Goal: Task Accomplishment & Management: Manage account settings

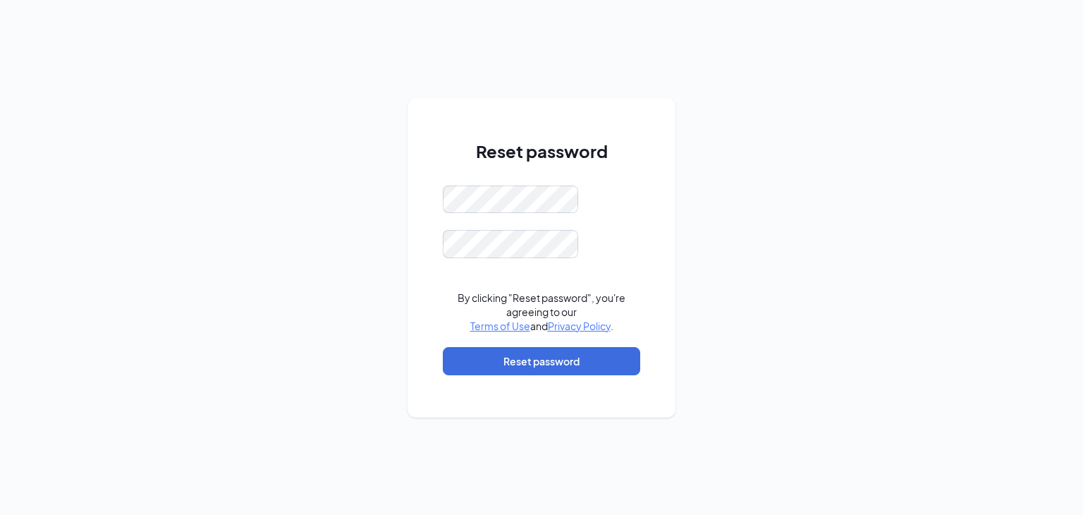
click at [794, 426] on div "Reset password By clicking "Reset password", you're agreeing to our Terms of Us…" at bounding box center [541, 257] width 1083 height 515
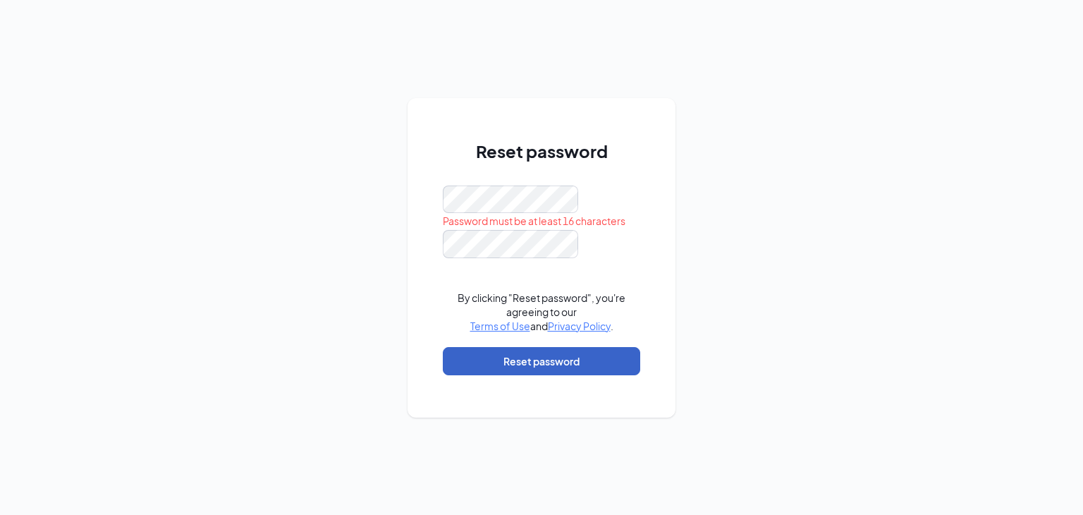
click at [561, 363] on button "Reset password" at bounding box center [541, 361] width 197 height 28
click at [555, 362] on button "Reset password" at bounding box center [541, 361] width 197 height 28
click at [539, 358] on button "Reset password" at bounding box center [541, 361] width 197 height 28
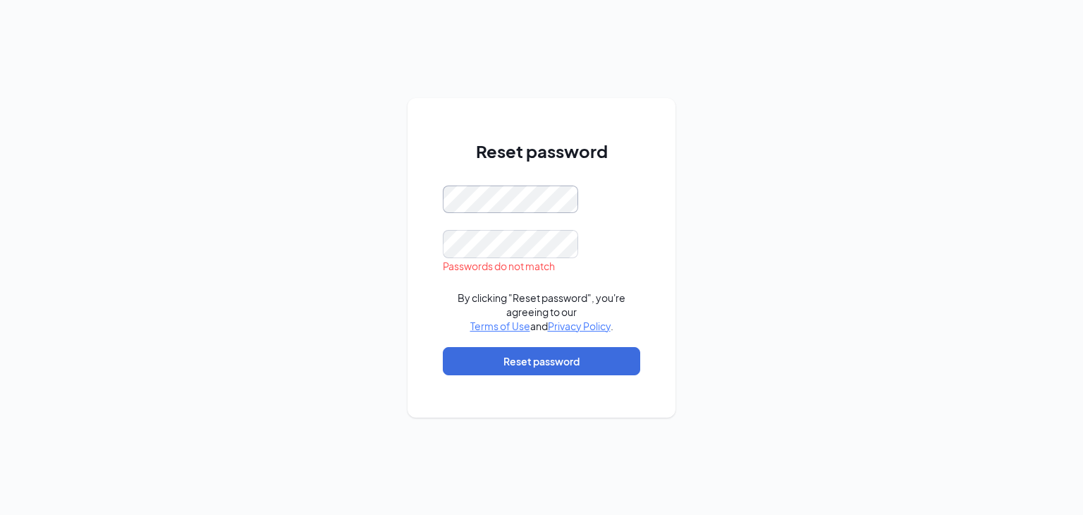
click at [437, 191] on div "Reset password Passwords do not match By clicking "Reset password", you're agre…" at bounding box center [541, 257] width 268 height 319
click at [677, 238] on div "Reset password By clicking "Reset password", you're agreeing to our Terms of Us…" at bounding box center [541, 257] width 1083 height 515
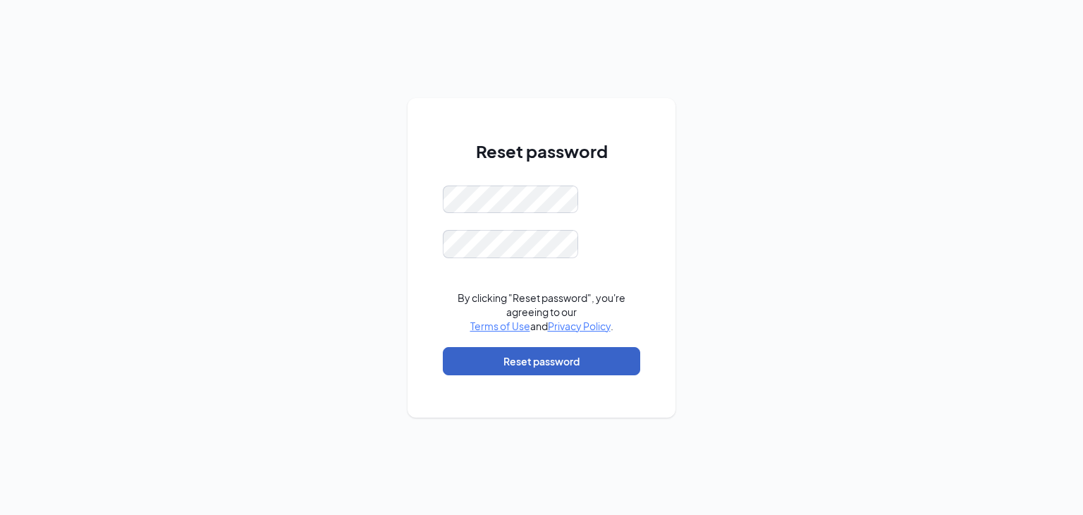
click at [578, 357] on button "Reset password" at bounding box center [541, 361] width 197 height 28
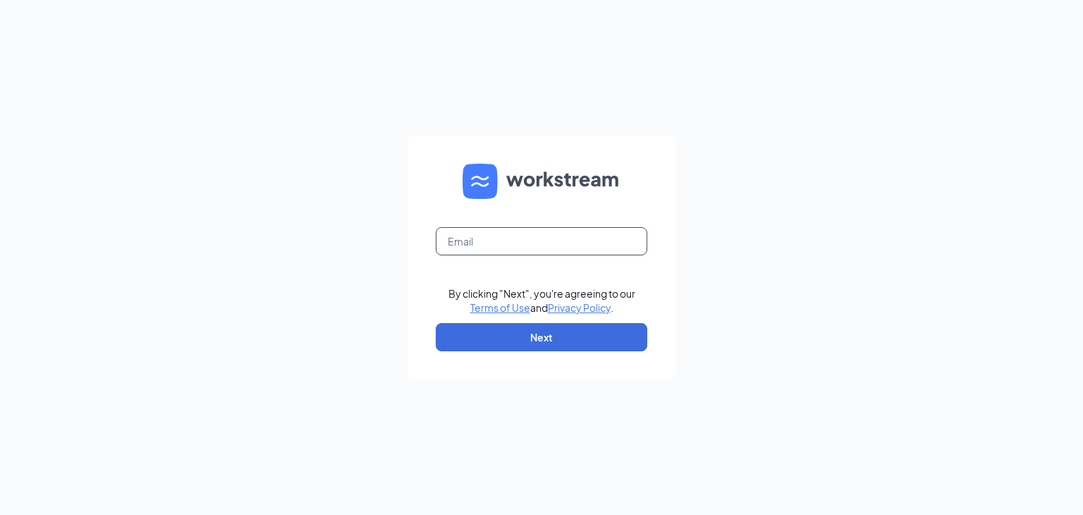
click at [579, 246] on input "text" at bounding box center [541, 241] width 211 height 28
type input "jason13mc@yahoo.com"
click at [572, 337] on button "Next" at bounding box center [541, 337] width 211 height 28
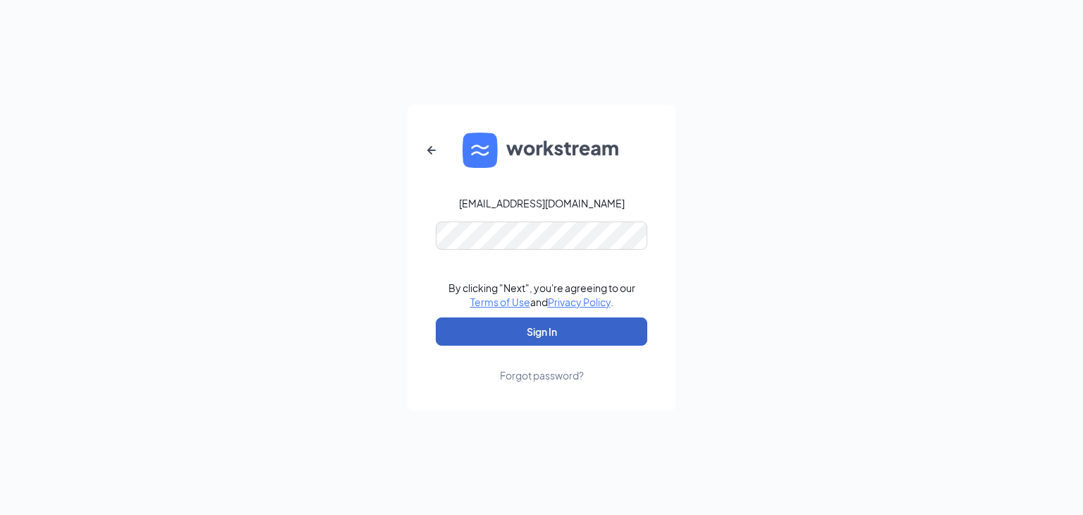
click at [575, 336] on button "Sign In" at bounding box center [541, 331] width 211 height 28
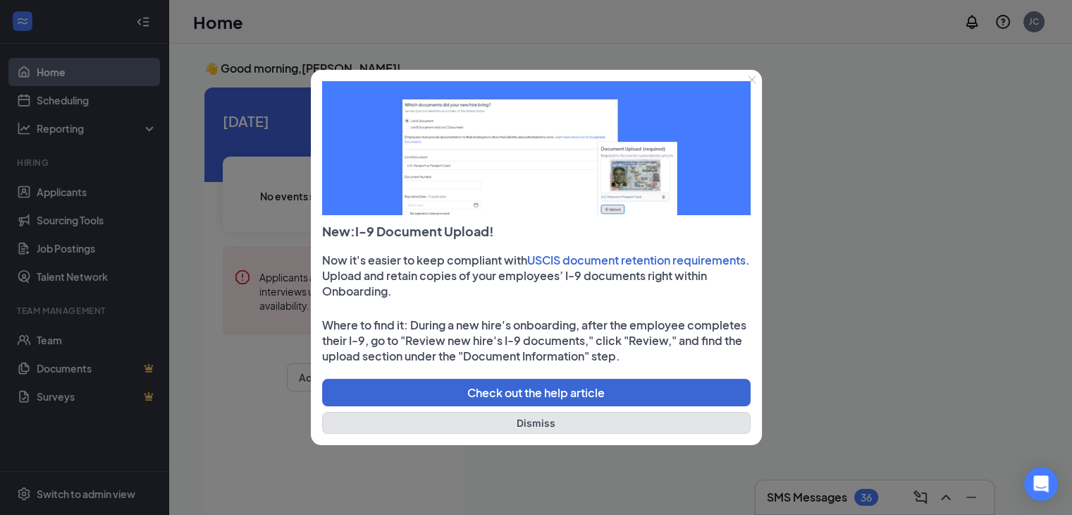
click at [598, 424] on button "Dismiss" at bounding box center [536, 423] width 429 height 22
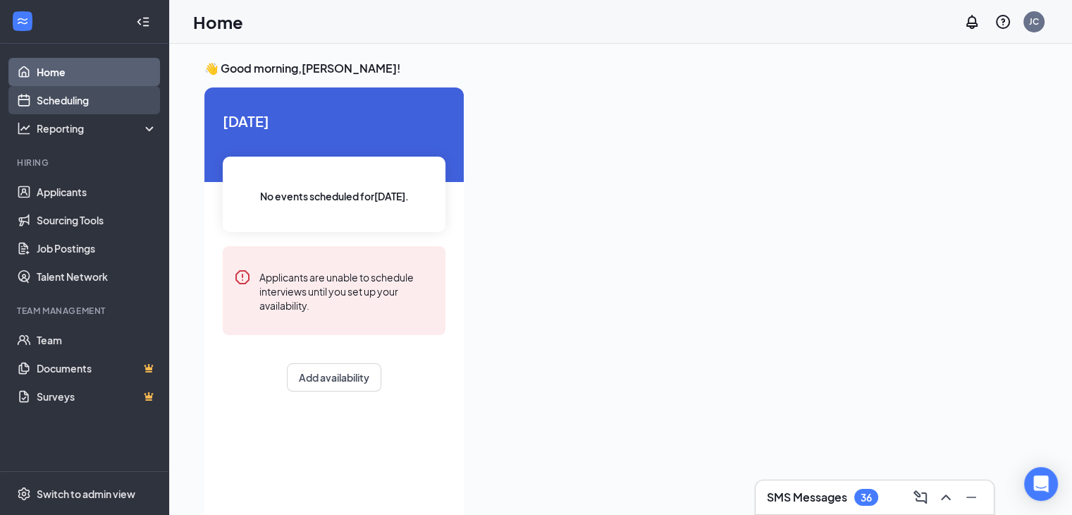
click at [80, 97] on link "Scheduling" at bounding box center [97, 100] width 121 height 28
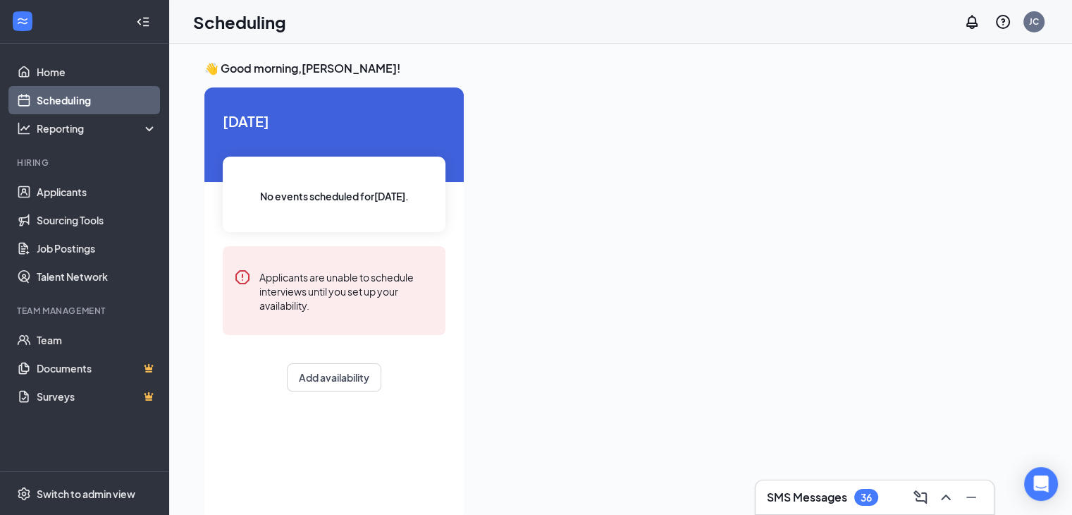
click at [80, 97] on link "Scheduling" at bounding box center [97, 100] width 121 height 28
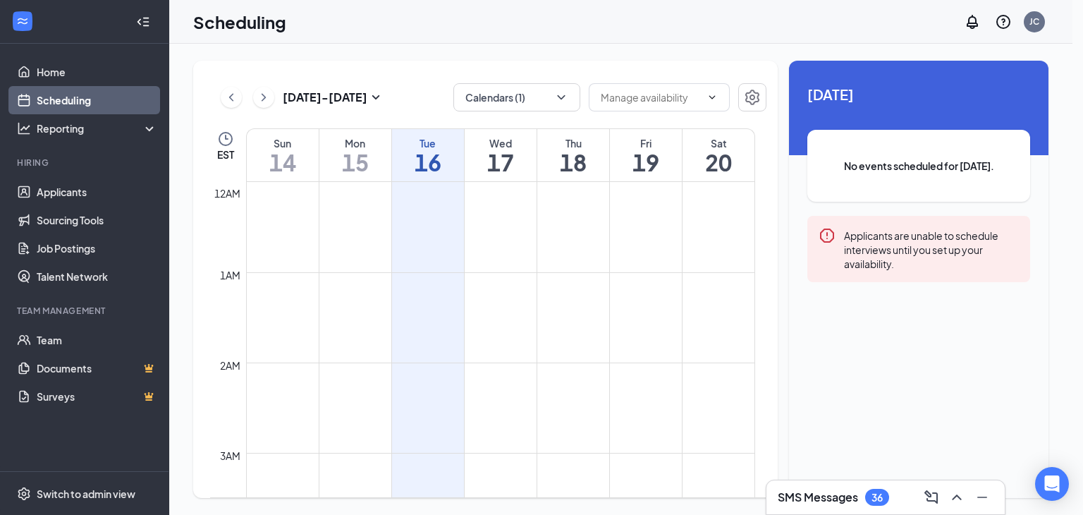
scroll to position [693, 0]
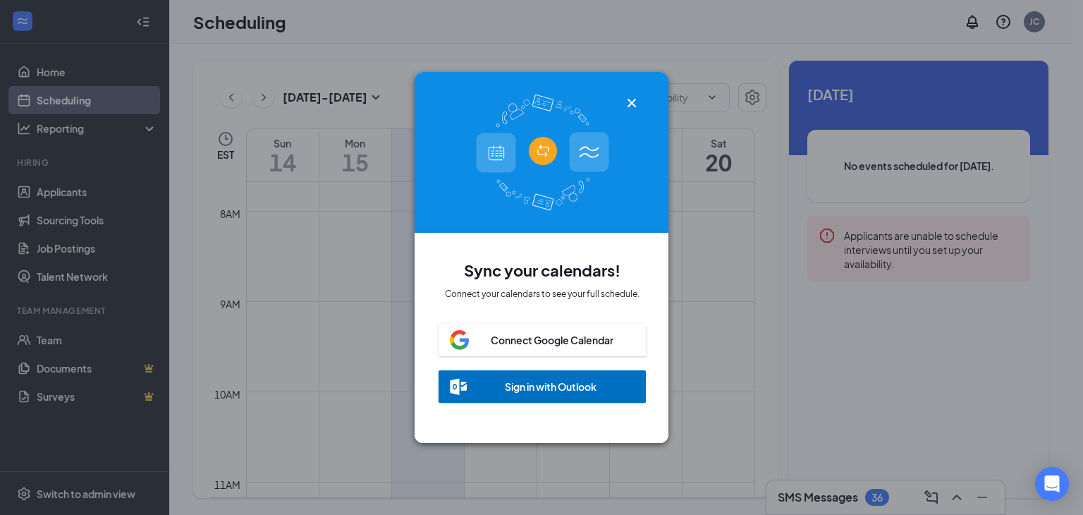
click at [630, 99] on icon "Cross" at bounding box center [631, 103] width 8 height 8
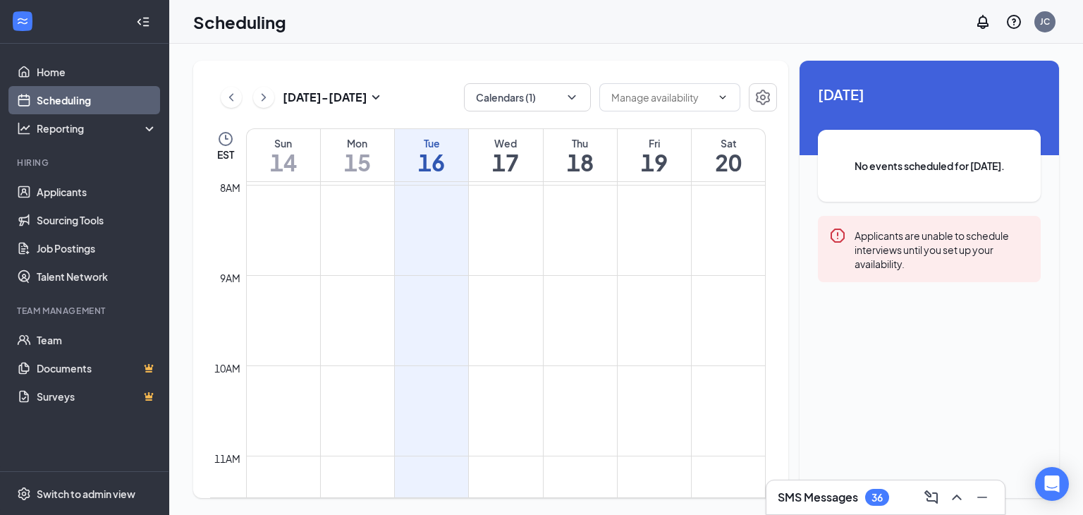
scroll to position [718, 0]
click at [577, 229] on td at bounding box center [506, 219] width 520 height 23
click at [857, 495] on h3 "SMS Messages" at bounding box center [818, 497] width 80 height 16
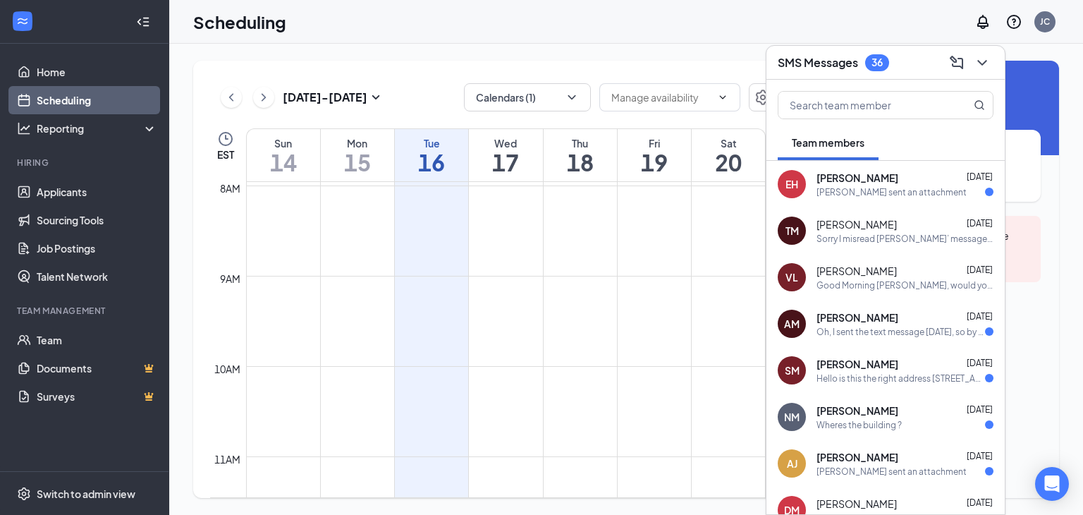
click at [840, 198] on div "EH [PERSON_NAME] [DATE] [PERSON_NAME] sent an attachment" at bounding box center [885, 184] width 238 height 47
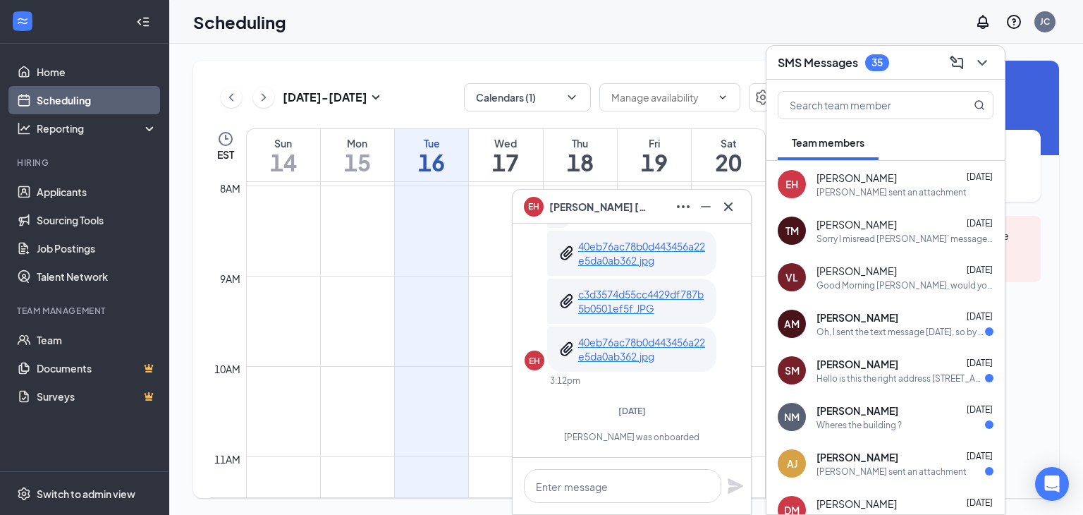
click at [866, 419] on div "Wheres the building ?" at bounding box center [858, 425] width 85 height 12
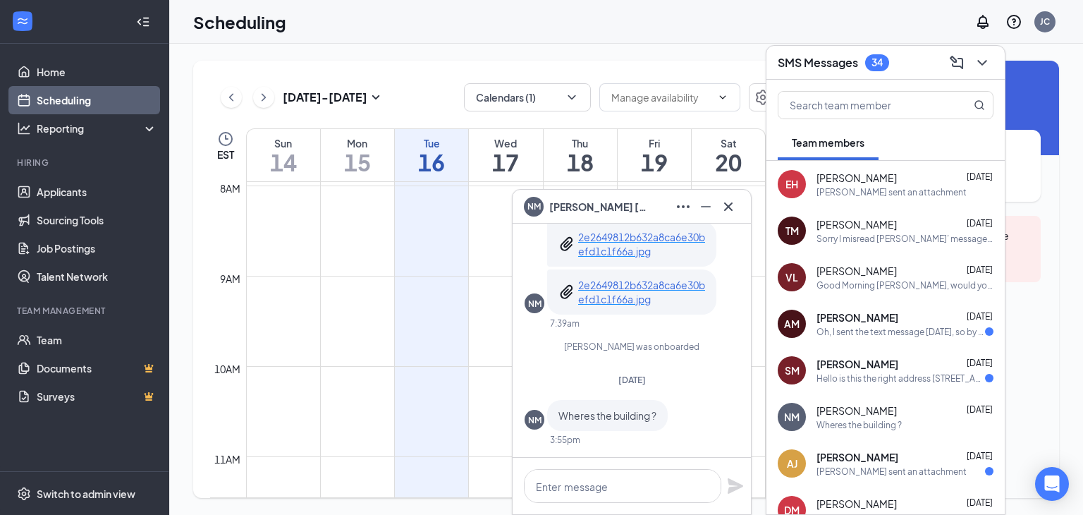
click at [833, 226] on span "[PERSON_NAME]" at bounding box center [856, 224] width 80 height 14
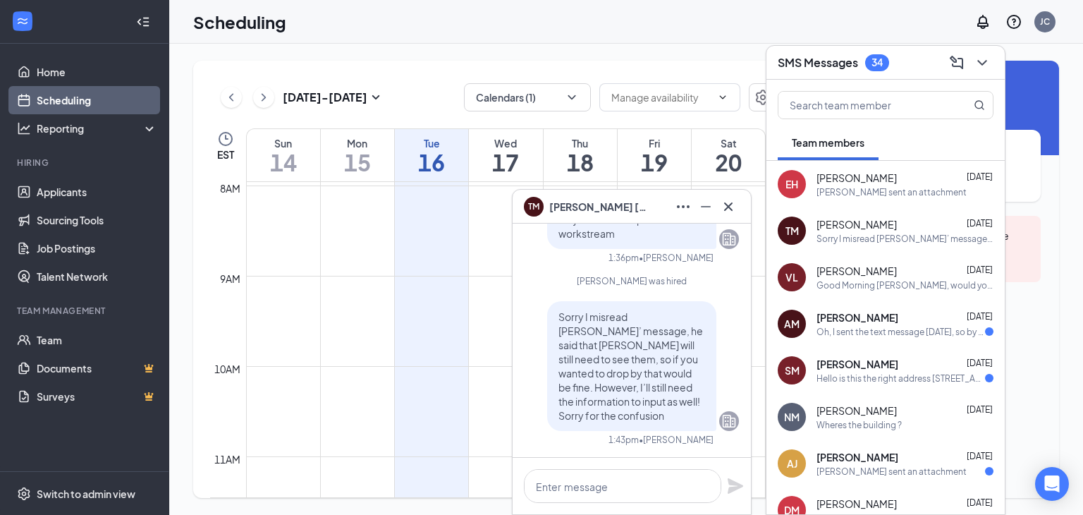
click at [840, 63] on h3 "SMS Messages" at bounding box center [818, 63] width 80 height 16
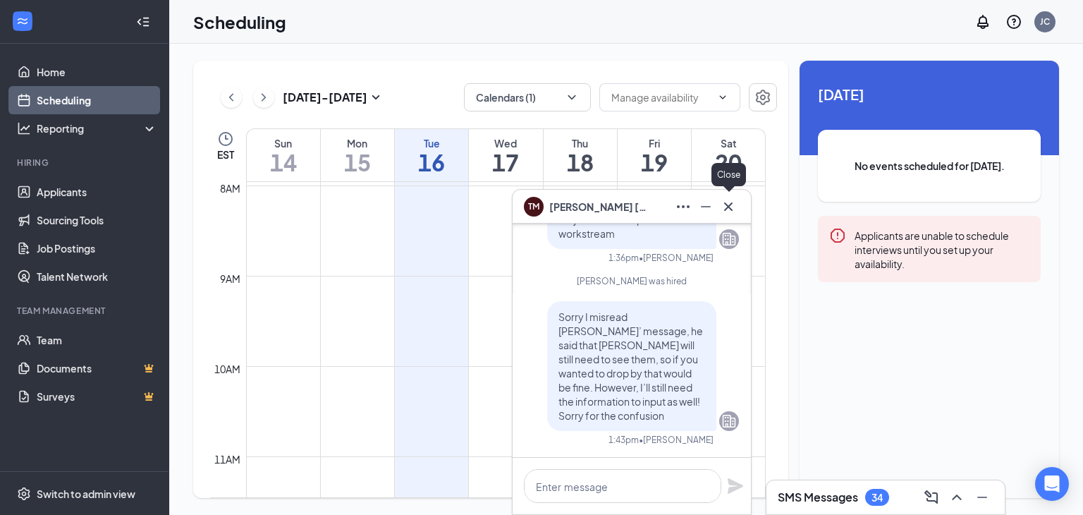
click at [731, 204] on icon "Cross" at bounding box center [728, 206] width 17 height 17
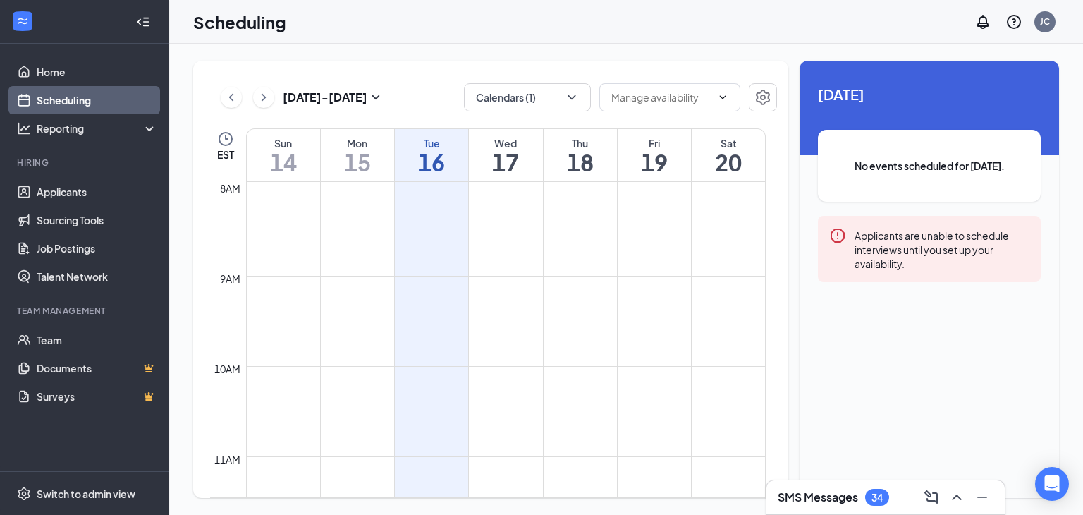
click at [507, 212] on td at bounding box center [506, 219] width 520 height 23
click at [694, 96] on input "text" at bounding box center [661, 98] width 100 height 16
click at [494, 245] on td at bounding box center [506, 242] width 520 height 23
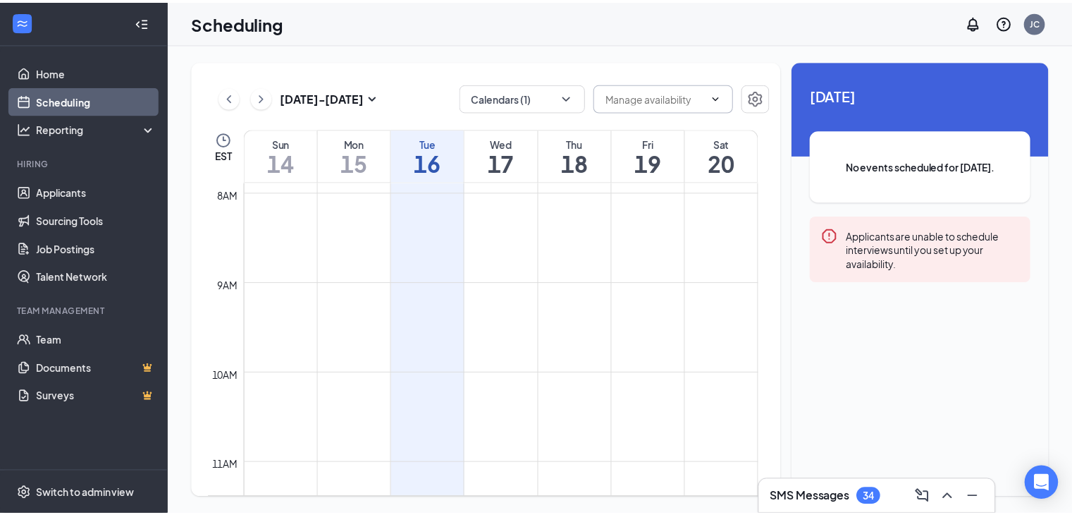
scroll to position [699, 0]
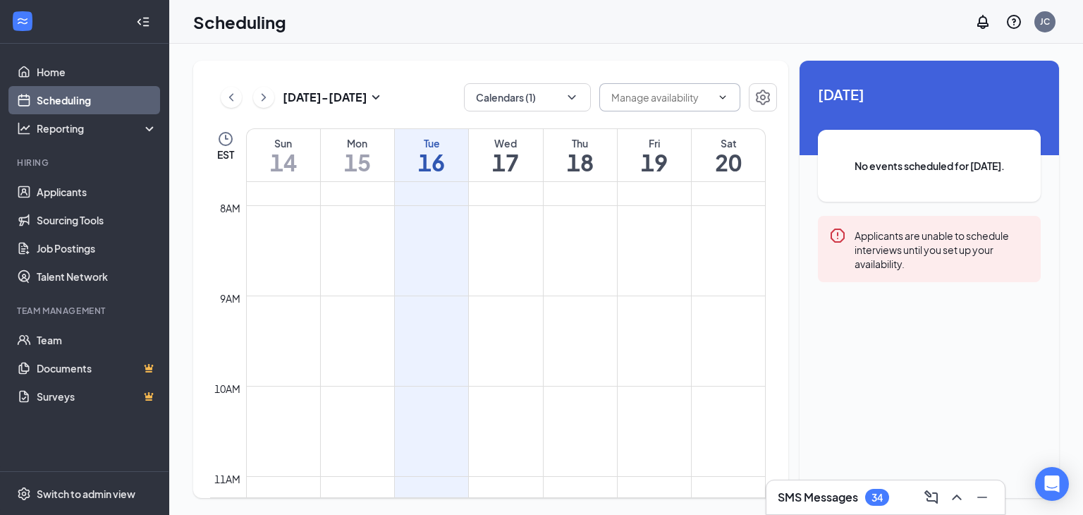
click at [145, 22] on icon "Collapse" at bounding box center [146, 21] width 6 height 9
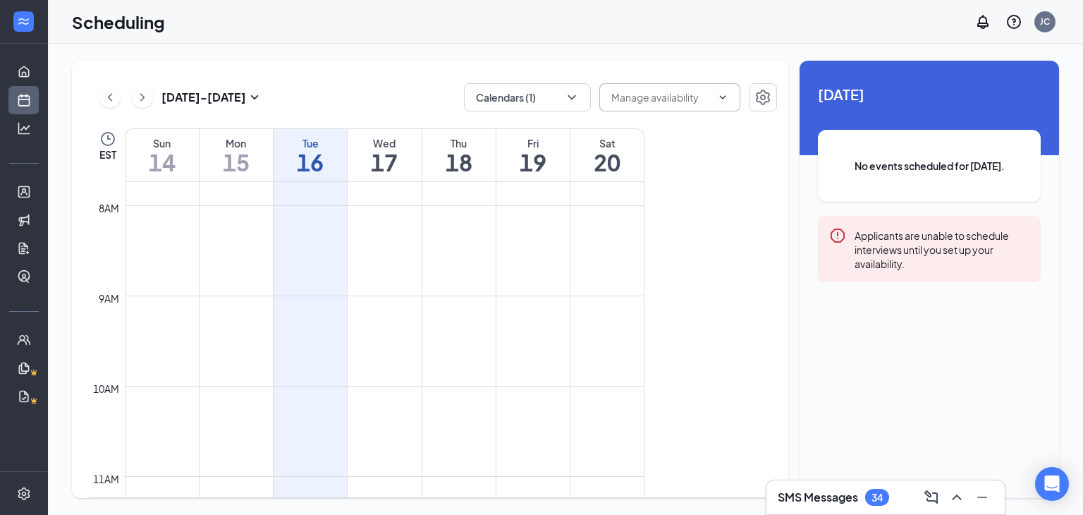
click at [687, 98] on input "text" at bounding box center [661, 98] width 100 height 16
click at [687, 99] on input "text" at bounding box center [661, 98] width 100 height 16
click at [108, 206] on div "8am" at bounding box center [109, 208] width 26 height 16
click at [294, 212] on td at bounding box center [385, 216] width 520 height 23
click at [390, 234] on td at bounding box center [385, 239] width 520 height 23
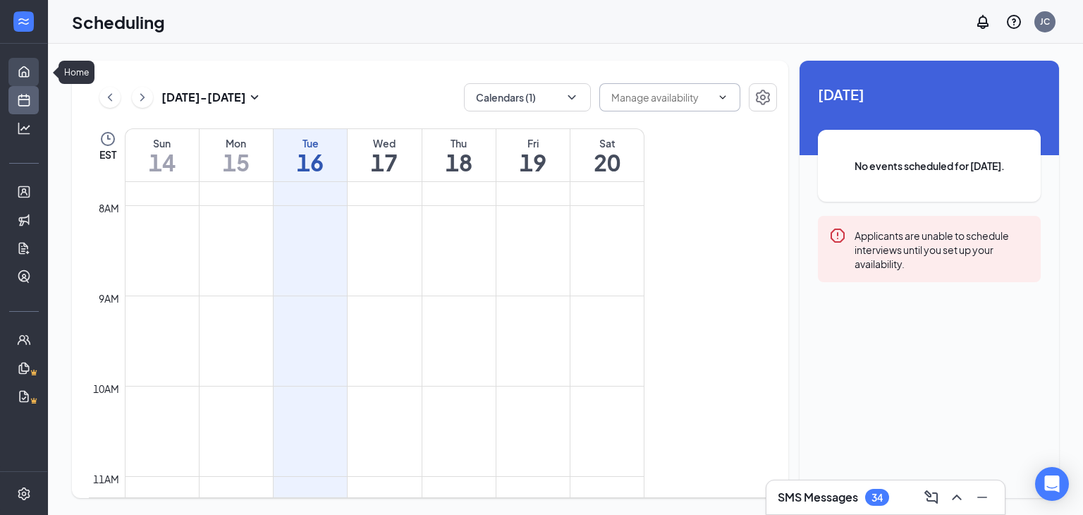
click at [37, 71] on link "Home" at bounding box center [44, 72] width 14 height 28
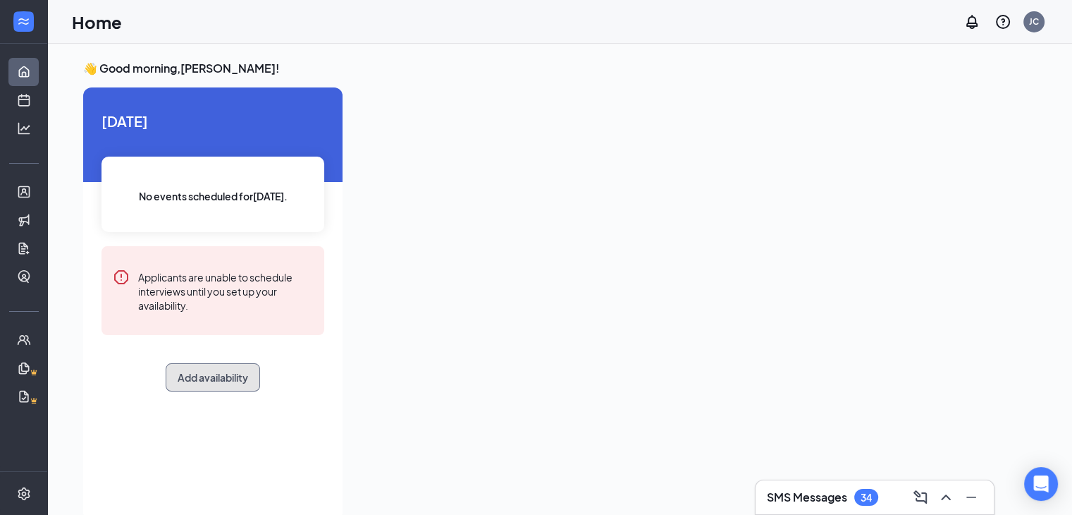
click at [220, 376] on button "Add availability" at bounding box center [213, 377] width 94 height 28
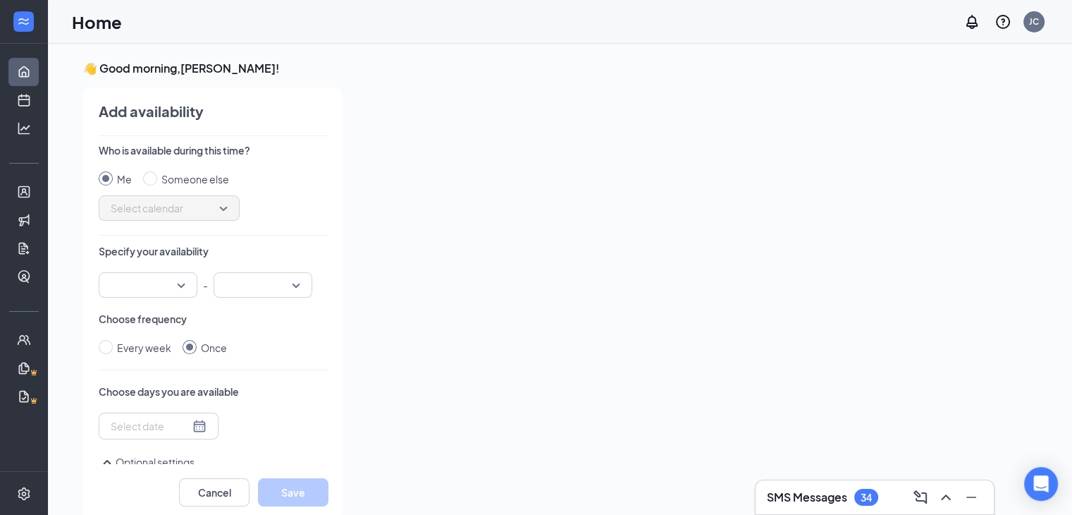
scroll to position [6, 0]
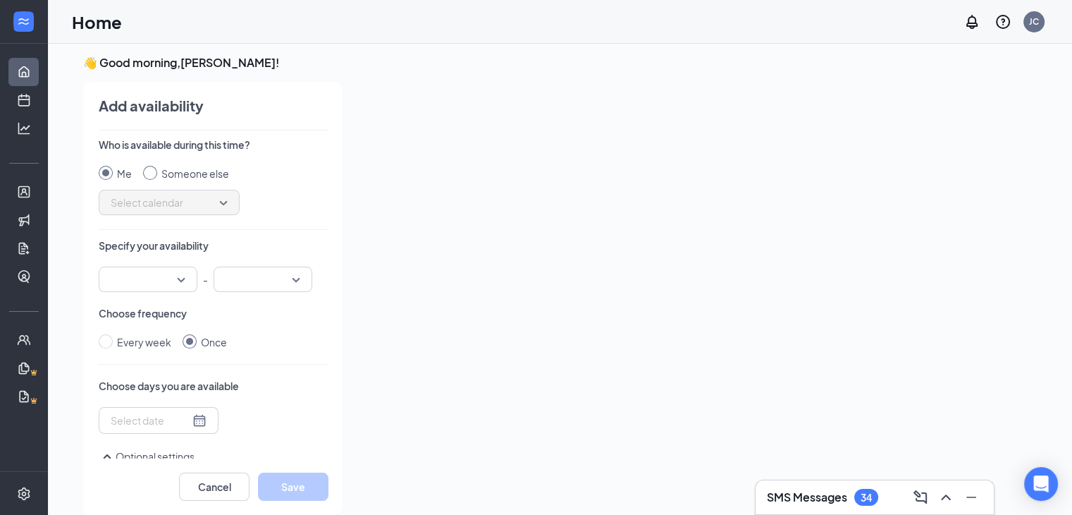
click at [154, 178] on input "Someone else" at bounding box center [150, 173] width 14 height 14
radio input "true"
click at [161, 197] on span "Select calendar" at bounding box center [169, 202] width 117 height 21
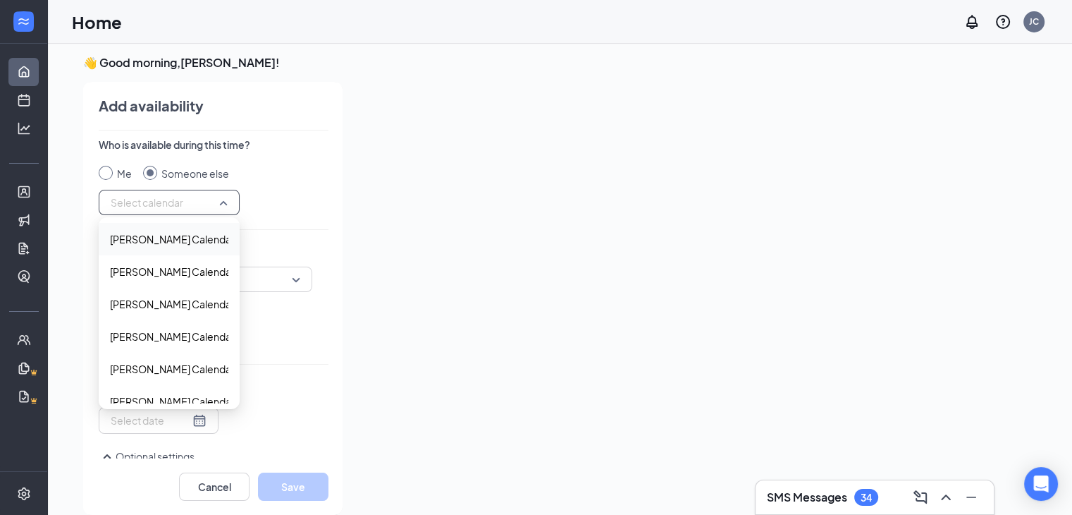
click at [106, 174] on input "Me" at bounding box center [106, 173] width 14 height 14
radio input "true"
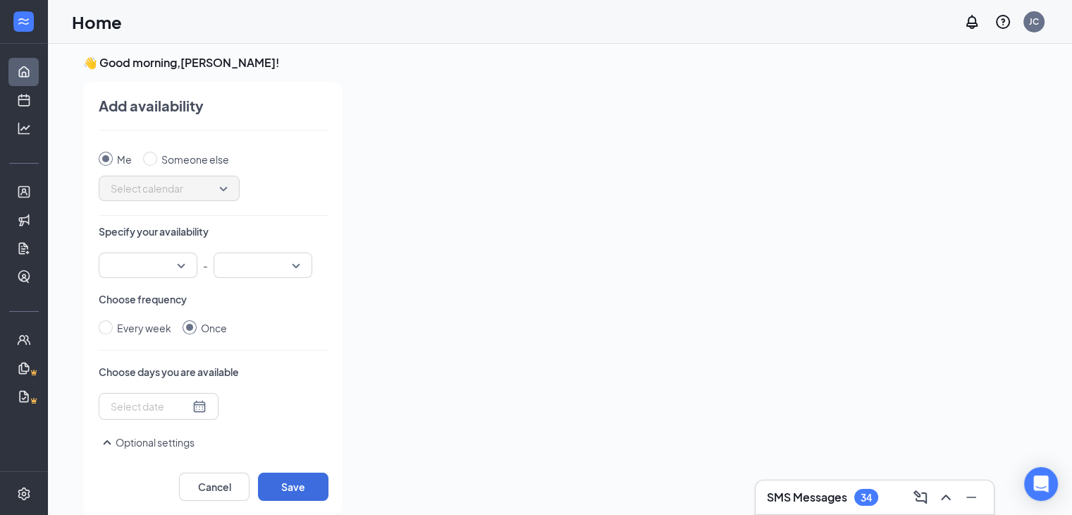
scroll to position [13, 0]
click at [145, 156] on input "Someone else" at bounding box center [150, 160] width 14 height 14
radio input "true"
click at [182, 190] on span "Select calendar" at bounding box center [169, 189] width 117 height 21
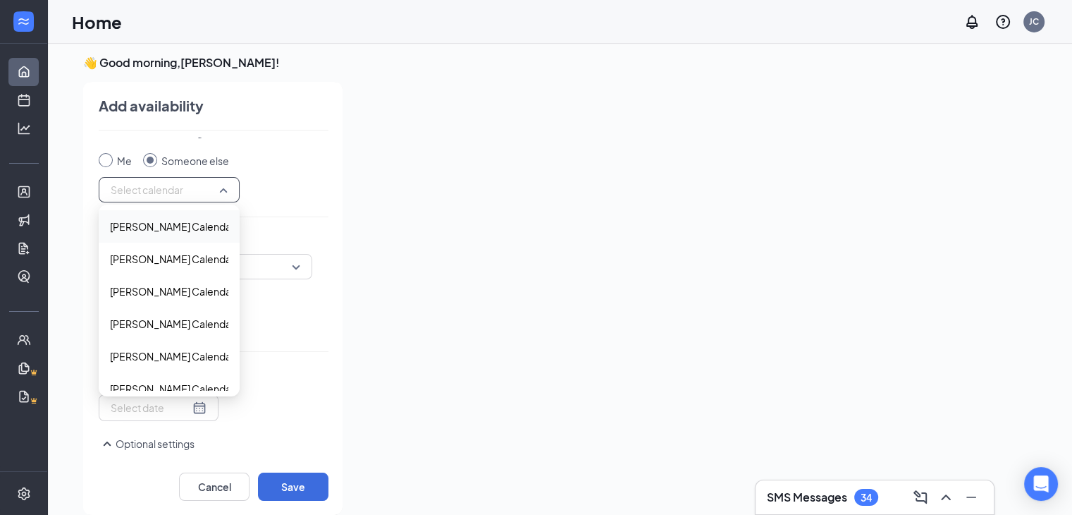
click at [104, 159] on input "Me" at bounding box center [106, 160] width 14 height 14
radio input "true"
radio input "false"
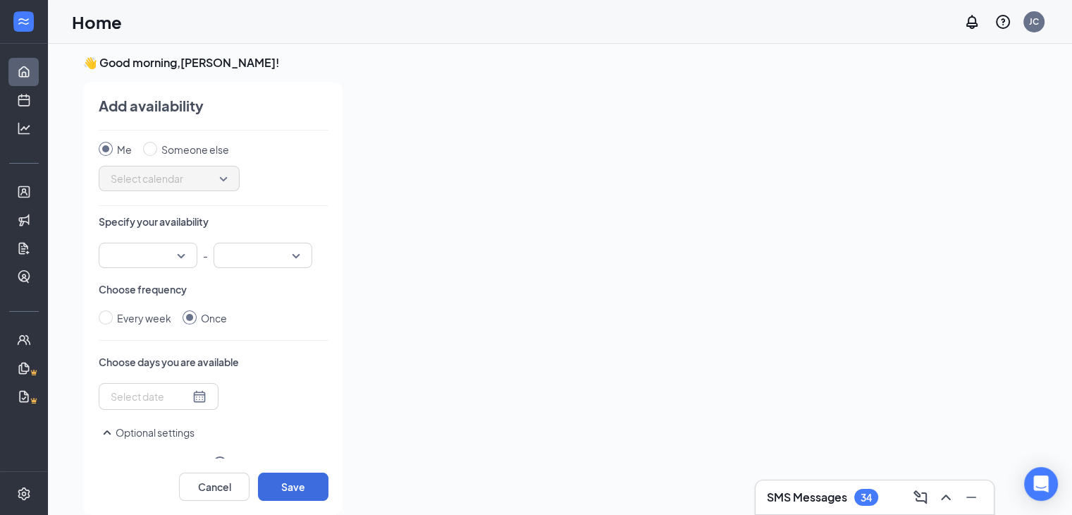
scroll to position [23, 0]
click at [144, 255] on input "search" at bounding box center [143, 257] width 72 height 24
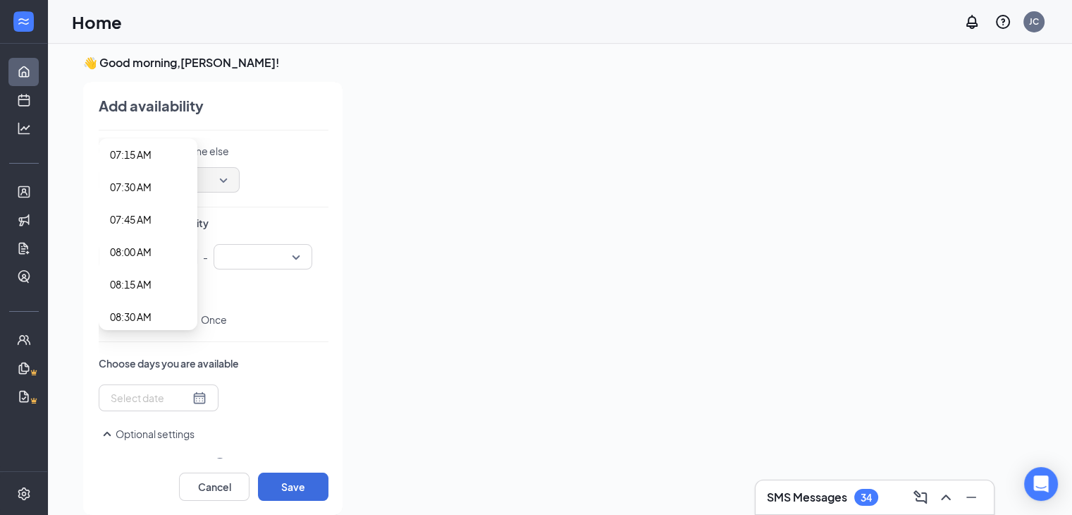
scroll to position [947, 0]
click at [268, 209] on div "Who is available during this time? Me Someone else Select calendar 118163 11816…" at bounding box center [214, 297] width 230 height 321
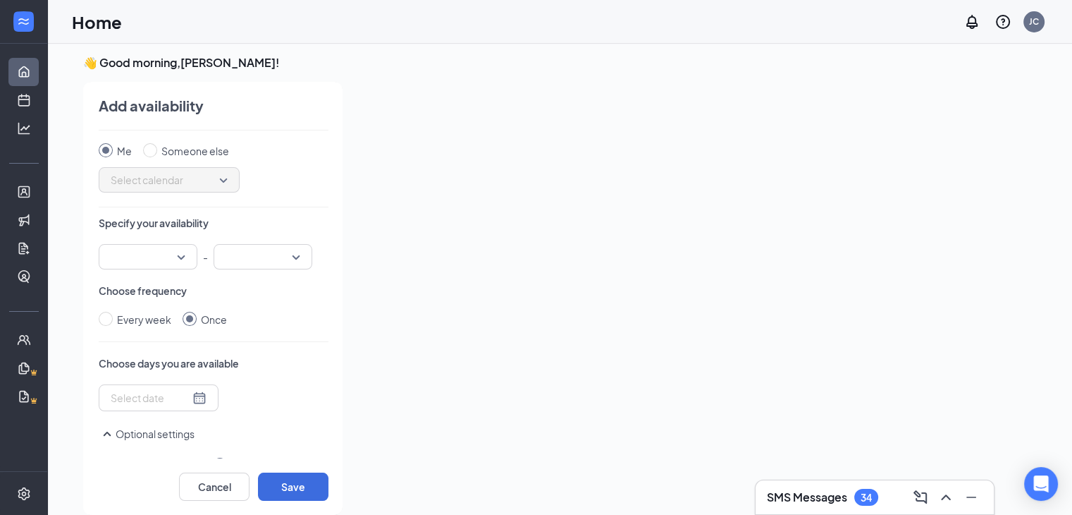
click at [166, 252] on input "search" at bounding box center [143, 257] width 72 height 24
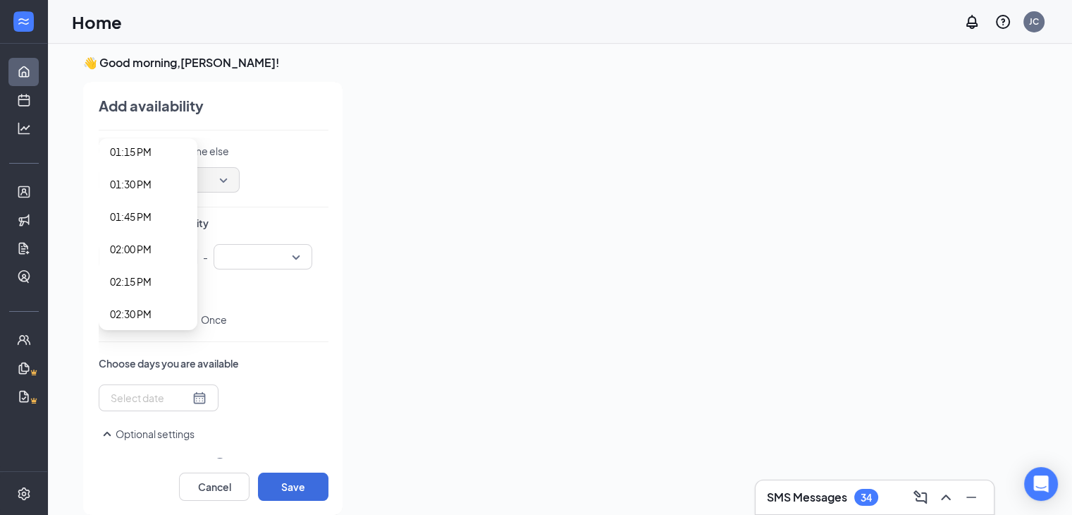
scroll to position [1733, 0]
click at [138, 237] on span "02:00 PM" at bounding box center [131, 243] width 42 height 16
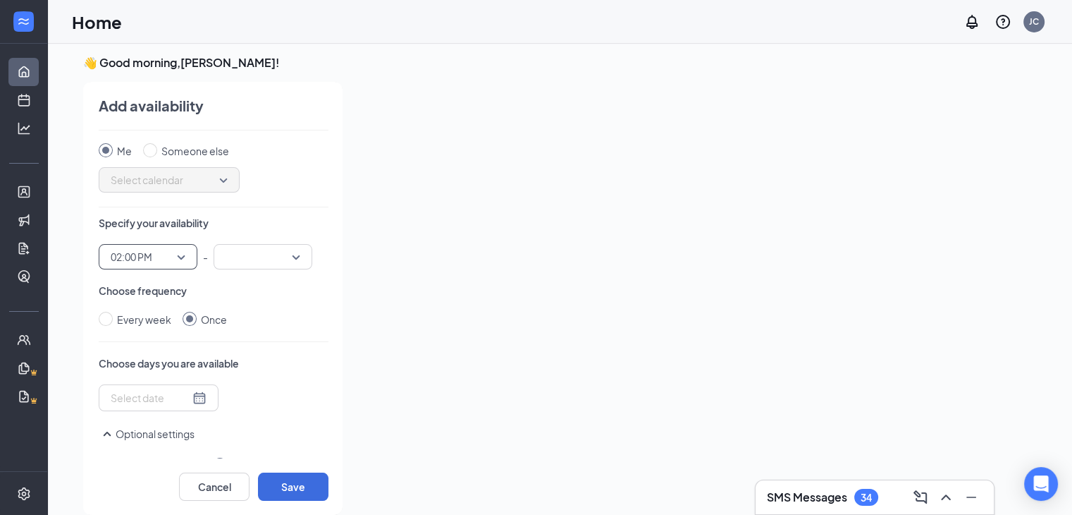
click at [282, 257] on input "search" at bounding box center [258, 257] width 72 height 24
click at [247, 207] on span "03:00 PM" at bounding box center [246, 214] width 42 height 16
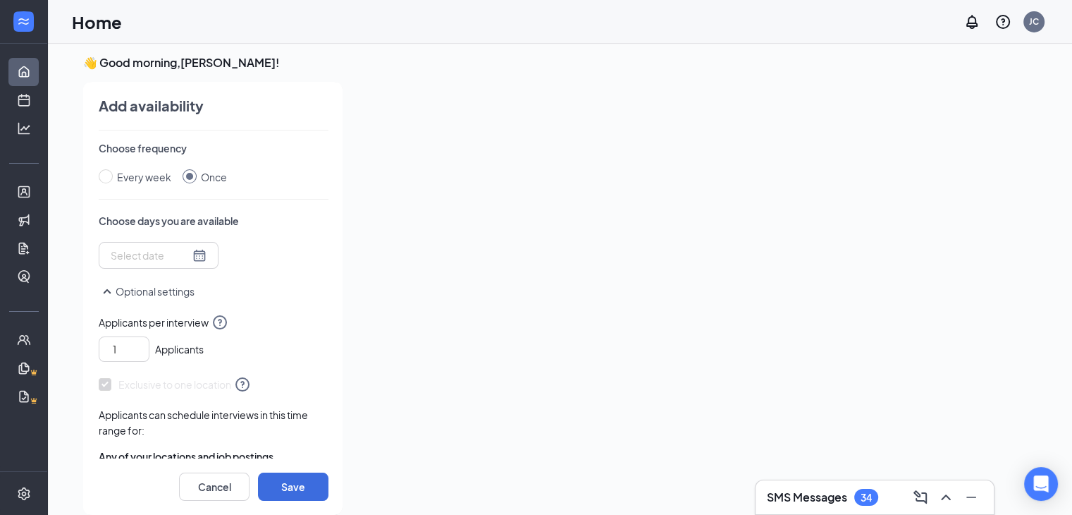
scroll to position [200, 0]
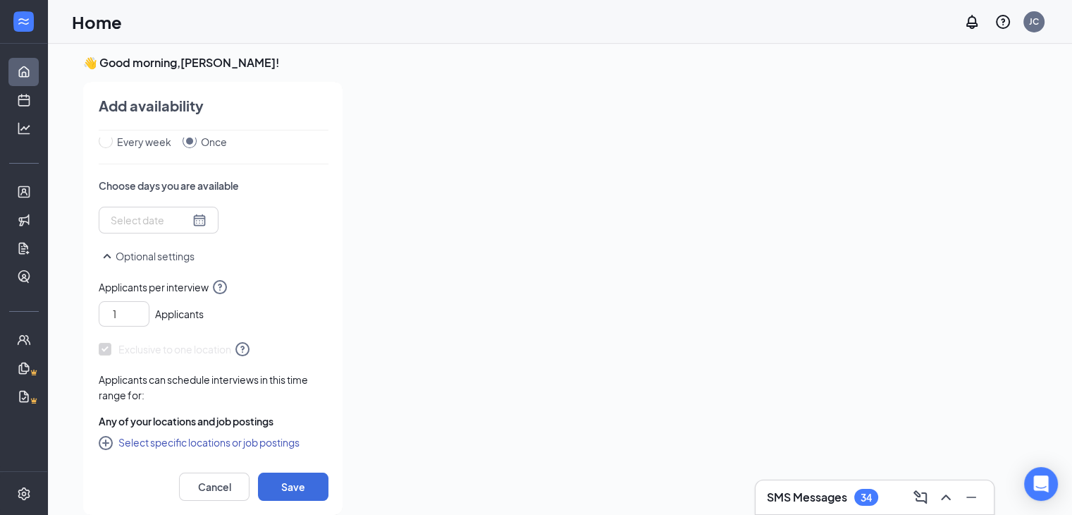
click at [164, 218] on input at bounding box center [150, 220] width 79 height 16
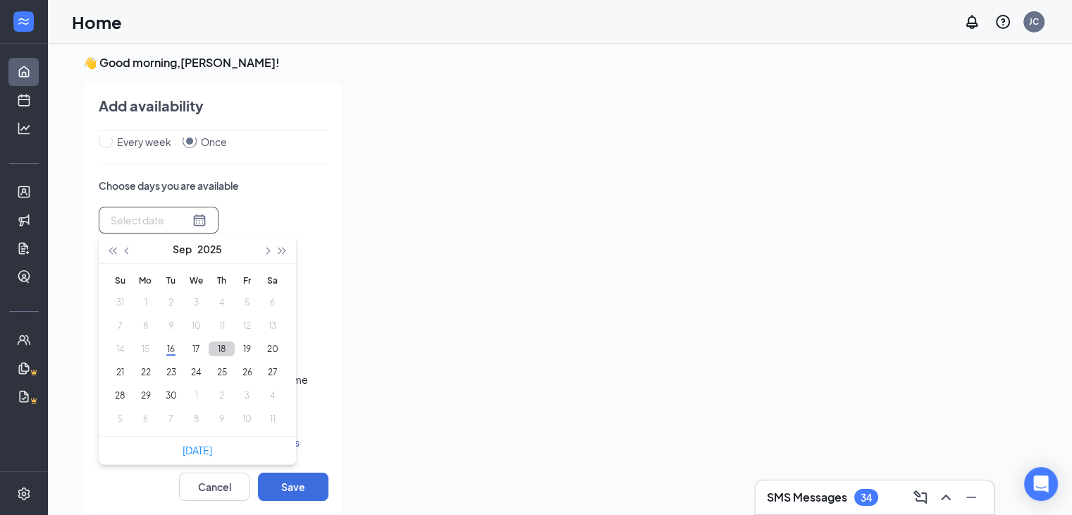
type input "[DATE]"
click at [219, 353] on button "18" at bounding box center [222, 348] width 26 height 15
click at [276, 207] on div "[DATE]-09-[DATE] Mo Tu We Th Fr Sa 31 1 2 3 4 5 6 7 8 9 10 11 12 13 14 15 16 17…" at bounding box center [214, 250] width 230 height 86
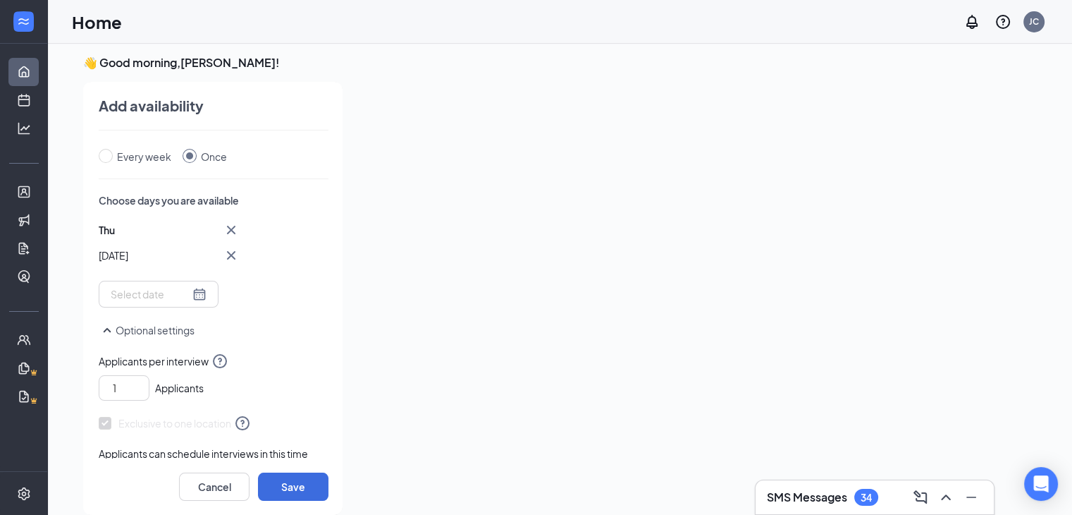
scroll to position [186, 0]
click at [191, 292] on div at bounding box center [159, 294] width 96 height 16
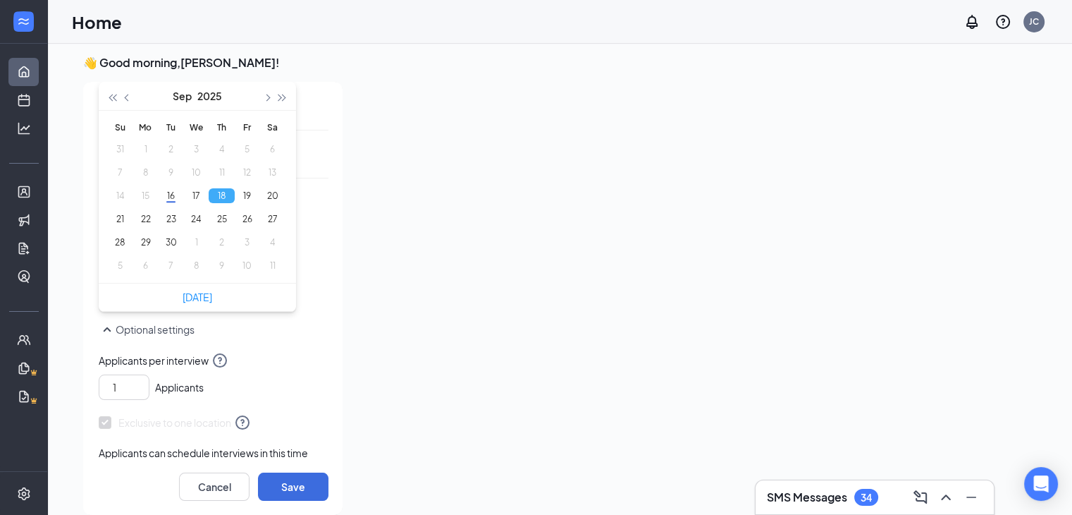
type input "[DATE]"
click at [271, 369] on div "1 Applicants" at bounding box center [214, 384] width 230 height 31
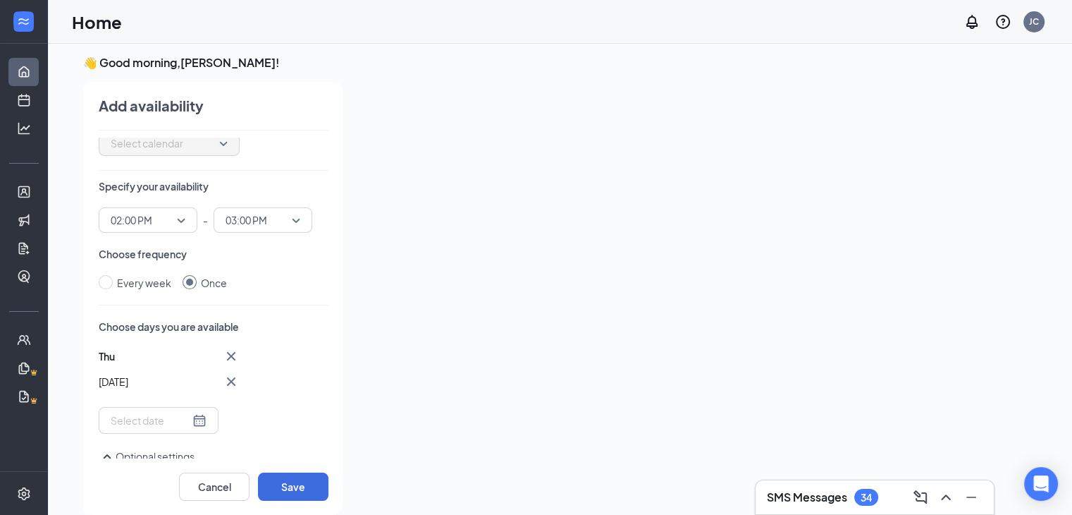
scroll to position [0, 0]
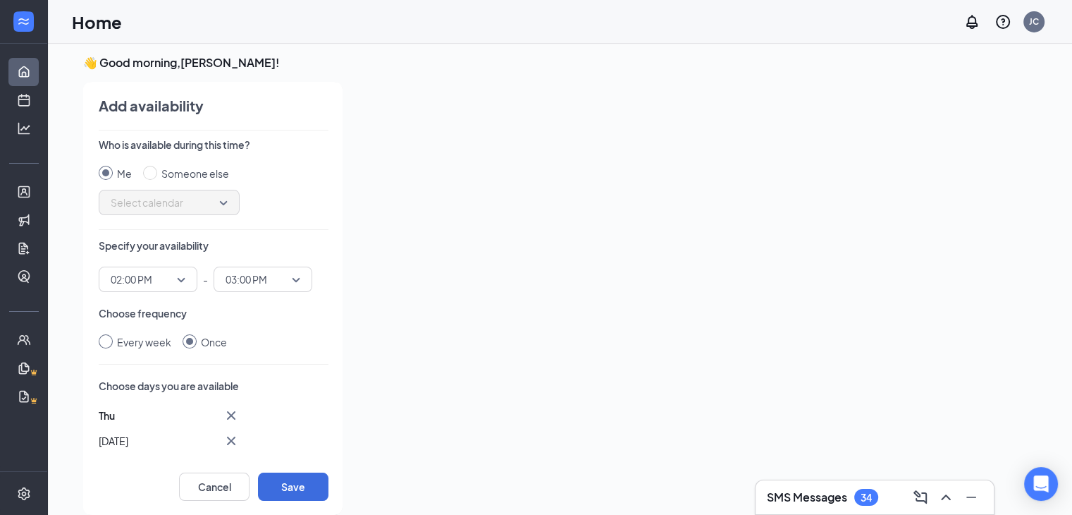
click at [109, 339] on input "Every week" at bounding box center [106, 341] width 14 height 14
radio input "true"
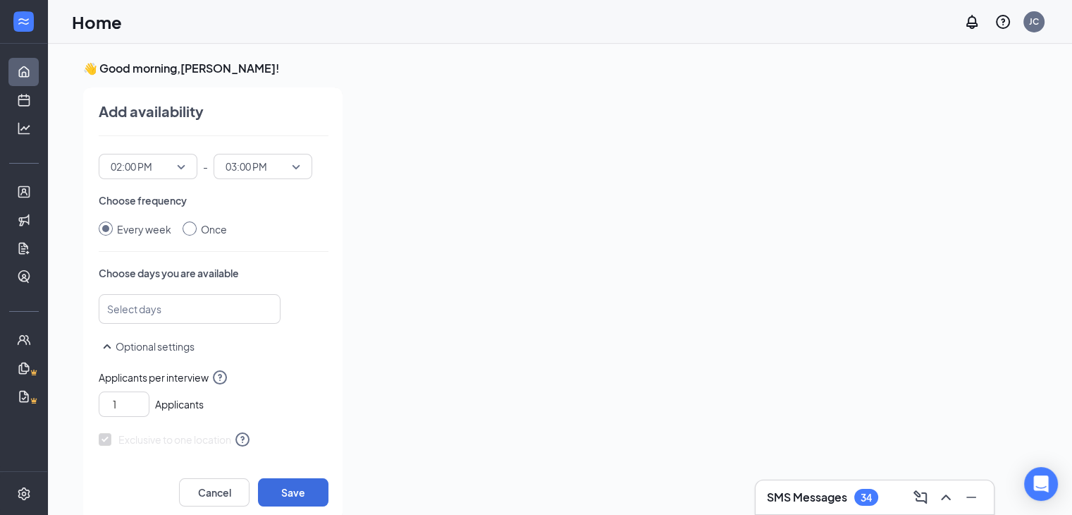
click at [195, 232] on input "Once" at bounding box center [190, 228] width 14 height 14
radio input "true"
radio input "false"
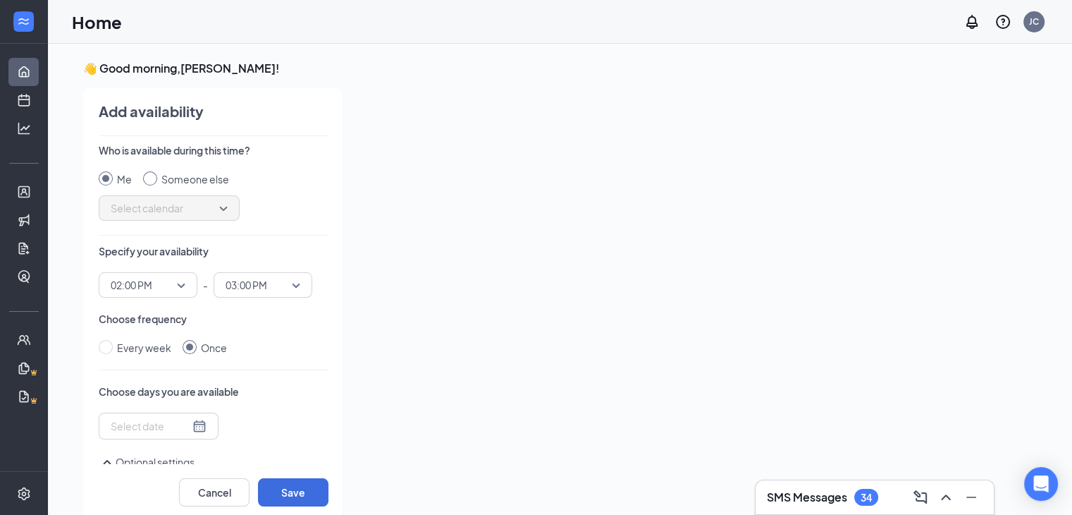
click at [154, 175] on input "Someone else" at bounding box center [150, 178] width 14 height 14
radio input "true"
click at [166, 207] on span "Select calendar" at bounding box center [169, 207] width 117 height 21
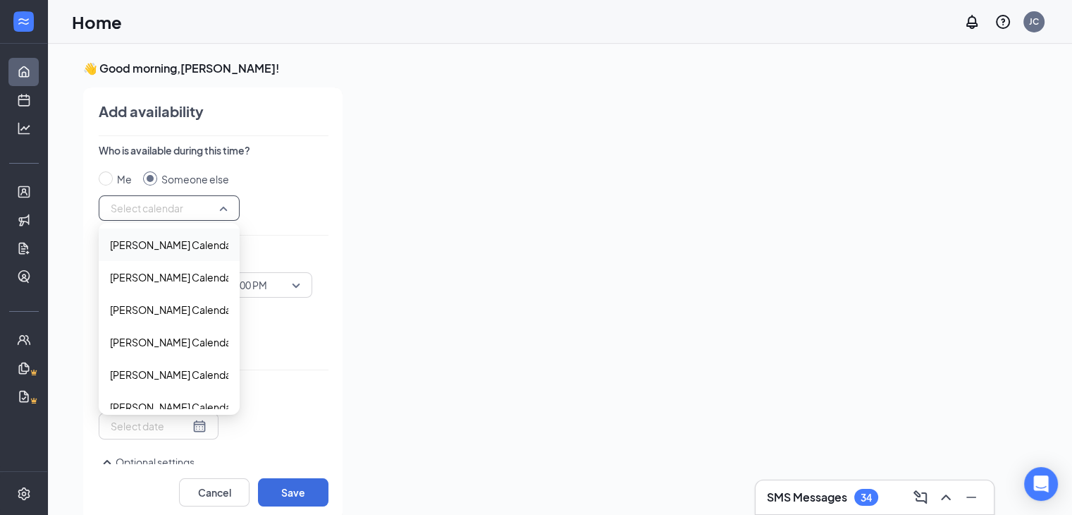
click at [172, 243] on span "[PERSON_NAME] Calendar" at bounding box center [172, 245] width 125 height 16
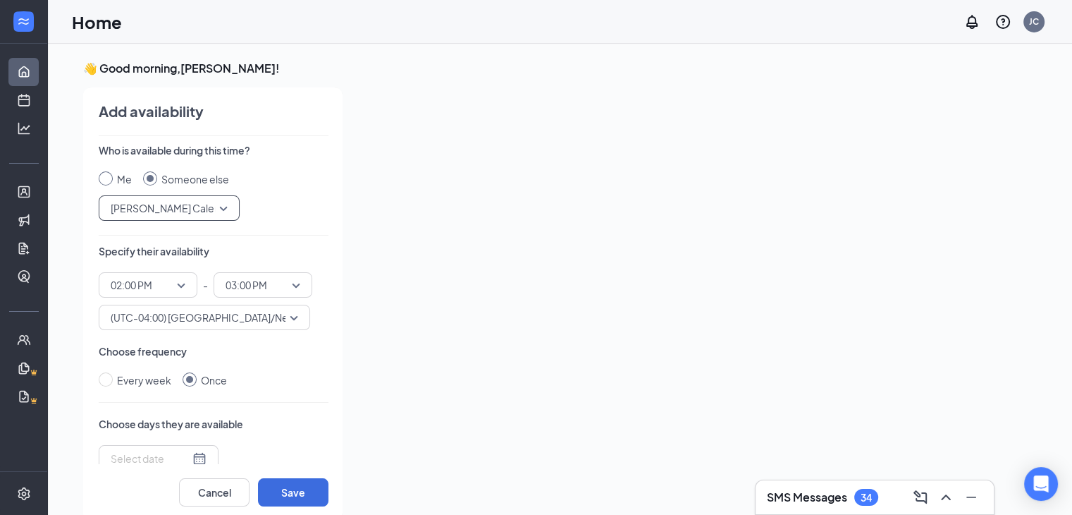
click at [104, 176] on input "Me" at bounding box center [106, 178] width 14 height 14
radio input "true"
radio input "false"
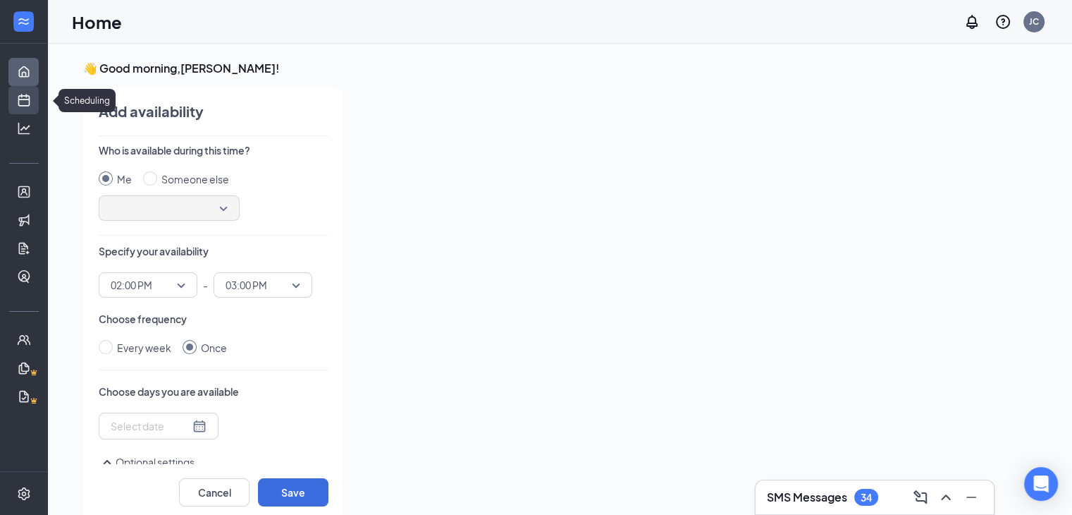
click at [37, 95] on link "Scheduling" at bounding box center [44, 100] width 14 height 28
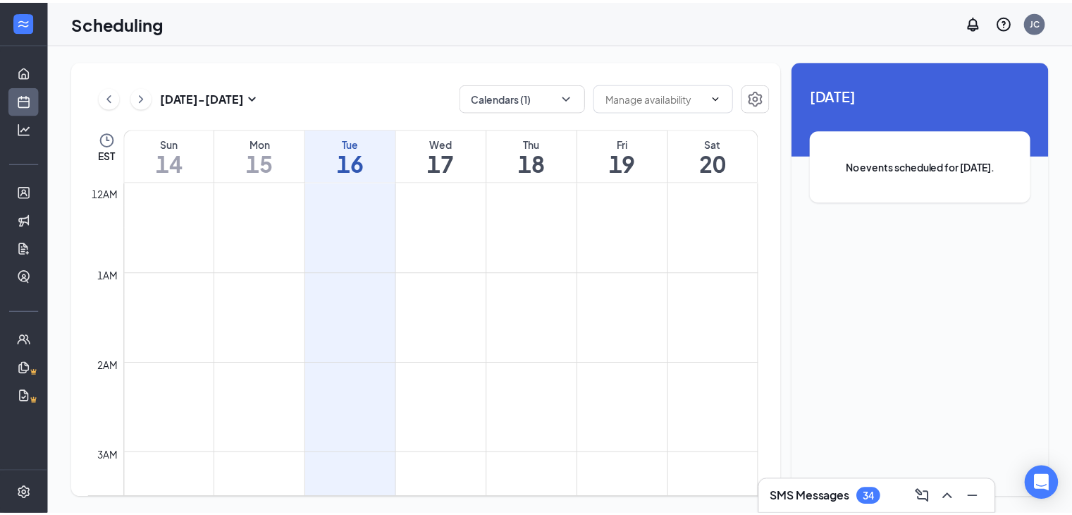
scroll to position [693, 0]
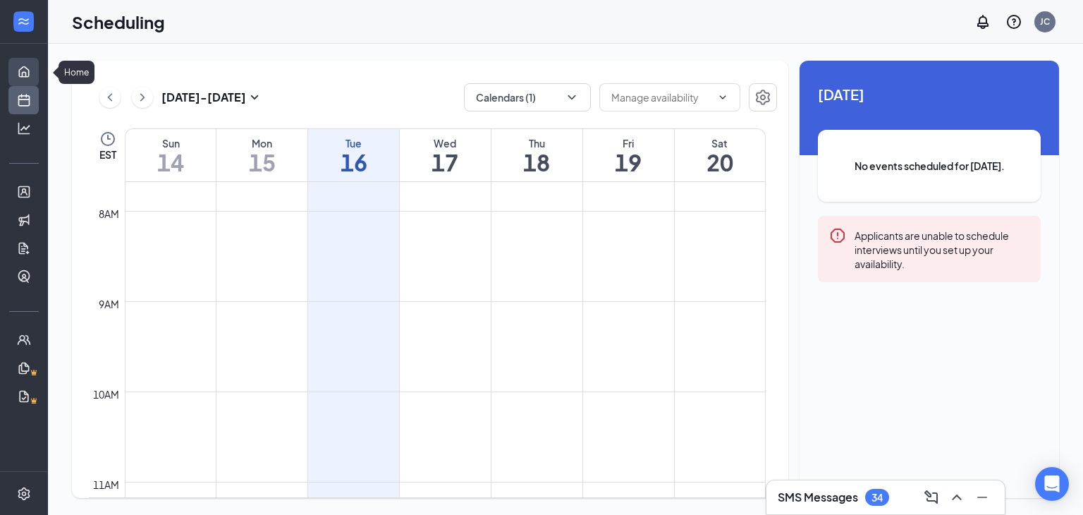
click at [37, 80] on link "Home" at bounding box center [44, 72] width 14 height 28
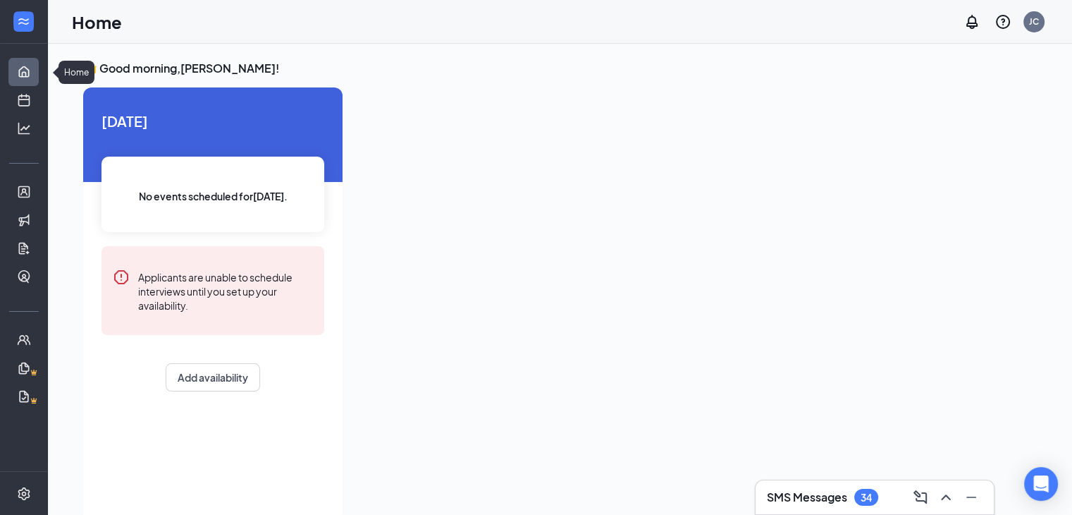
click at [37, 68] on link "Home" at bounding box center [44, 72] width 14 height 28
click at [232, 376] on button "Add availability" at bounding box center [213, 377] width 94 height 28
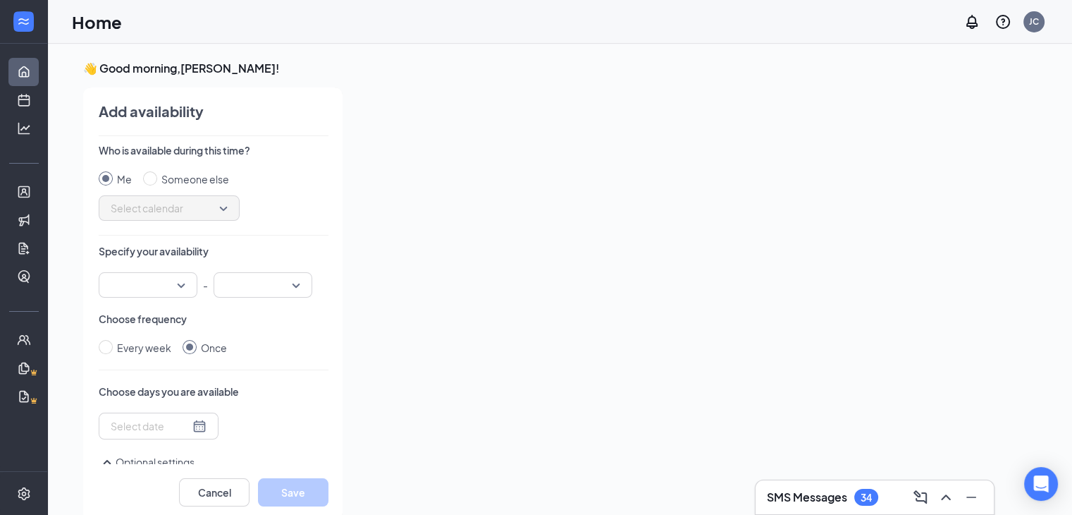
scroll to position [6, 0]
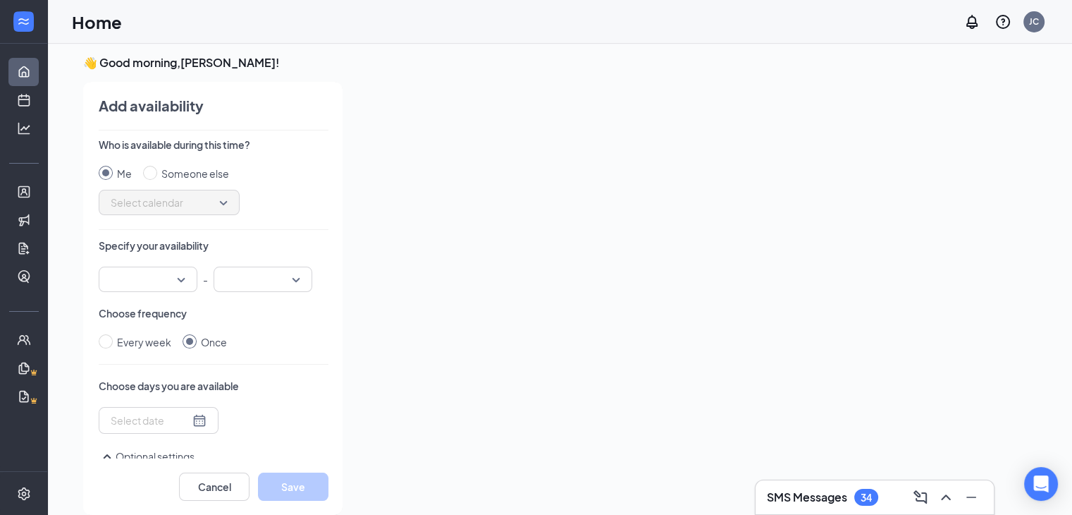
click at [138, 286] on input "search" at bounding box center [143, 279] width 72 height 24
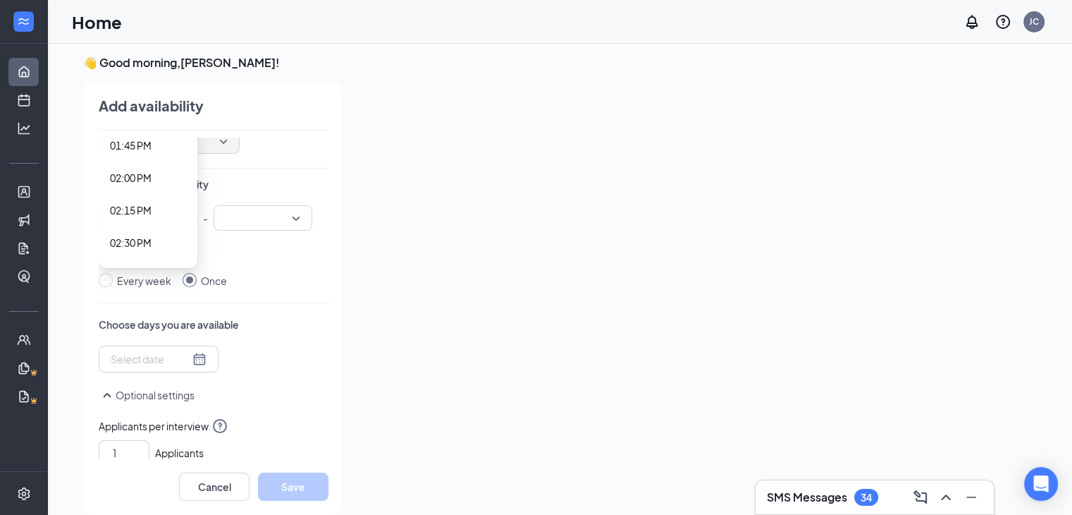
scroll to position [1737, 0]
click at [132, 176] on span "02:00 PM" at bounding box center [131, 177] width 42 height 16
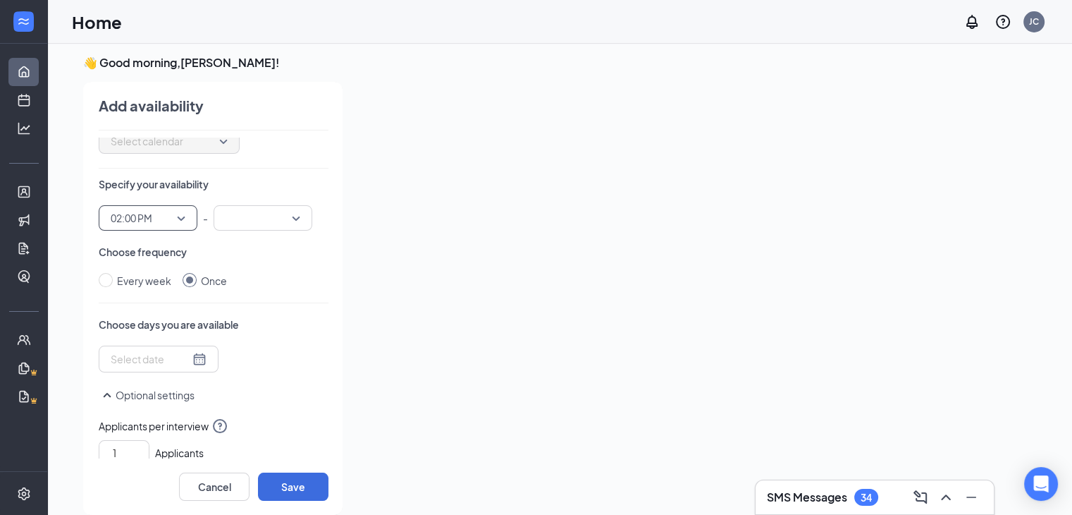
click at [238, 226] on input "search" at bounding box center [258, 218] width 72 height 24
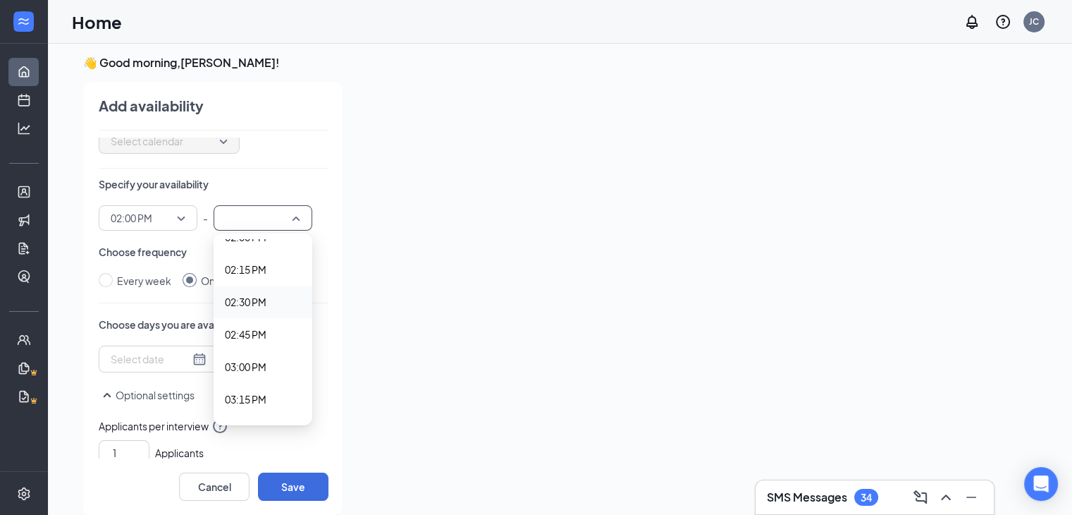
scroll to position [1837, 0]
click at [257, 358] on span "03:00 PM" at bounding box center [246, 364] width 42 height 16
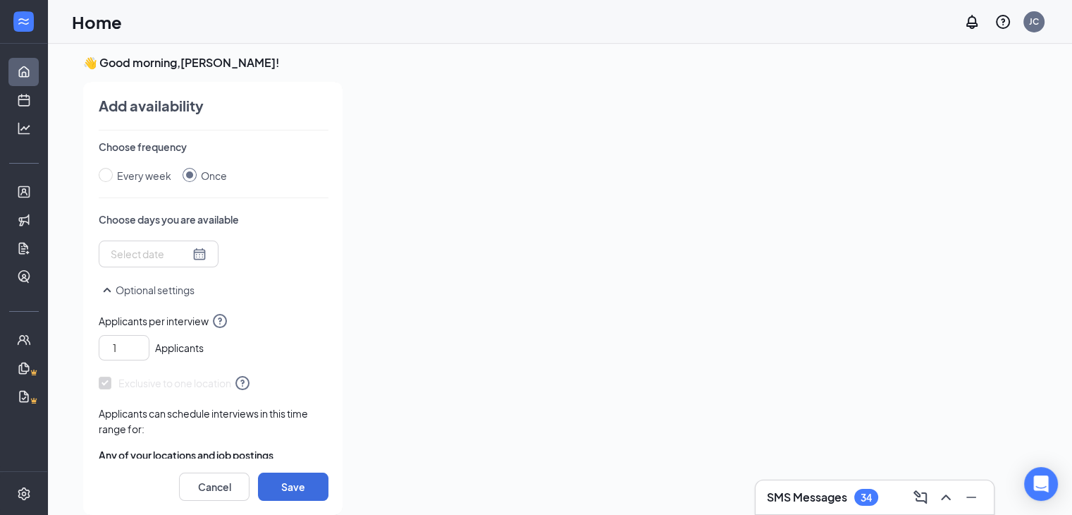
scroll to position [200, 0]
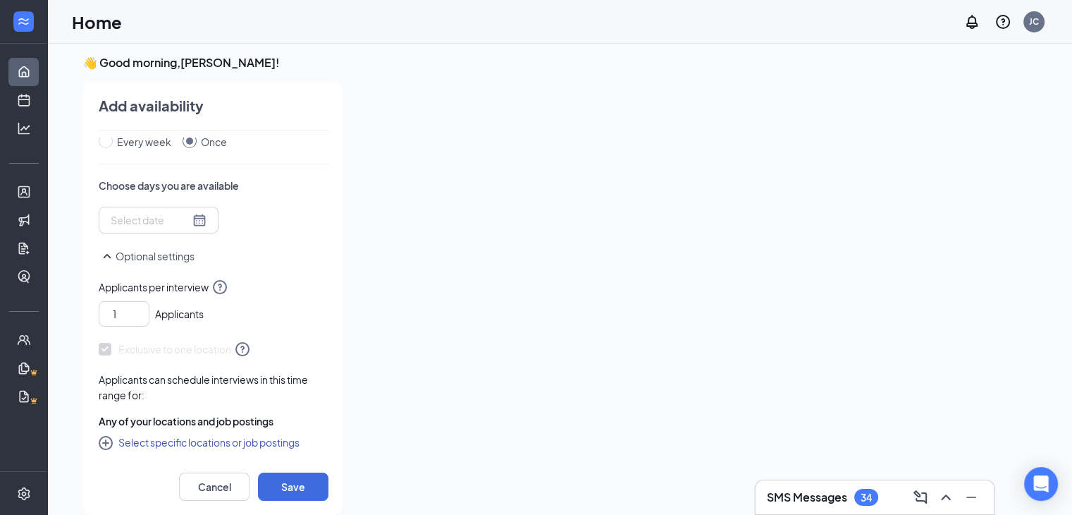
click at [102, 254] on icon "SmallChevronUp" at bounding box center [107, 255] width 17 height 17
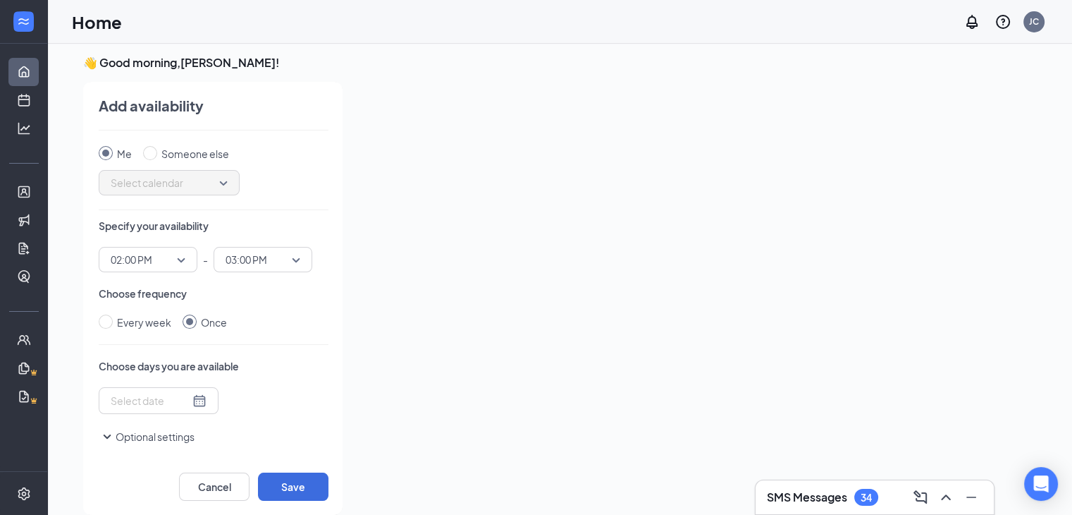
scroll to position [30, 0]
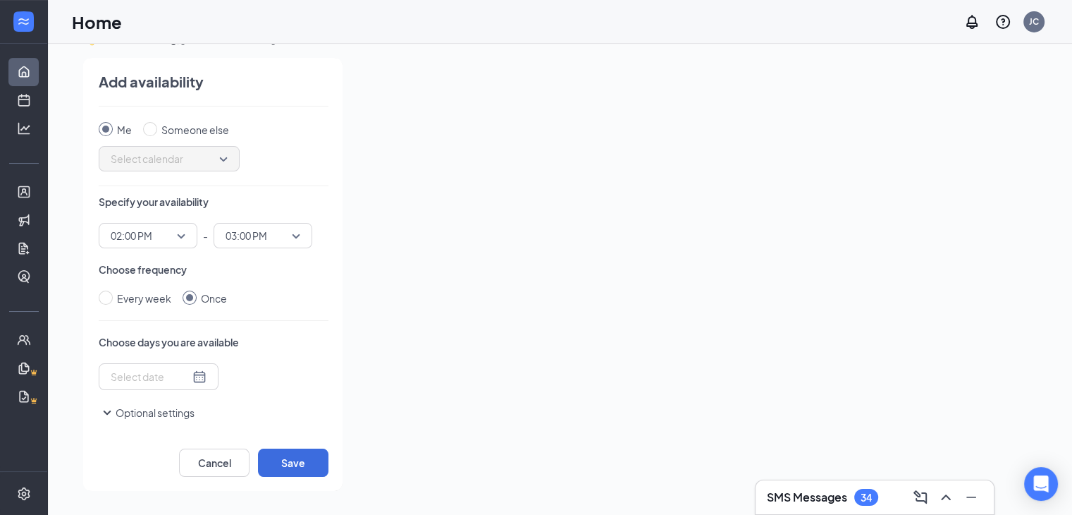
click at [106, 407] on icon "SmallChevronDown" at bounding box center [107, 412] width 17 height 17
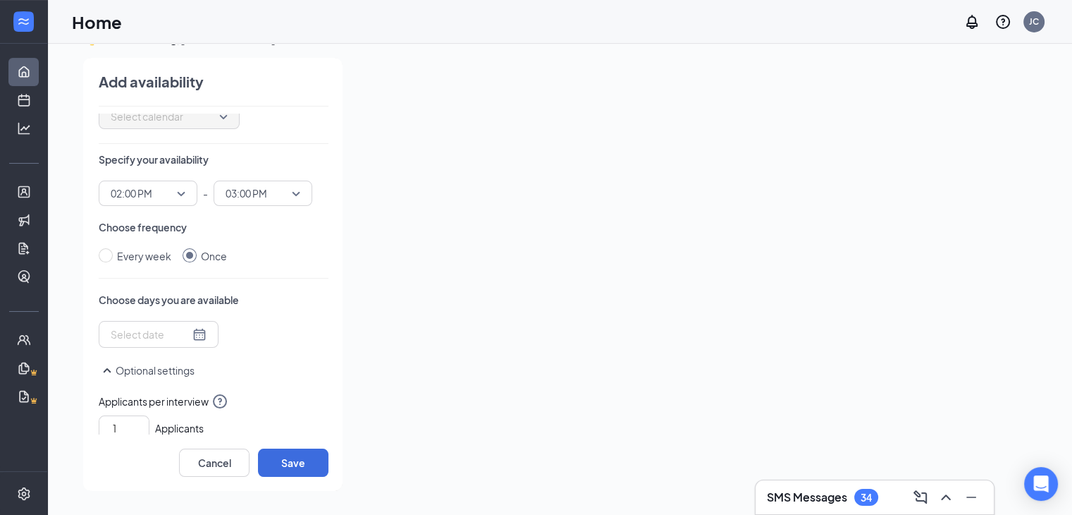
scroll to position [61, 0]
click at [192, 329] on div at bounding box center [159, 335] width 96 height 16
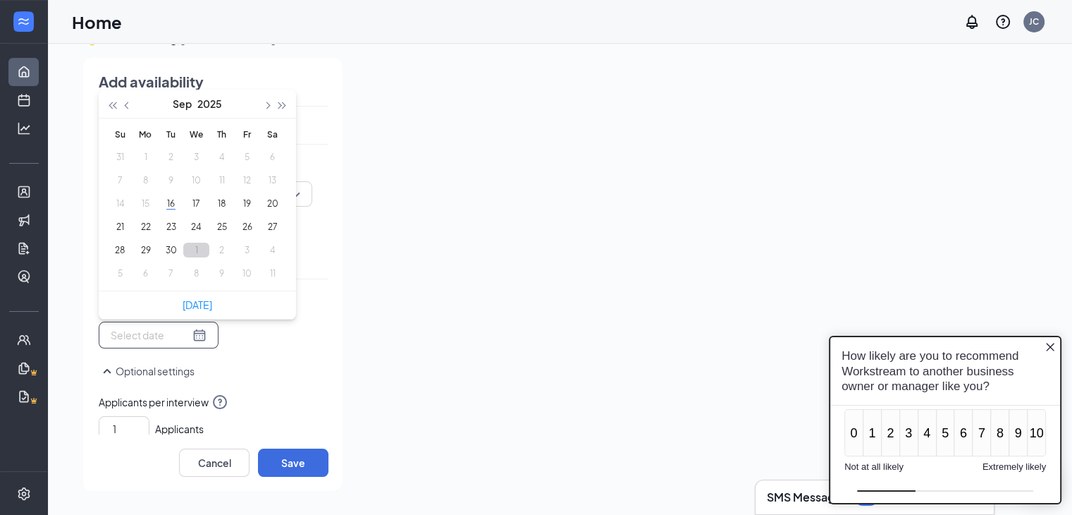
scroll to position [0, 0]
click at [217, 204] on button "18" at bounding box center [222, 203] width 26 height 15
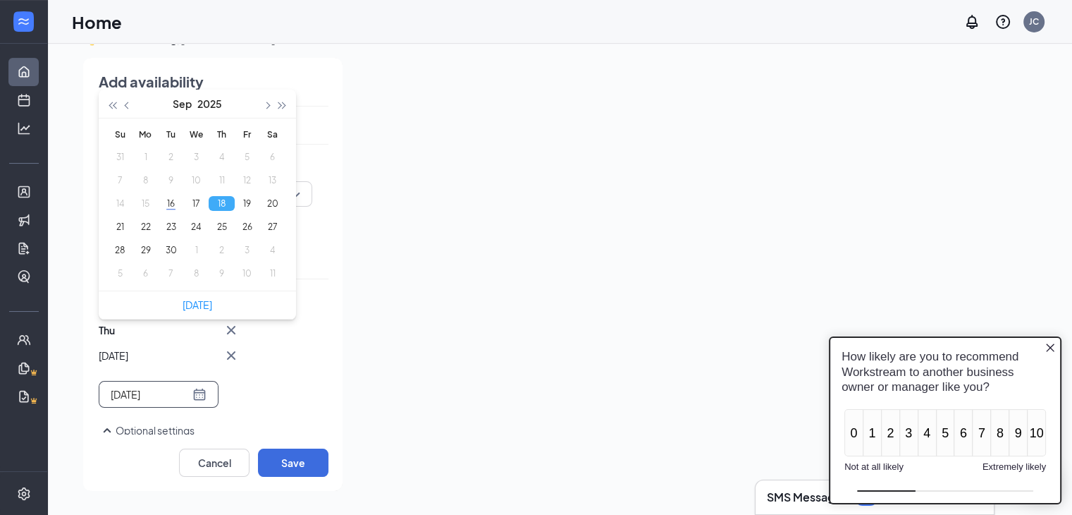
type input "[DATE]"
click at [292, 357] on div "Thu Sep [DATE] Mo Tu We Th Fr Sa 31 1 2 3 4 5 6 7 8 9 10 11 12 13 14 15 16 17 1…" at bounding box center [214, 364] width 230 height 86
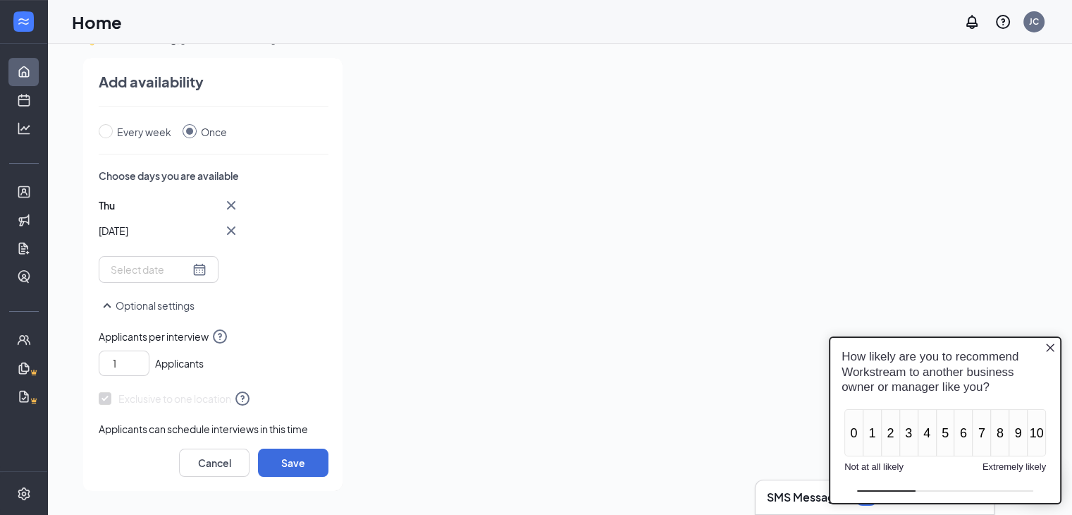
scroll to position [186, 0]
click at [184, 263] on div at bounding box center [159, 270] width 96 height 16
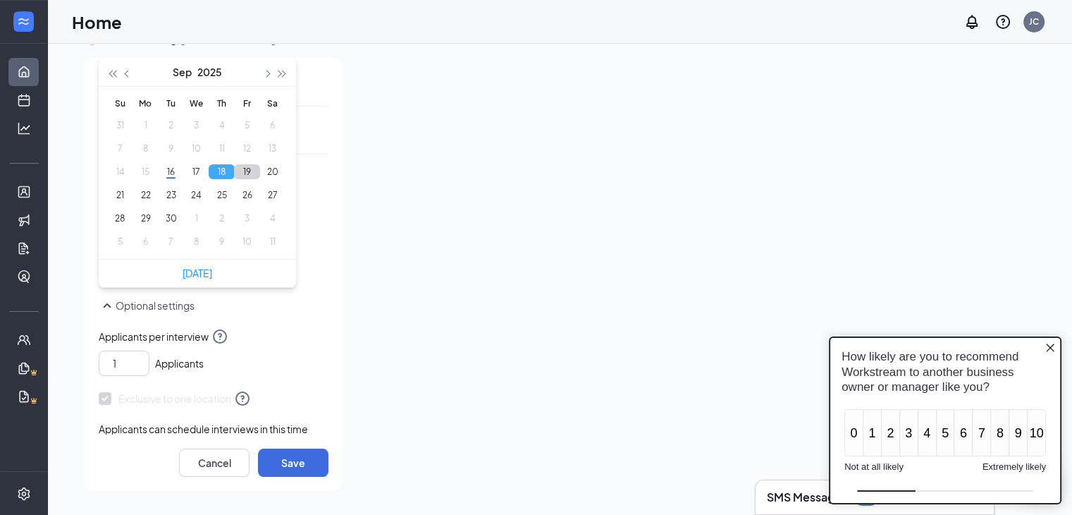
click at [249, 168] on button "19" at bounding box center [247, 171] width 26 height 15
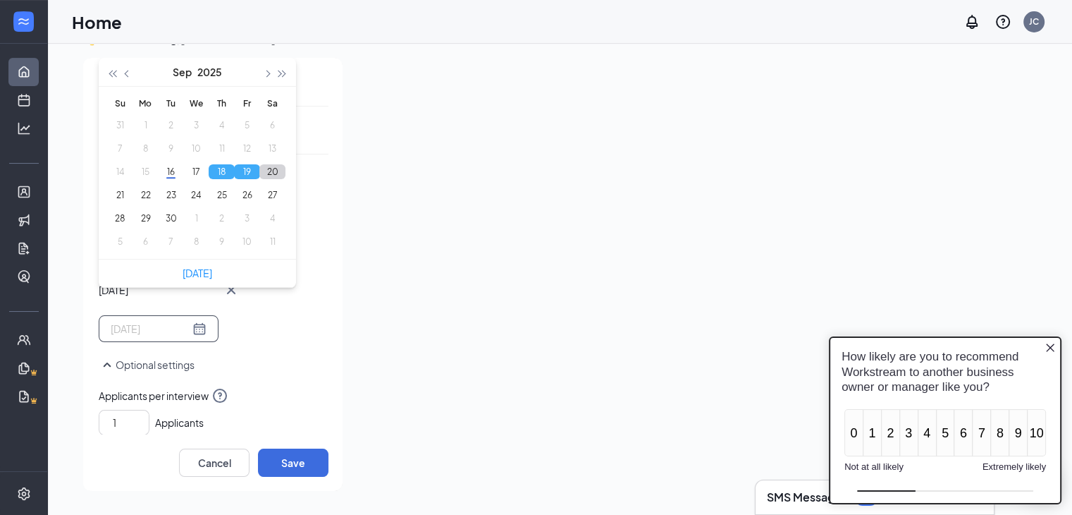
click at [269, 168] on button "20" at bounding box center [272, 171] width 26 height 15
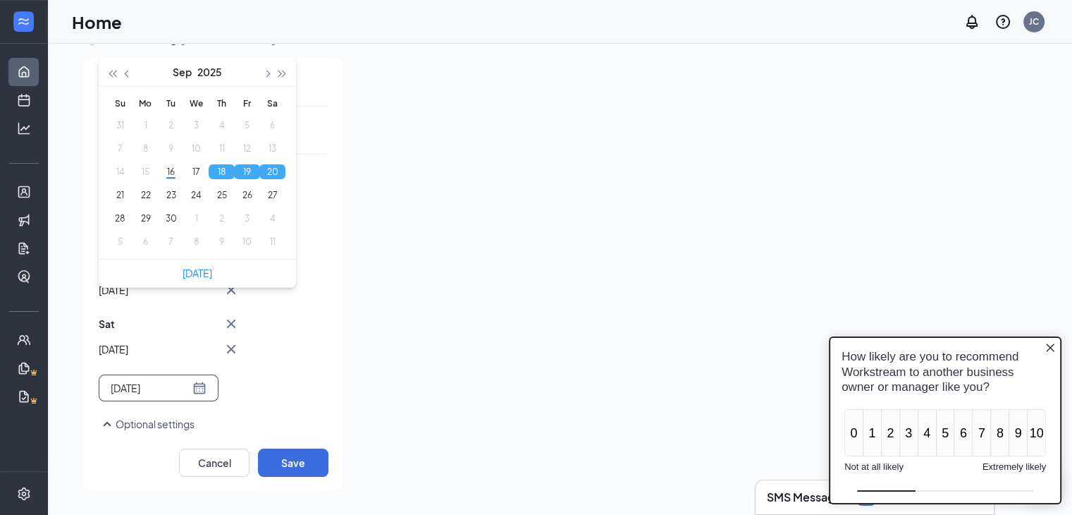
type input "[DATE]"
click at [288, 459] on button "Save" at bounding box center [293, 462] width 70 height 28
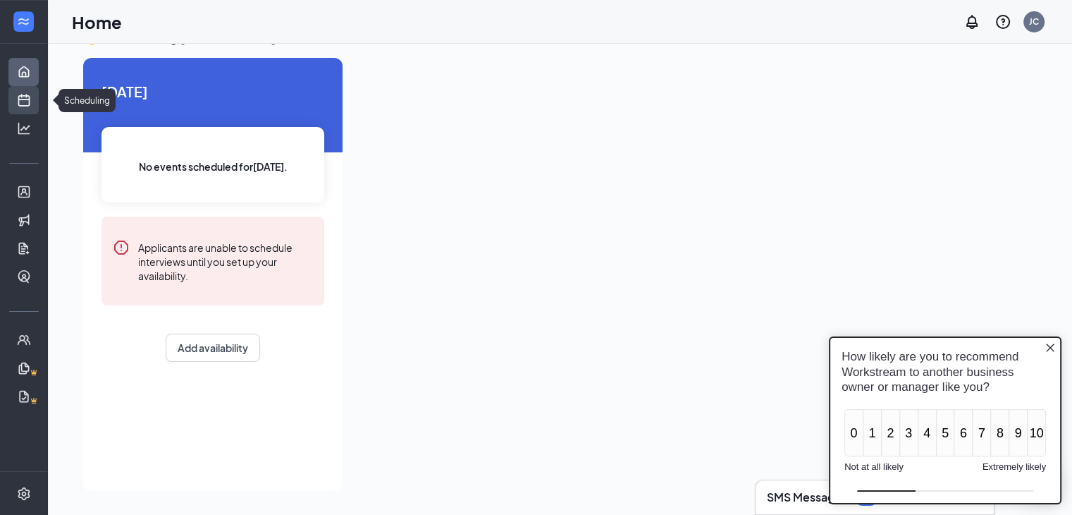
click at [37, 98] on link "Scheduling" at bounding box center [44, 100] width 14 height 28
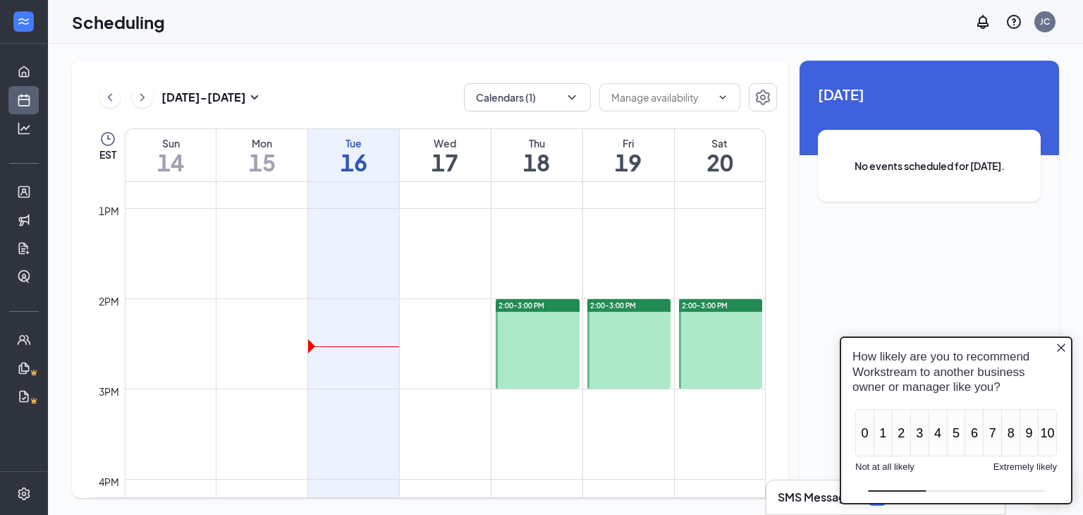
scroll to position [1148, 0]
click at [1066, 350] on icon "Close button" at bounding box center [1060, 346] width 11 height 11
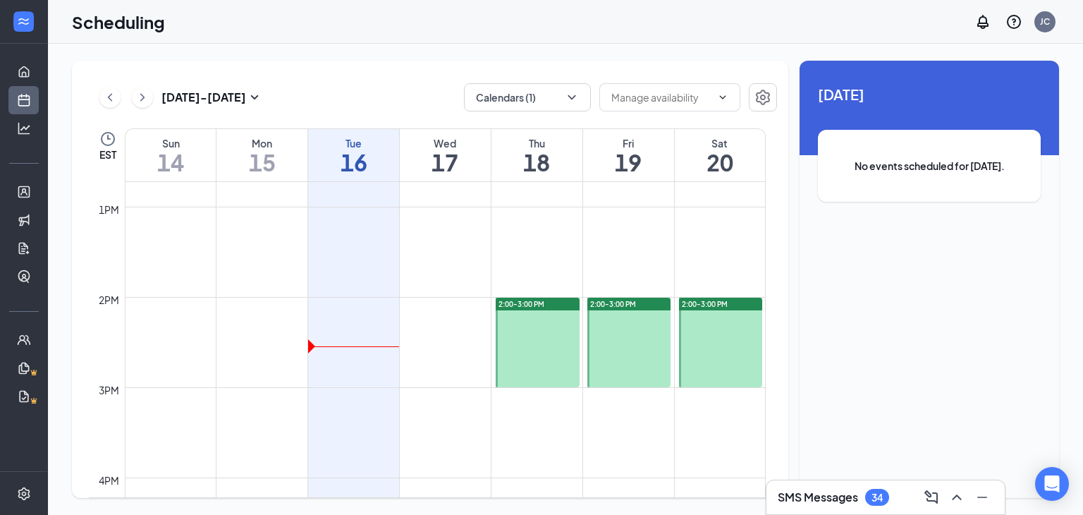
click at [557, 333] on div at bounding box center [538, 342] width 84 height 90
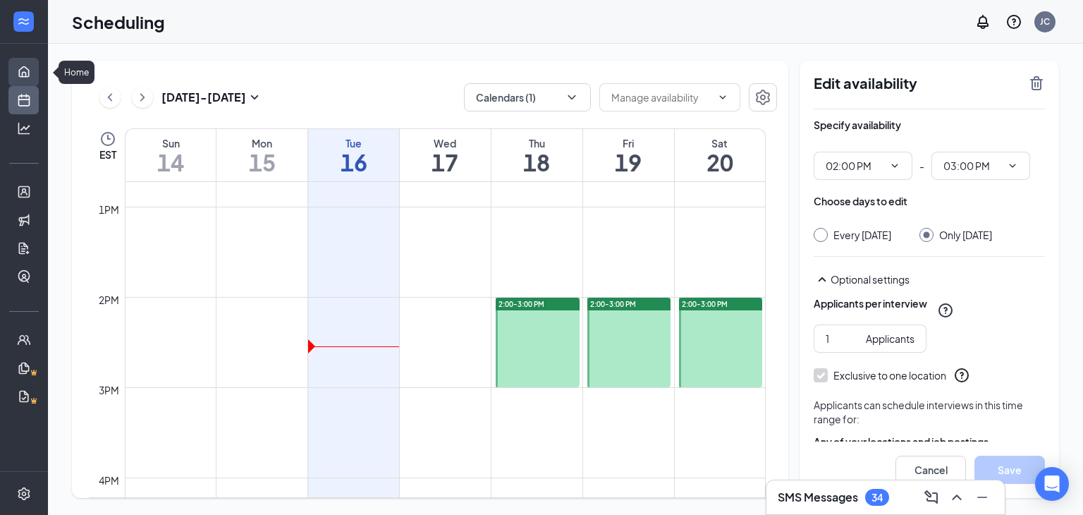
click at [37, 61] on link "Home" at bounding box center [44, 72] width 14 height 28
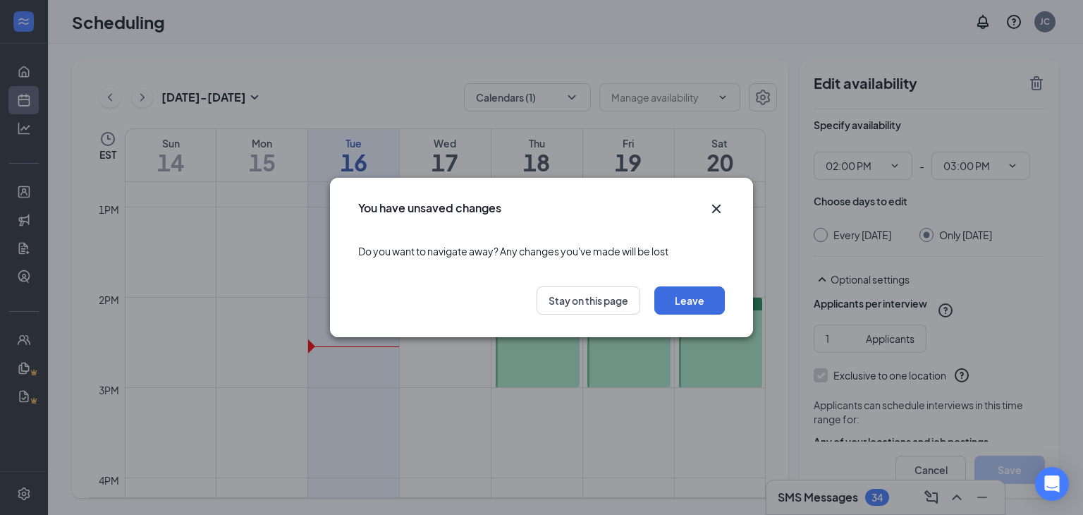
click at [716, 206] on icon "Cross" at bounding box center [716, 208] width 17 height 17
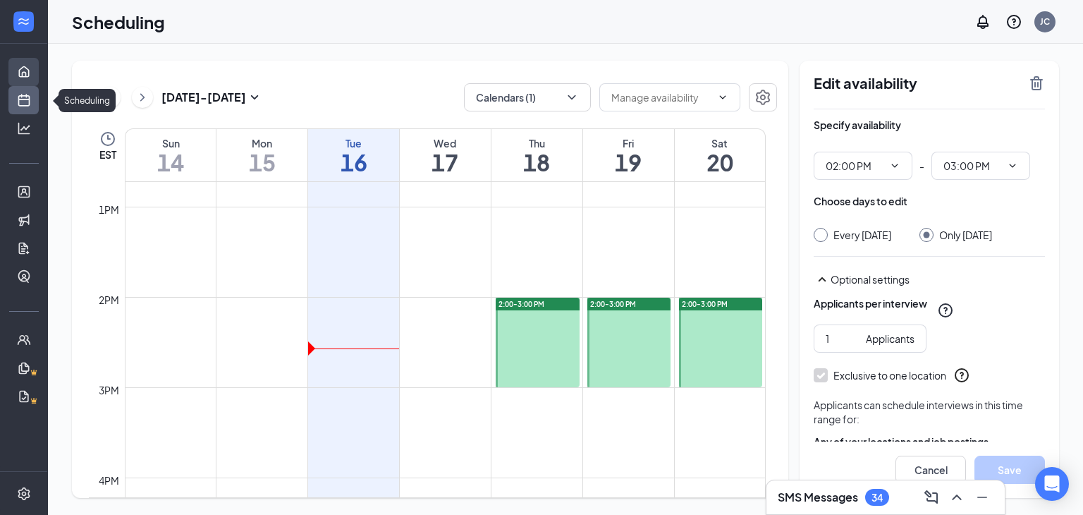
click at [37, 70] on link "Home" at bounding box center [44, 72] width 14 height 28
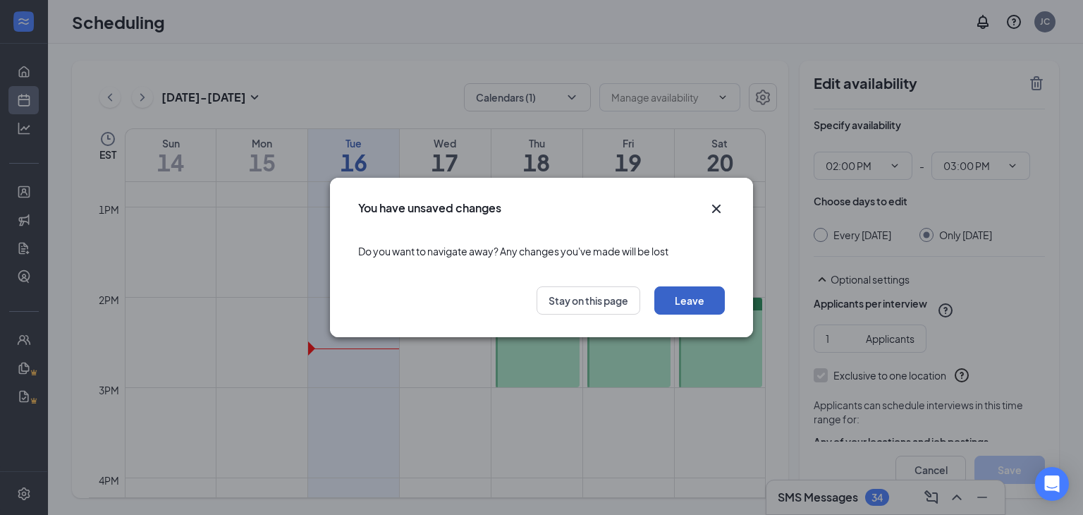
click at [708, 295] on button "Leave" at bounding box center [689, 300] width 70 height 28
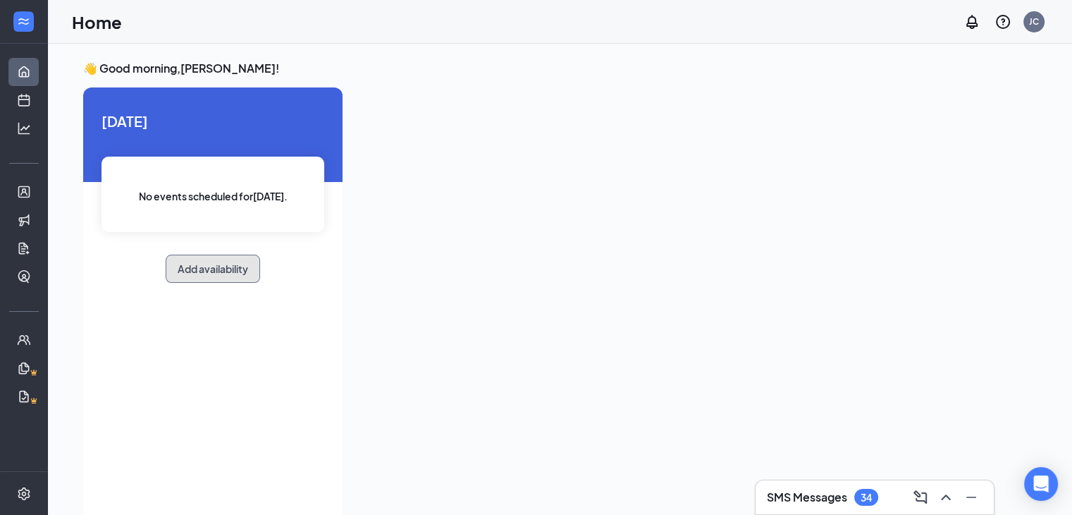
click at [216, 274] on button "Add availability" at bounding box center [213, 268] width 94 height 28
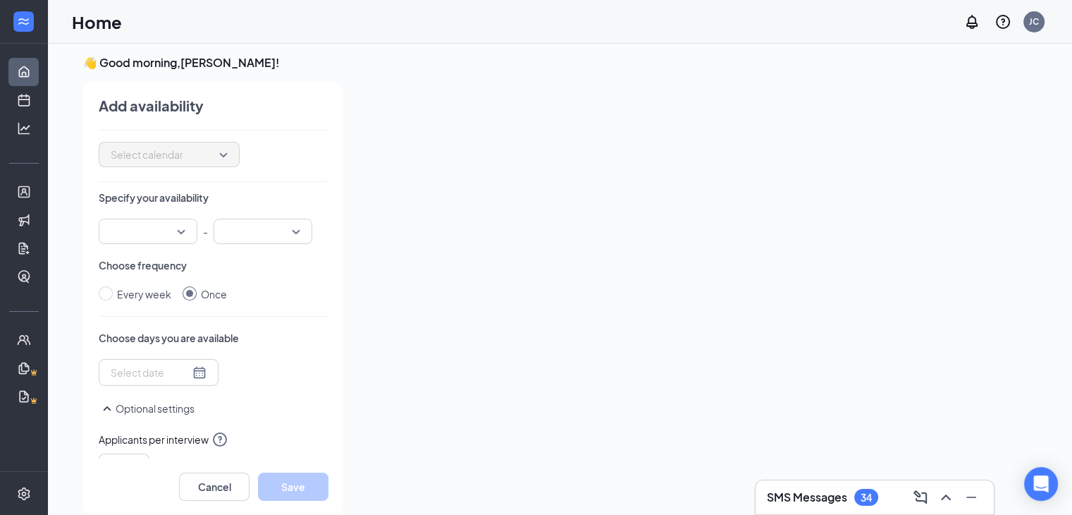
scroll to position [47, 0]
click at [149, 235] on input "search" at bounding box center [143, 232] width 72 height 24
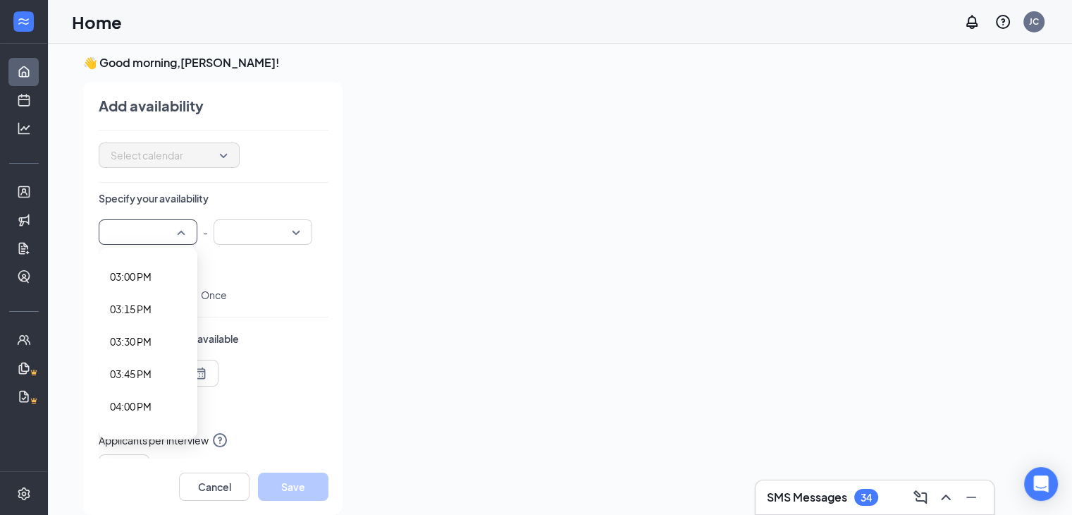
scroll to position [1937, 0]
click at [142, 271] on span "03:00 PM" at bounding box center [131, 278] width 42 height 16
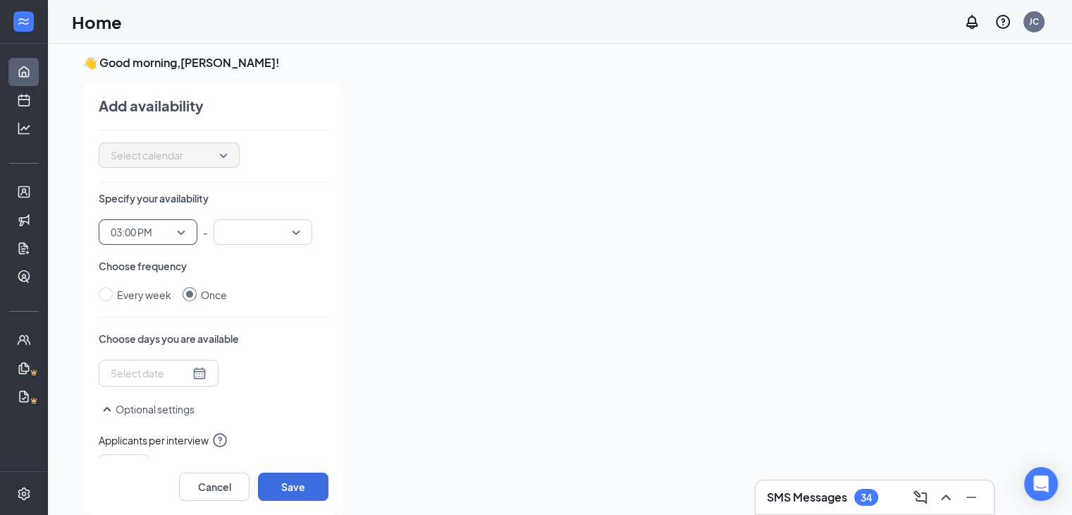
click at [276, 230] on input "search" at bounding box center [258, 232] width 72 height 24
click at [259, 348] on span "04:00 PM" at bounding box center [246, 348] width 42 height 16
click at [153, 374] on input at bounding box center [150, 373] width 79 height 16
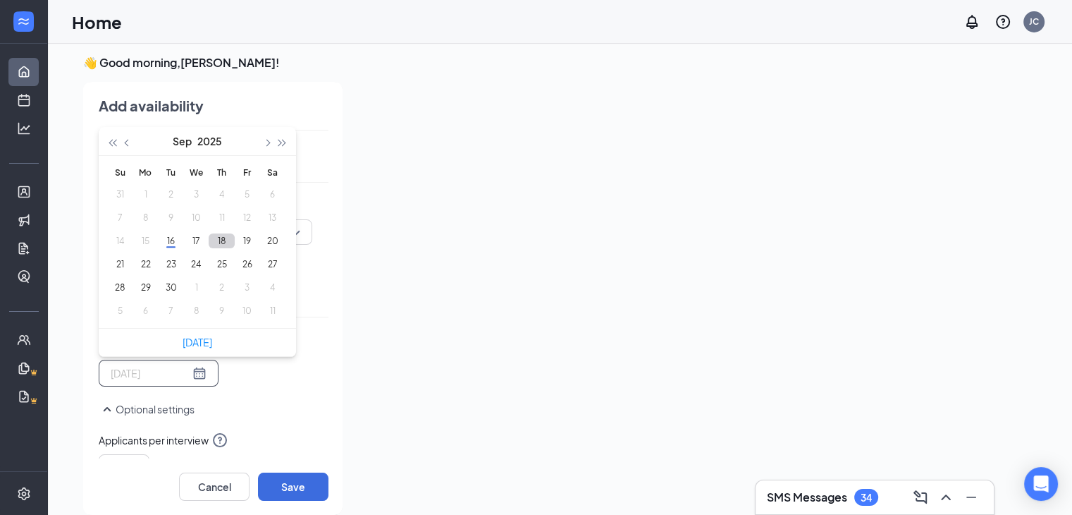
click at [217, 240] on button "18" at bounding box center [222, 240] width 26 height 15
click at [254, 243] on button "19" at bounding box center [247, 240] width 26 height 15
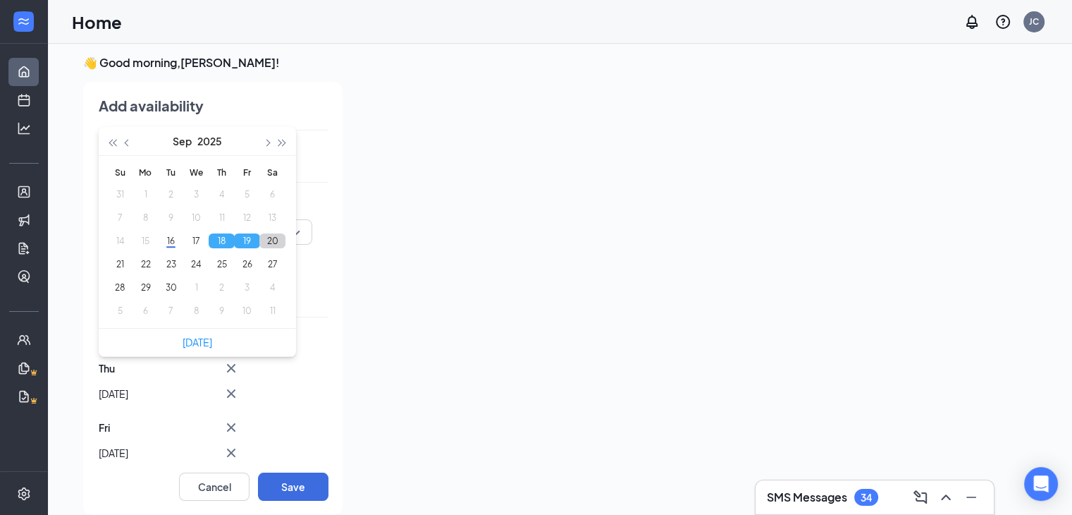
type input "[DATE]"
click at [274, 241] on button "20" at bounding box center [272, 240] width 26 height 15
click at [303, 479] on button "Save" at bounding box center [293, 486] width 70 height 28
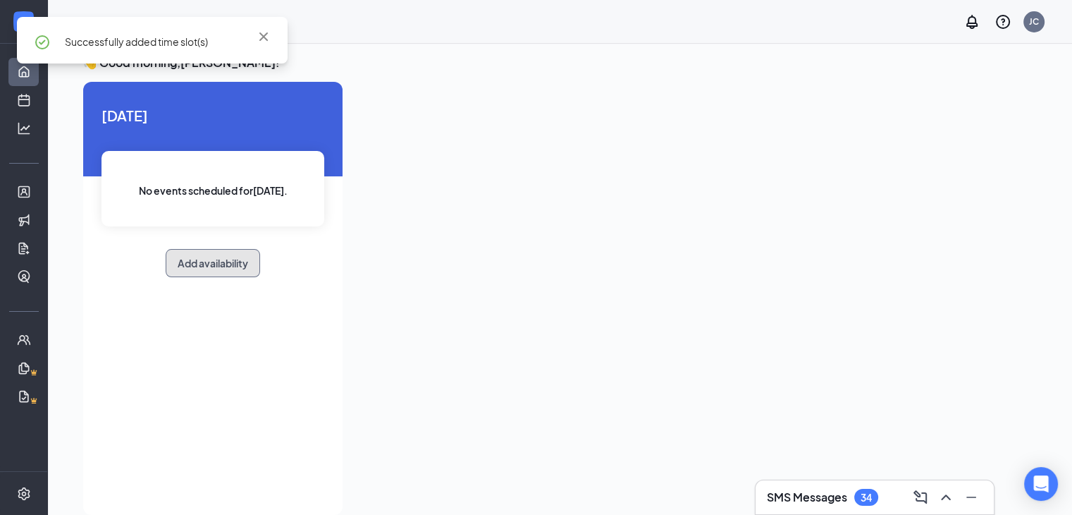
click at [236, 260] on button "Add availability" at bounding box center [213, 263] width 94 height 28
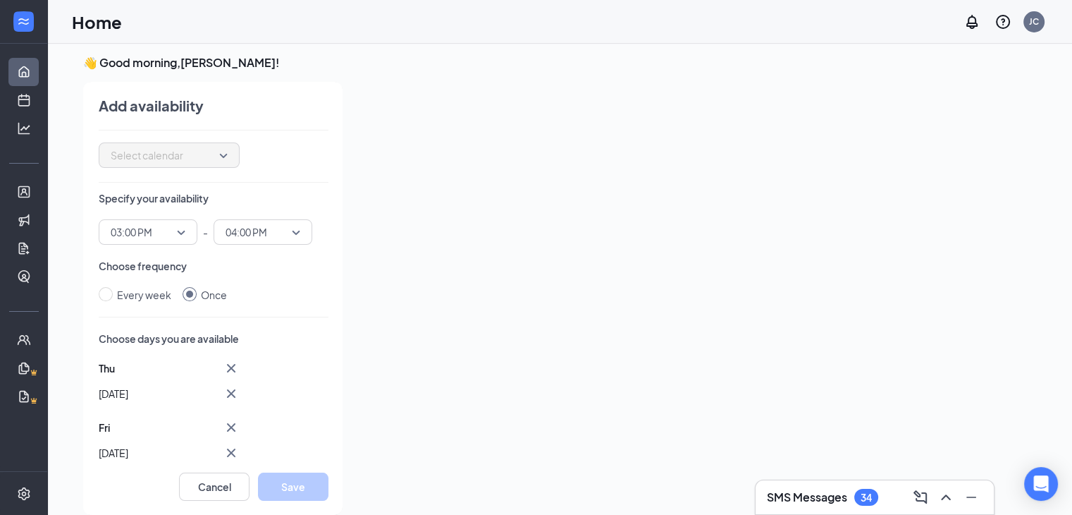
click at [166, 237] on span "03:00 PM" at bounding box center [142, 231] width 62 height 21
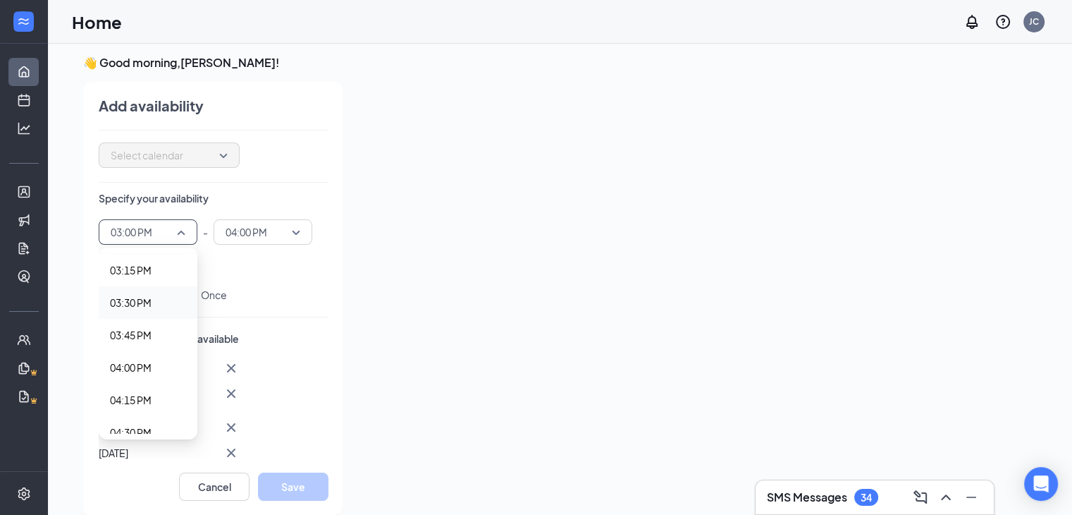
scroll to position [1983, 0]
click at [133, 359] on span "04:00 PM" at bounding box center [131, 363] width 42 height 16
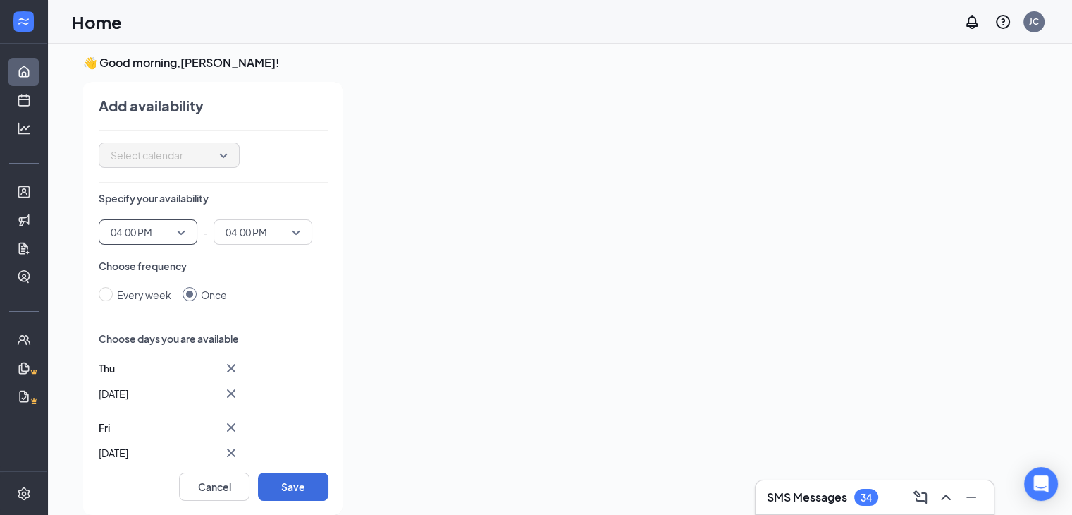
click at [168, 224] on span "04:00 PM" at bounding box center [142, 231] width 62 height 21
click at [250, 232] on span "04:00 PM" at bounding box center [247, 231] width 42 height 21
click at [238, 362] on span "05:00 PM" at bounding box center [246, 364] width 42 height 16
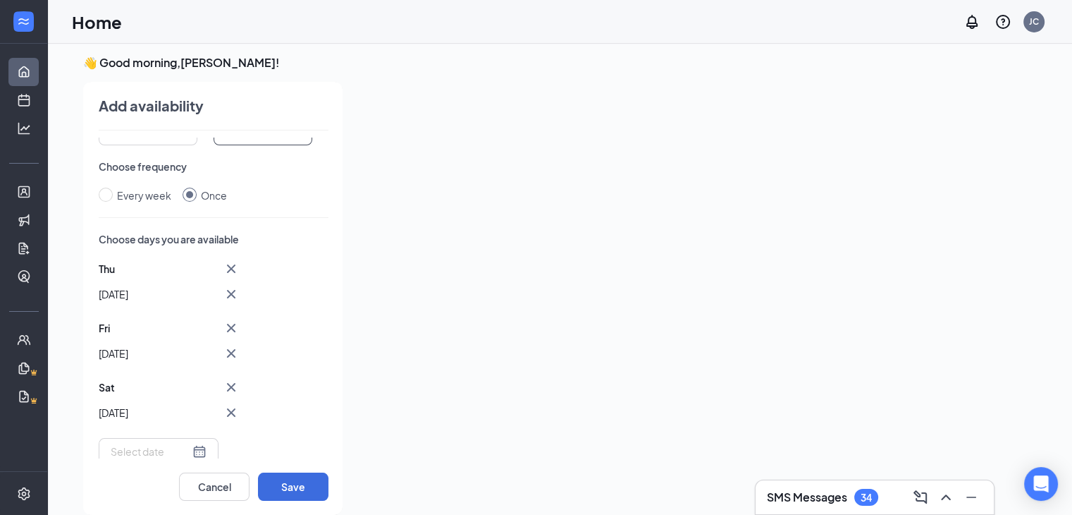
scroll to position [147, 0]
click at [233, 264] on icon "Cross" at bounding box center [231, 268] width 8 height 8
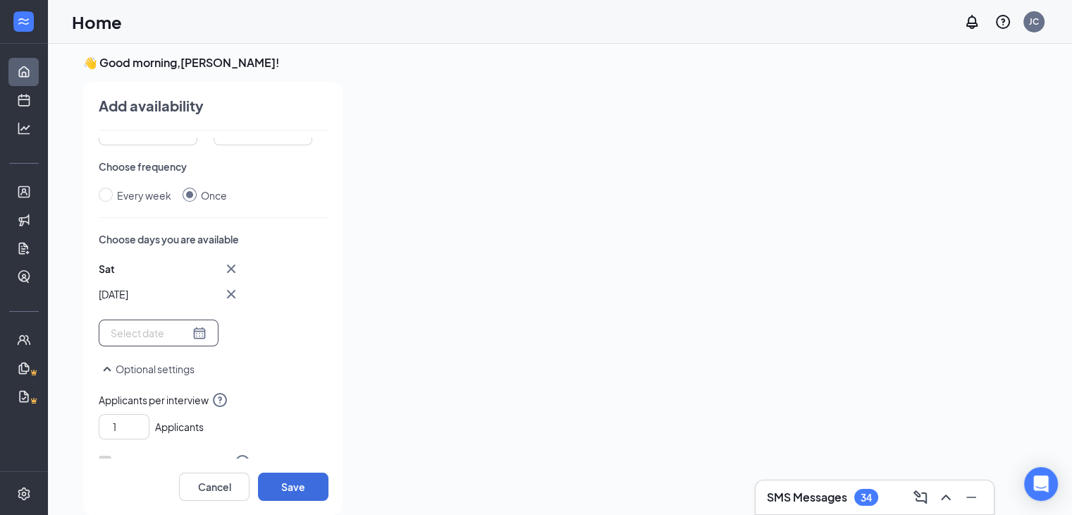
click at [159, 329] on input at bounding box center [150, 333] width 79 height 16
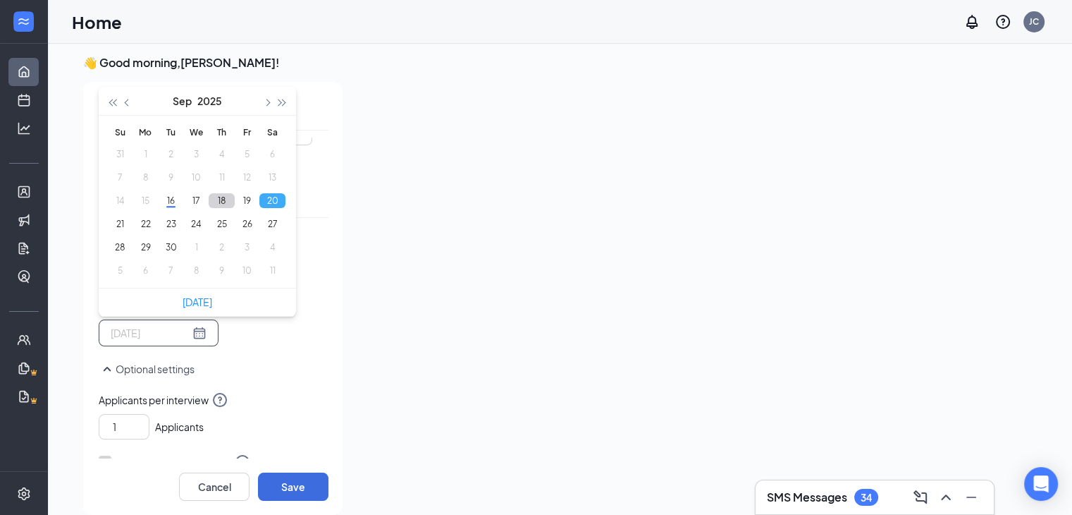
click at [220, 202] on button "18" at bounding box center [222, 200] width 26 height 15
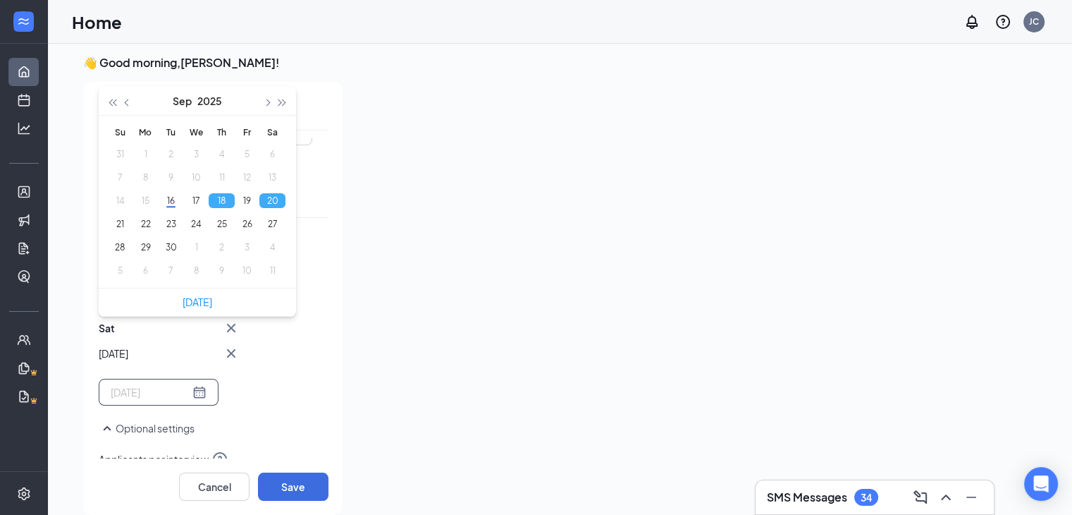
type input "[DATE]"
click at [259, 392] on div "[DATE] [DATE]-09-[DATE] Mo Tu We Th Fr Sa 31 1 2 3 4 5 6 7 8 9 10 11 12 13 14 1…" at bounding box center [214, 332] width 230 height 145
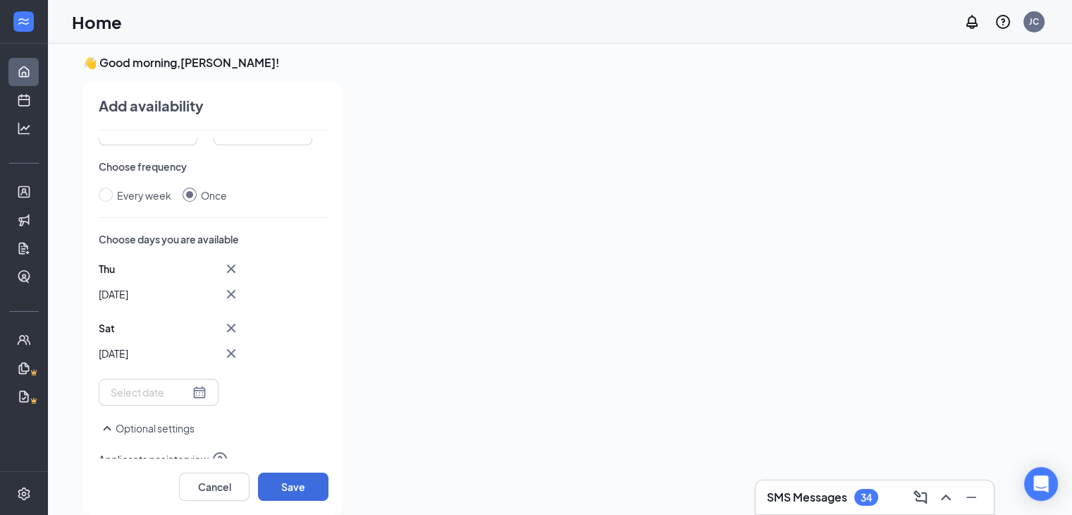
click at [228, 321] on icon "Cross" at bounding box center [231, 327] width 17 height 17
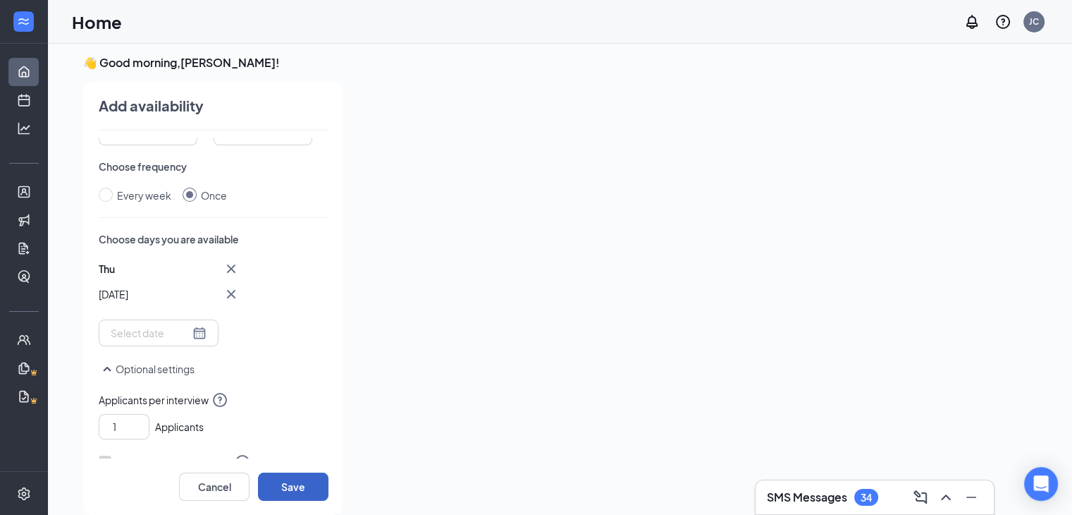
click at [296, 484] on button "Save" at bounding box center [293, 486] width 70 height 28
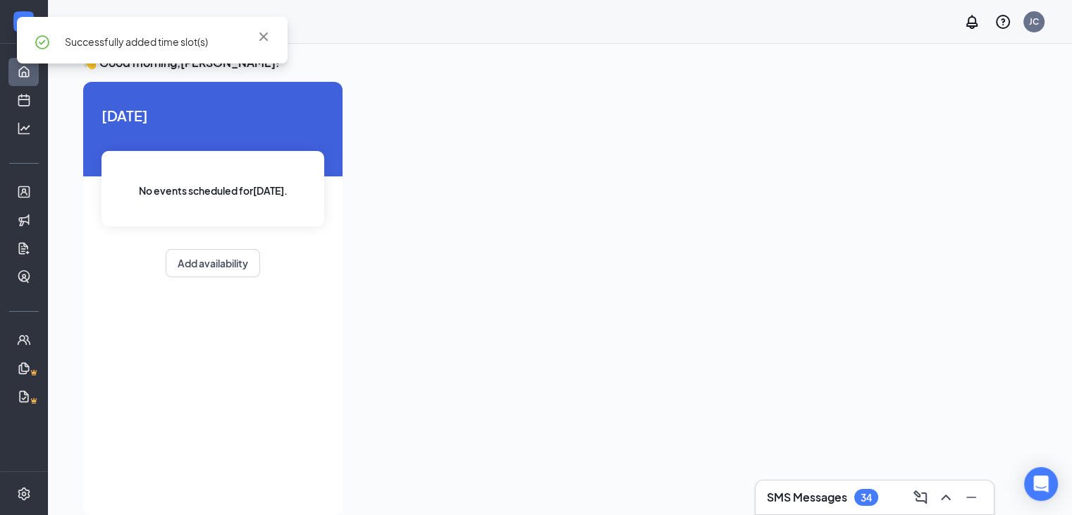
scroll to position [0, 0]
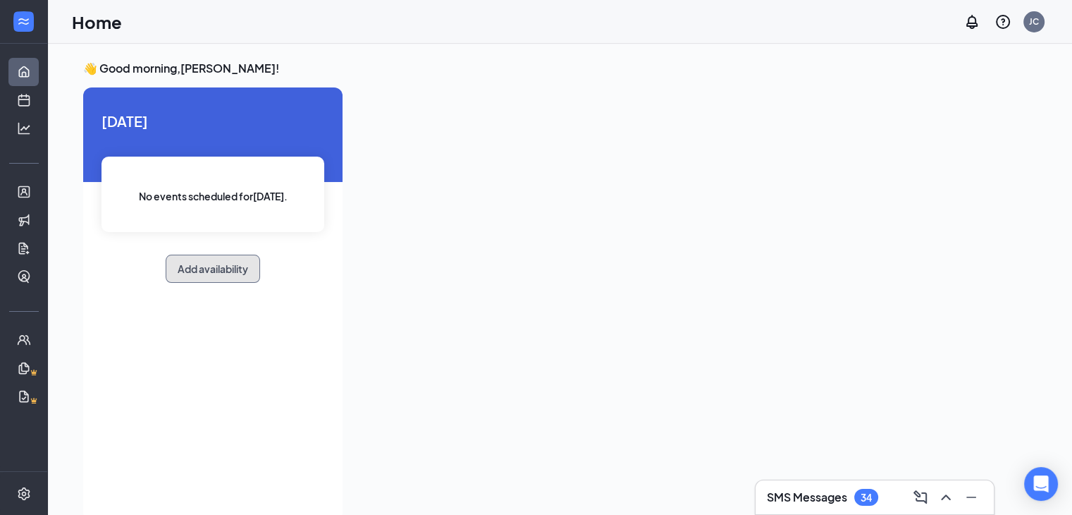
click at [226, 272] on button "Add availability" at bounding box center [213, 268] width 94 height 28
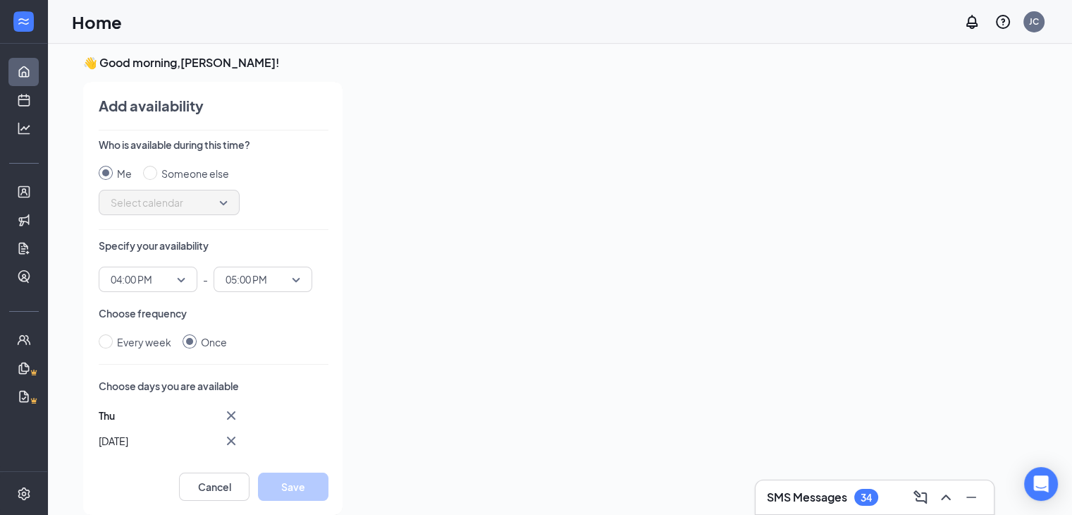
click at [151, 280] on span "04:00 PM" at bounding box center [132, 279] width 42 height 21
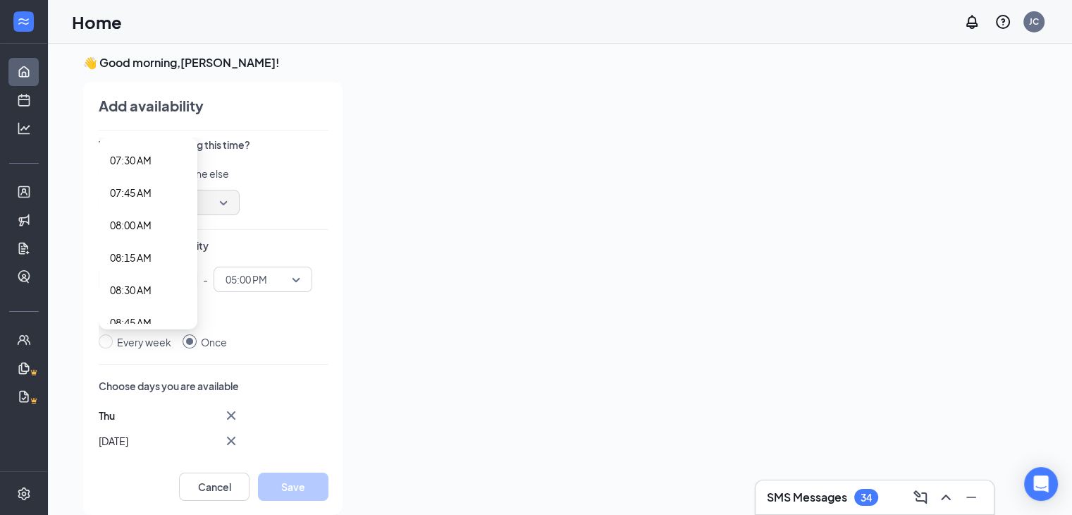
scroll to position [990, 0]
click at [133, 206] on span "08:00 AM" at bounding box center [131, 207] width 42 height 16
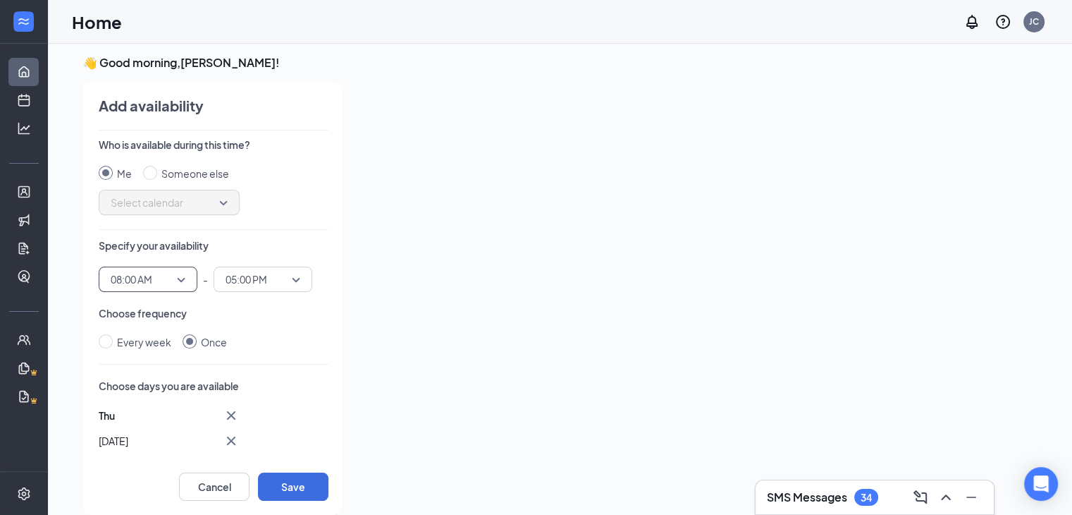
click at [247, 274] on span "05:00 PM" at bounding box center [247, 279] width 42 height 21
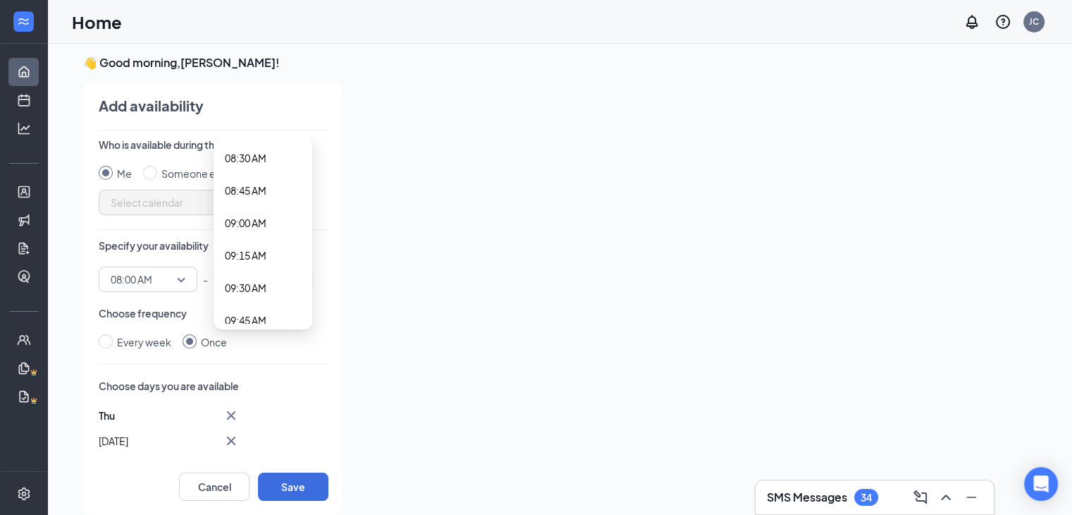
scroll to position [1094, 0]
click at [247, 235] on span "09:00 AM" at bounding box center [246, 233] width 42 height 16
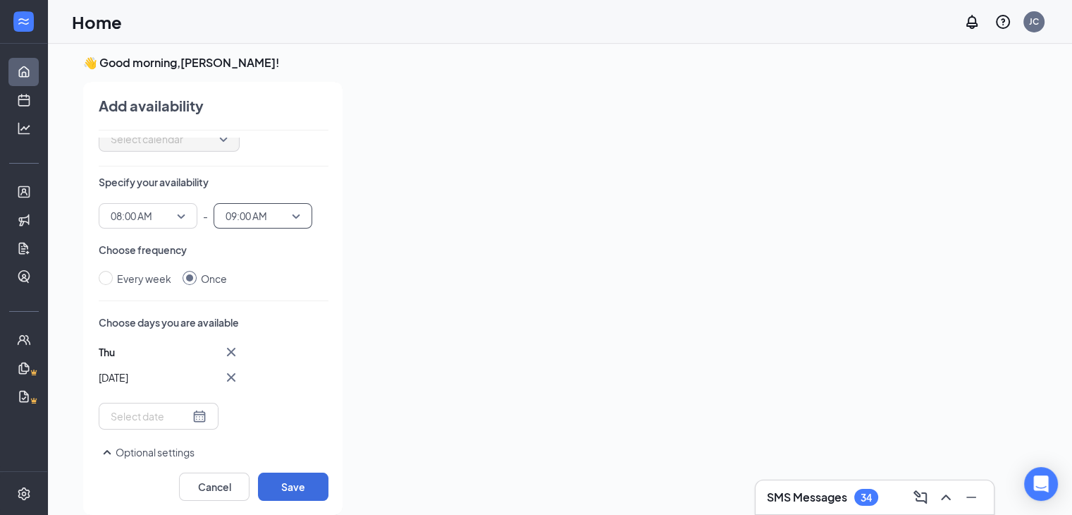
scroll to position [56, 0]
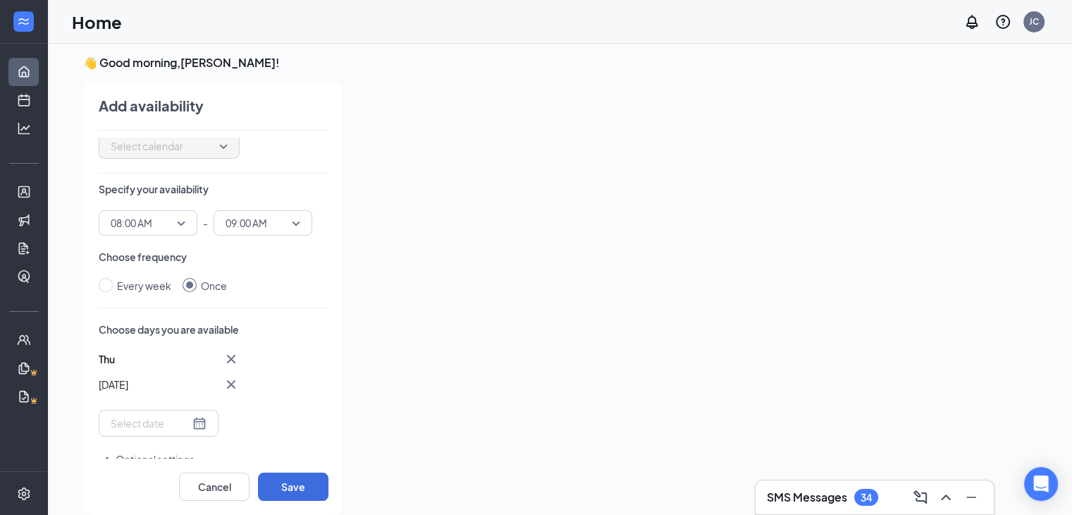
click at [229, 356] on icon "Cross" at bounding box center [231, 359] width 8 height 8
click at [197, 362] on div at bounding box center [159, 364] width 96 height 16
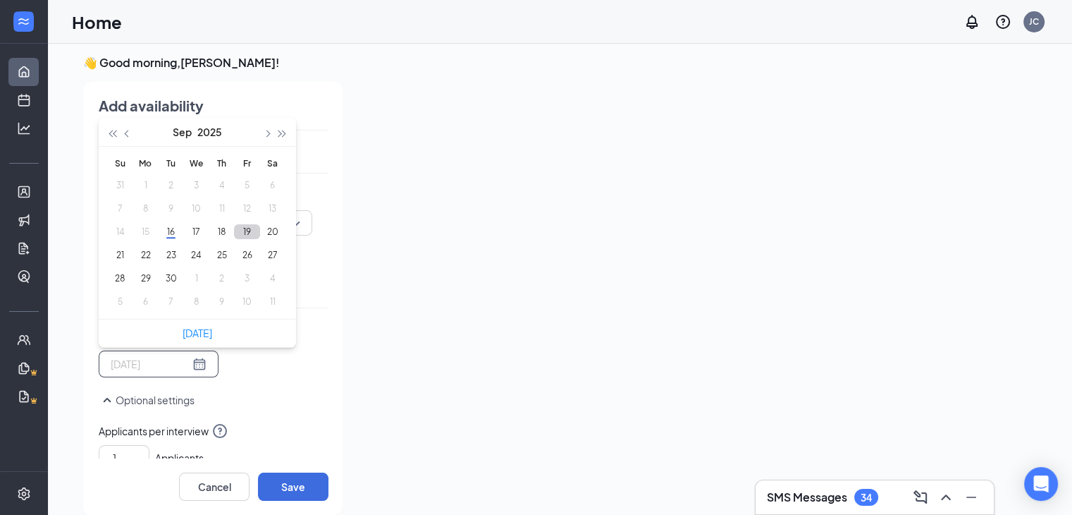
click at [246, 231] on button "19" at bounding box center [247, 231] width 26 height 15
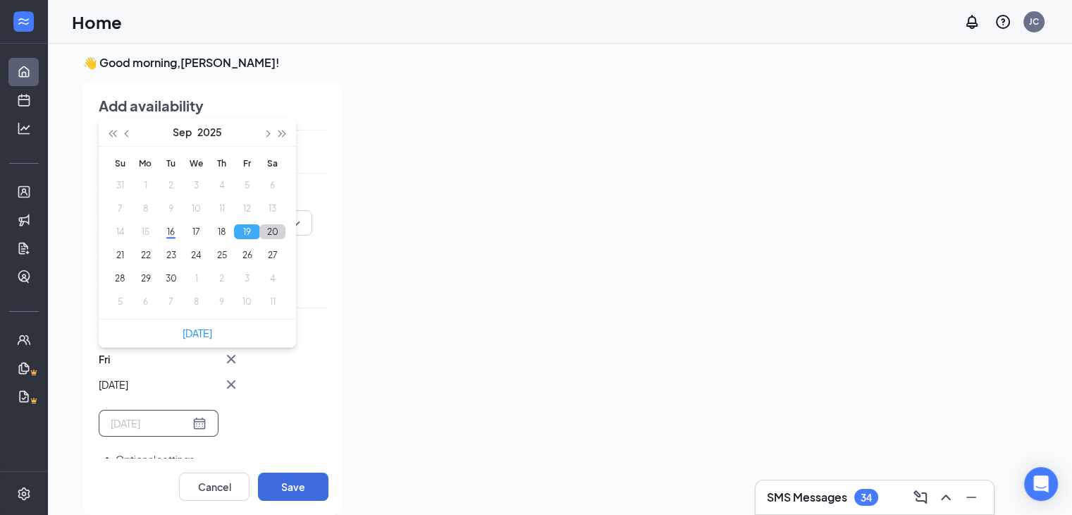
click at [274, 230] on button "20" at bounding box center [272, 231] width 26 height 15
type input "[DATE]"
click at [424, 388] on div at bounding box center [695, 294] width 683 height 424
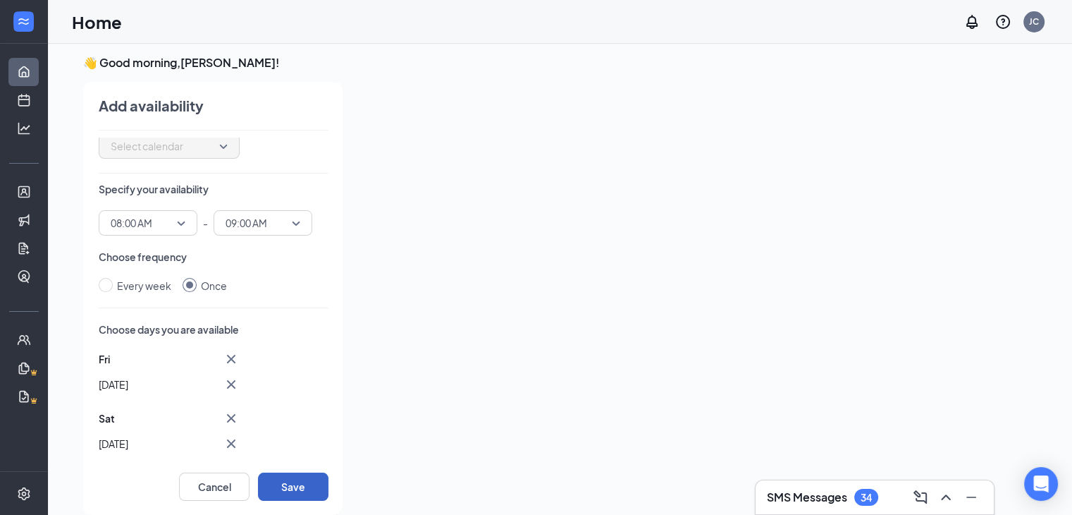
click at [299, 483] on button "Save" at bounding box center [293, 486] width 70 height 28
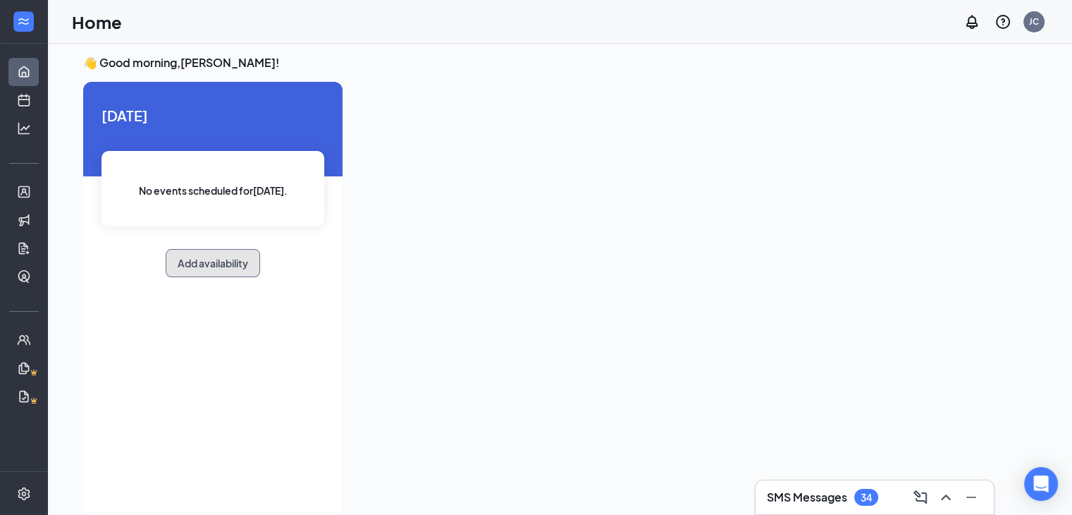
click at [245, 265] on button "Add availability" at bounding box center [213, 263] width 94 height 28
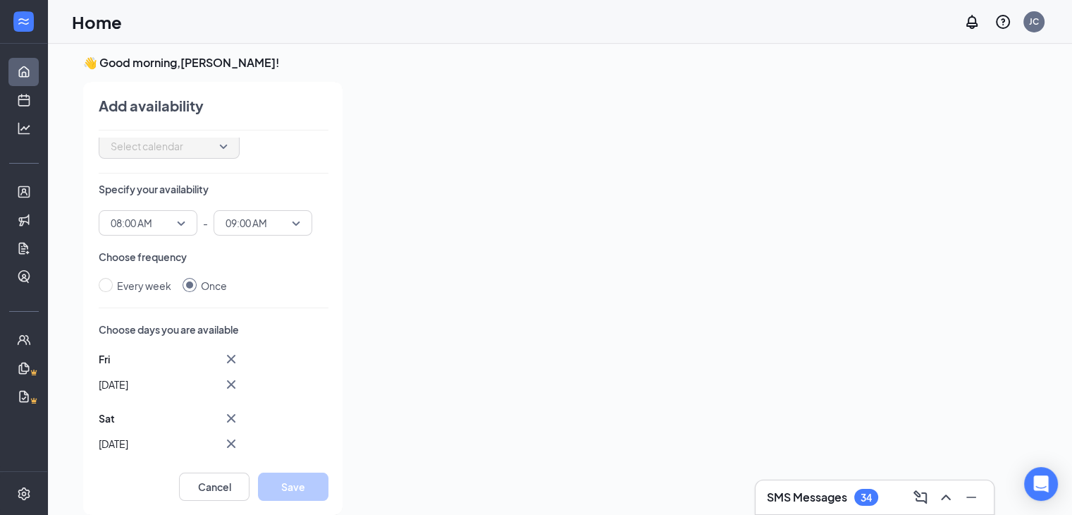
click at [173, 218] on span "08:00 AM" at bounding box center [148, 222] width 75 height 21
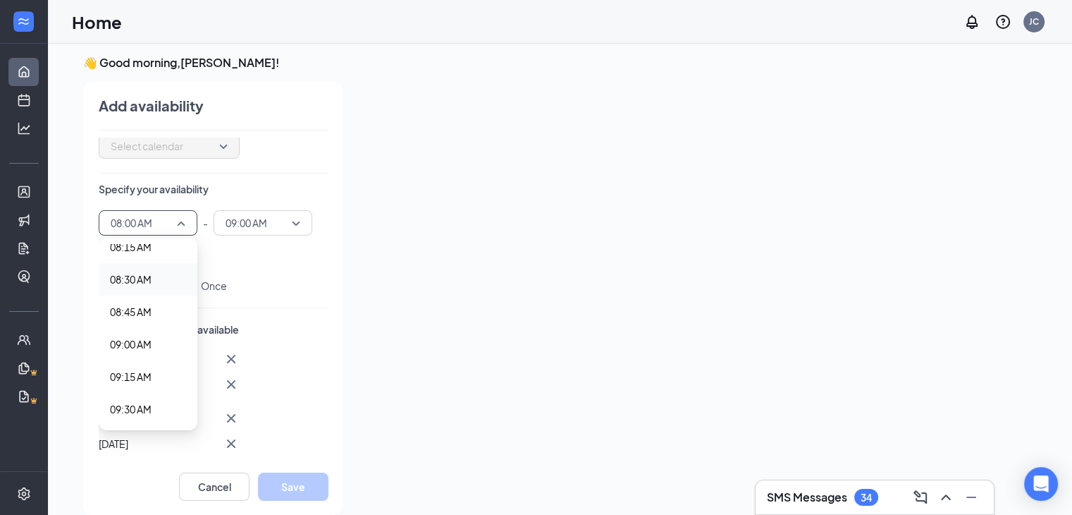
scroll to position [1086, 0]
click at [138, 340] on span "09:00 AM" at bounding box center [131, 344] width 42 height 16
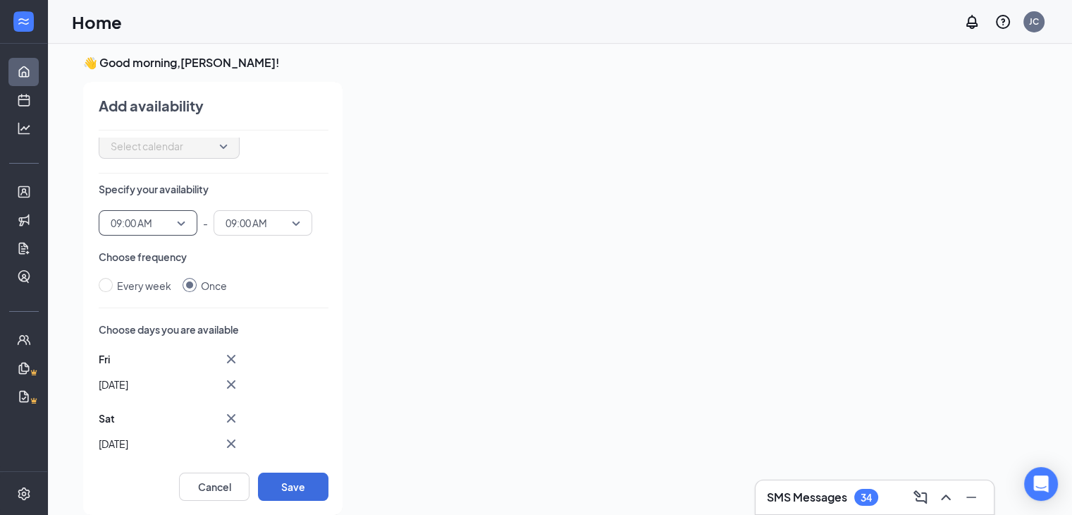
click at [288, 221] on span "09:00 AM" at bounding box center [263, 222] width 75 height 21
click at [254, 364] on span "10:00 AM" at bounding box center [246, 368] width 42 height 16
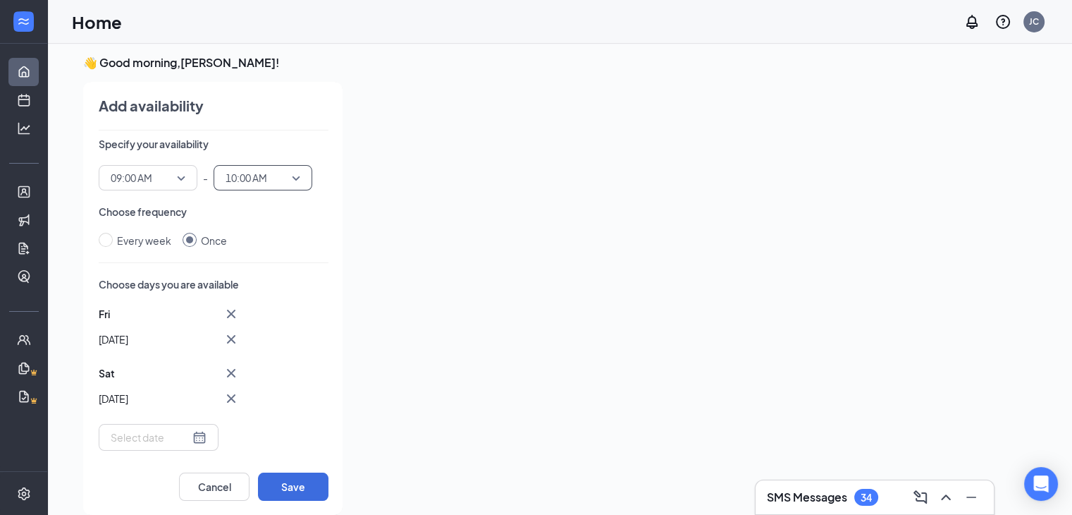
scroll to position [104, 0]
click at [308, 491] on button "Save" at bounding box center [293, 486] width 70 height 28
click at [290, 479] on button "Save" at bounding box center [293, 486] width 70 height 28
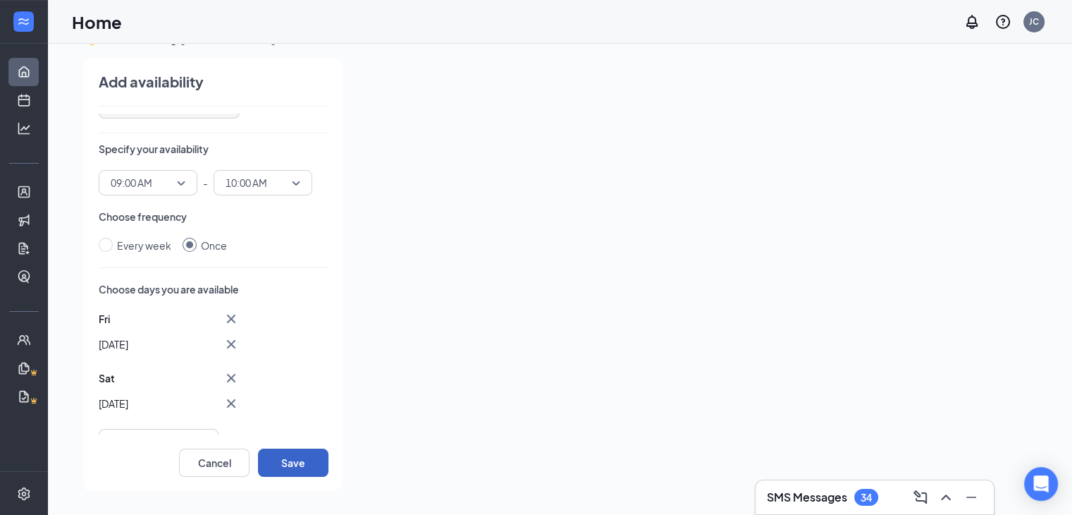
scroll to position [73, 0]
click at [180, 186] on span "09:00 AM" at bounding box center [148, 181] width 75 height 21
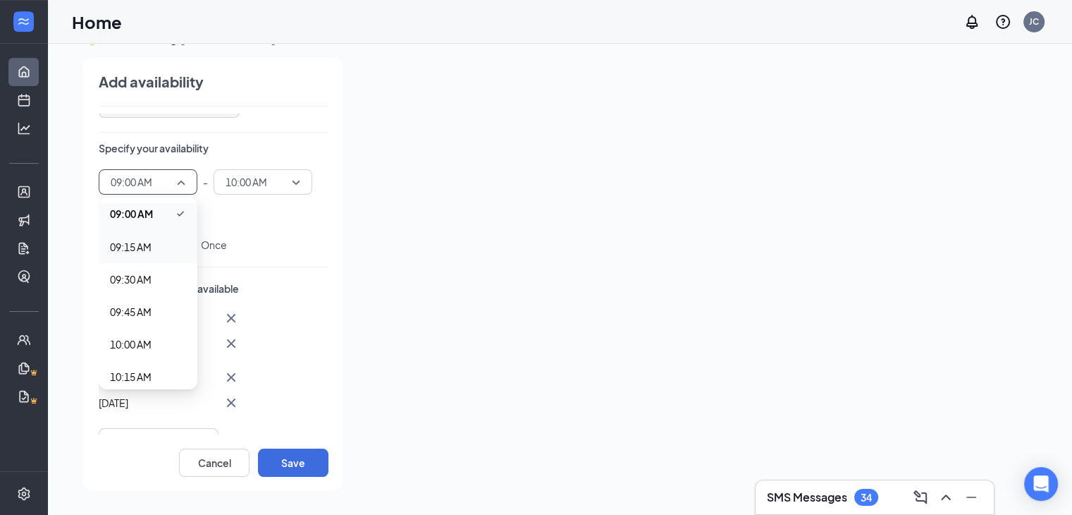
scroll to position [1184, 0]
click at [131, 328] on span "10:00 AM" at bounding box center [131, 334] width 42 height 16
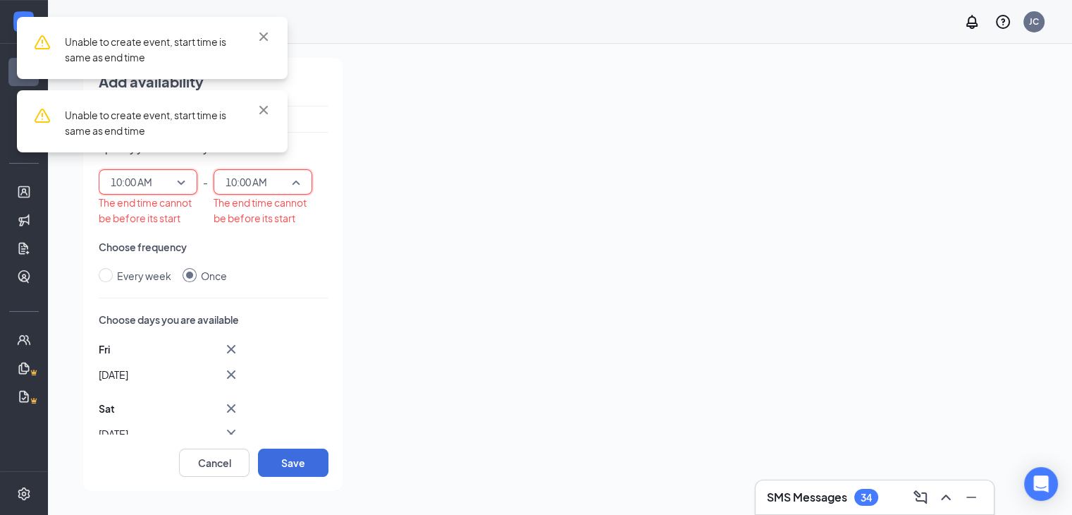
click at [288, 178] on span "10:00 AM" at bounding box center [257, 181] width 62 height 21
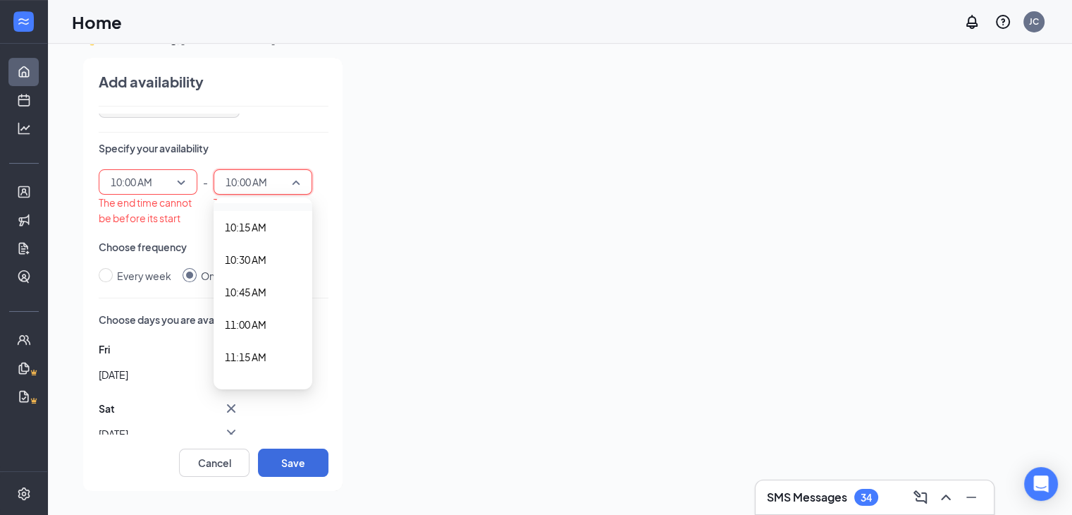
scroll to position [1343, 0]
click at [243, 302] on span "11:00 AM" at bounding box center [246, 305] width 42 height 16
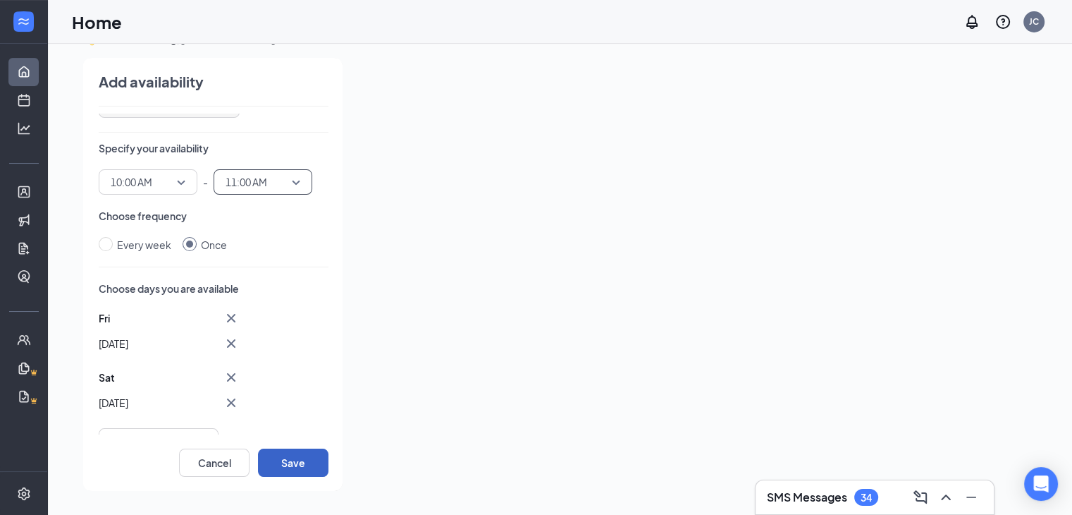
click at [305, 463] on button "Save" at bounding box center [293, 462] width 70 height 28
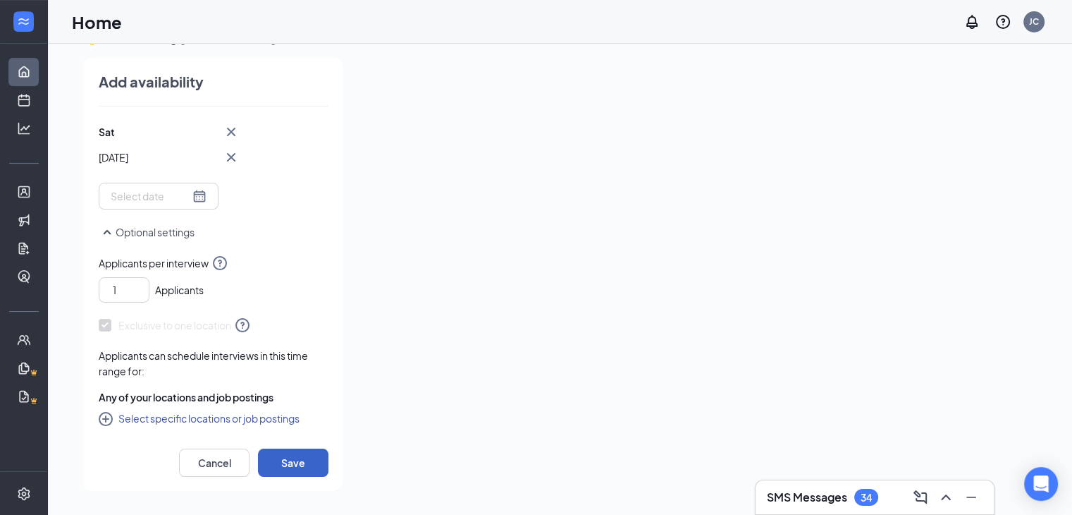
scroll to position [0, 0]
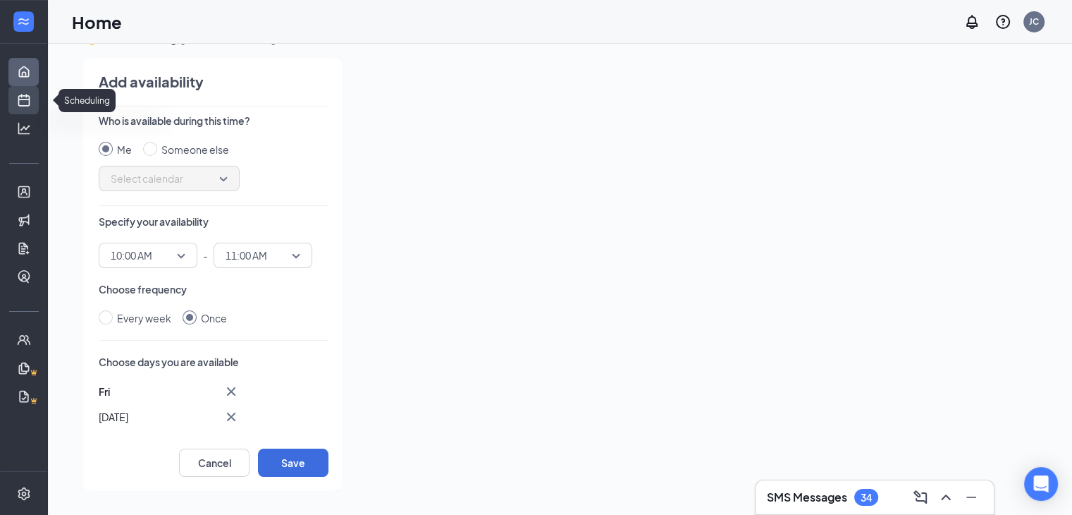
click at [37, 99] on link "Scheduling" at bounding box center [44, 100] width 14 height 28
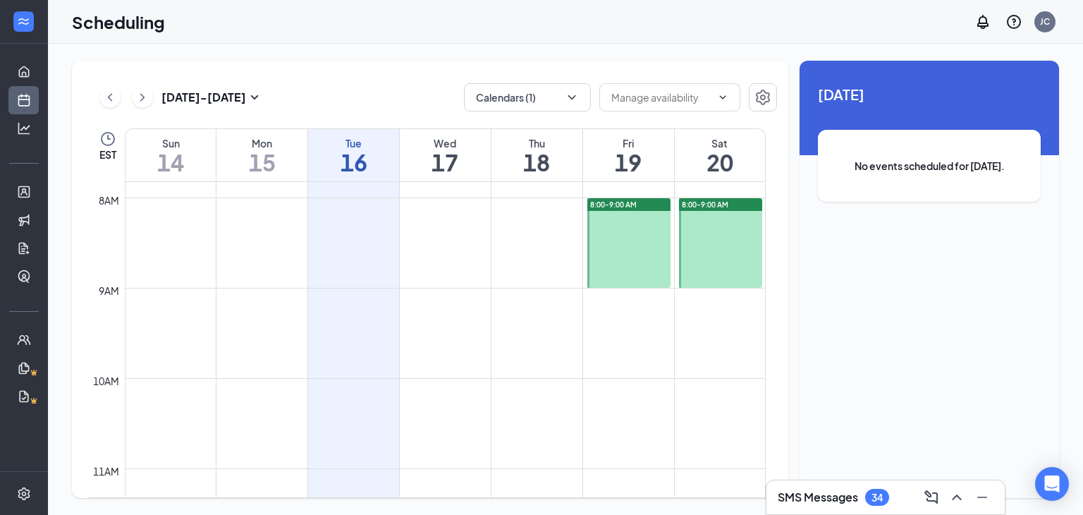
scroll to position [706, 0]
click at [620, 216] on div at bounding box center [629, 244] width 84 height 90
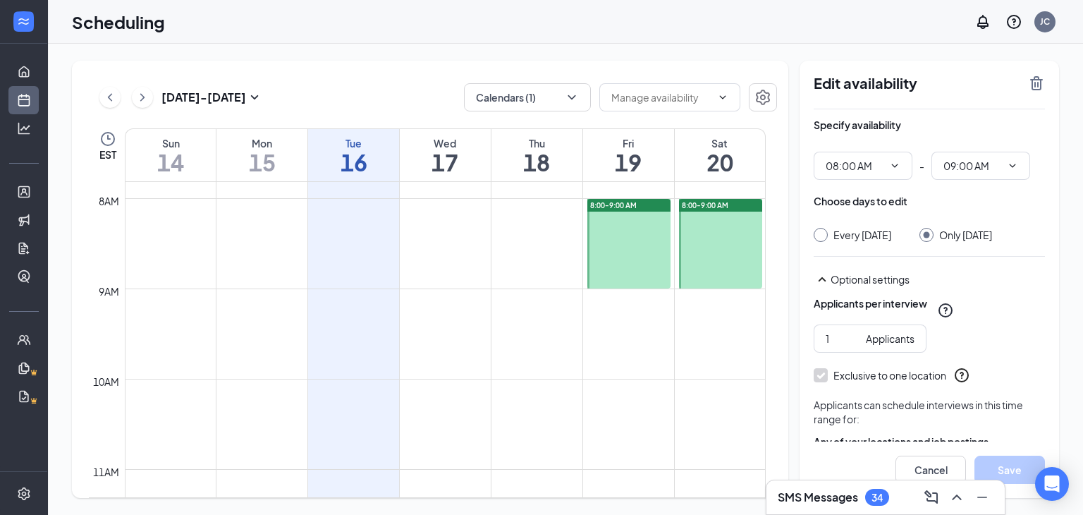
click at [672, 314] on td at bounding box center [445, 322] width 641 height 23
click at [641, 318] on td at bounding box center [445, 322] width 641 height 23
click at [830, 164] on input "08:00 AM" at bounding box center [854, 166] width 58 height 16
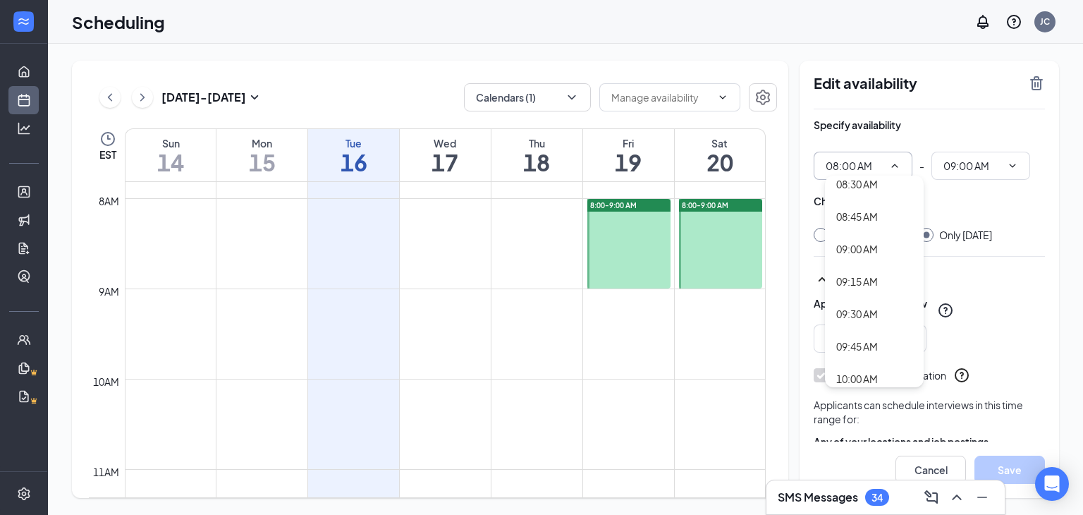
scroll to position [1116, 0]
click at [857, 240] on div "09:00 AM" at bounding box center [857, 243] width 42 height 16
type input "09:00 AM"
type input "10:00 AM"
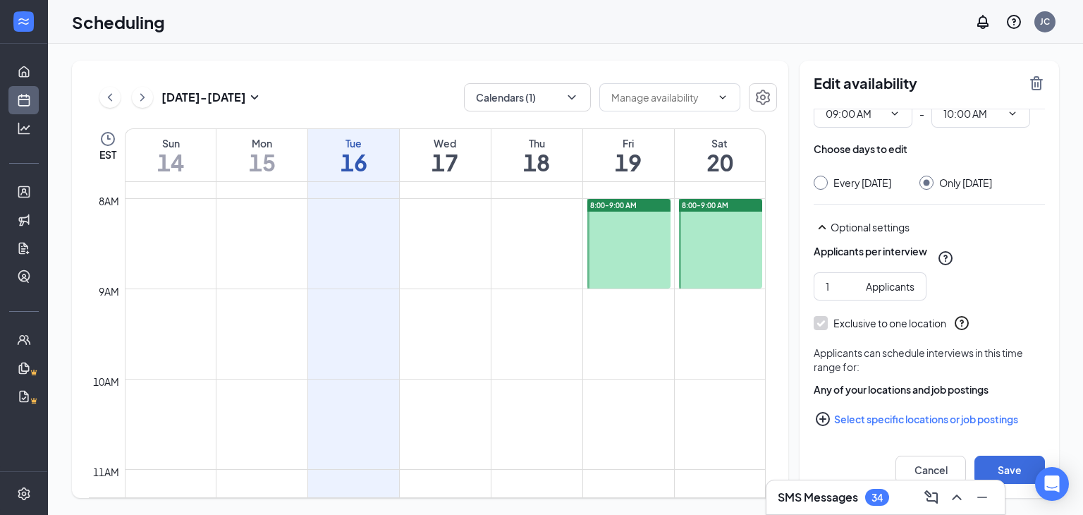
scroll to position [56, 0]
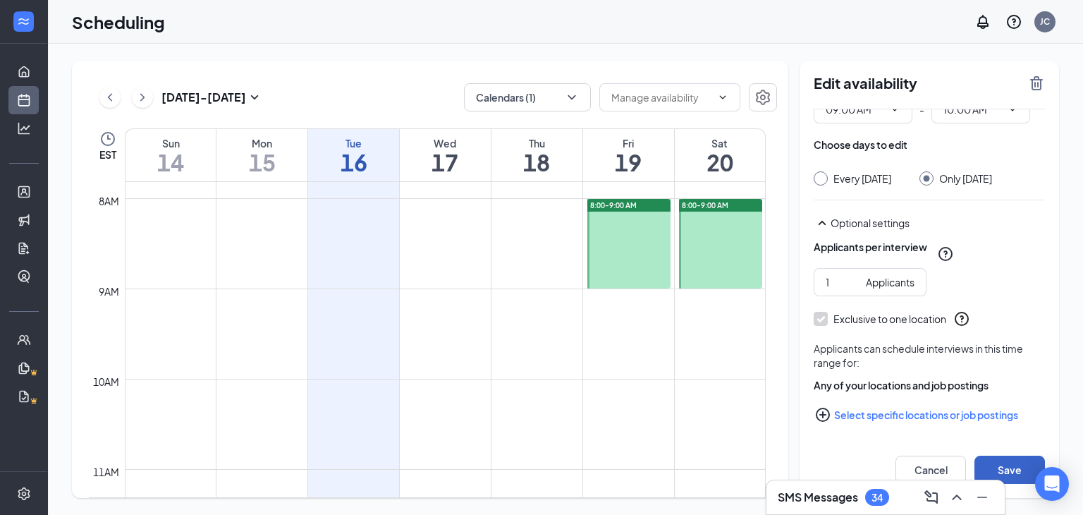
click at [1009, 468] on button "Save" at bounding box center [1009, 469] width 70 height 28
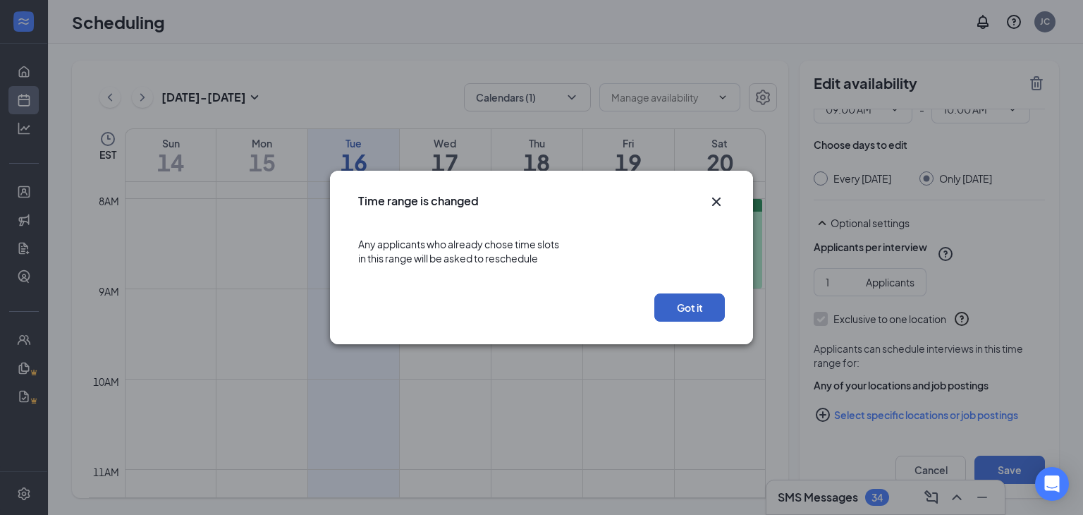
click at [692, 302] on button "Got it" at bounding box center [689, 307] width 70 height 28
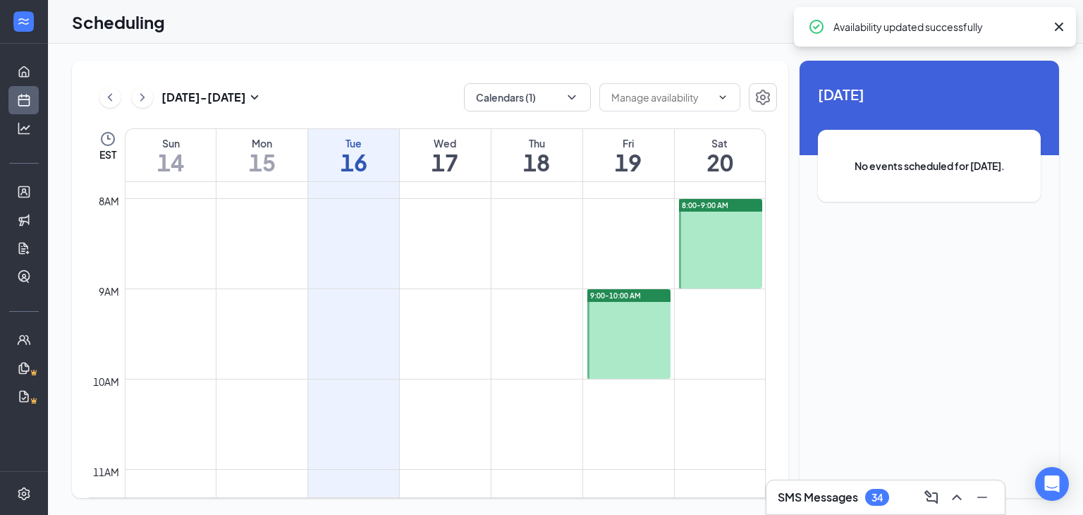
click at [629, 297] on span "9:00-10:00 AM" at bounding box center [615, 295] width 51 height 10
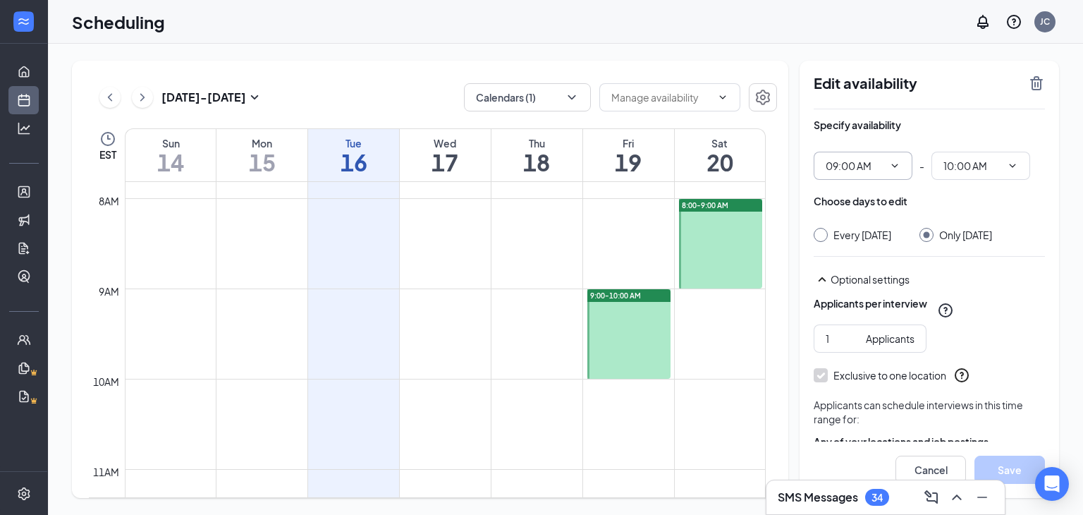
click at [873, 161] on input "09:00 AM" at bounding box center [854, 166] width 58 height 16
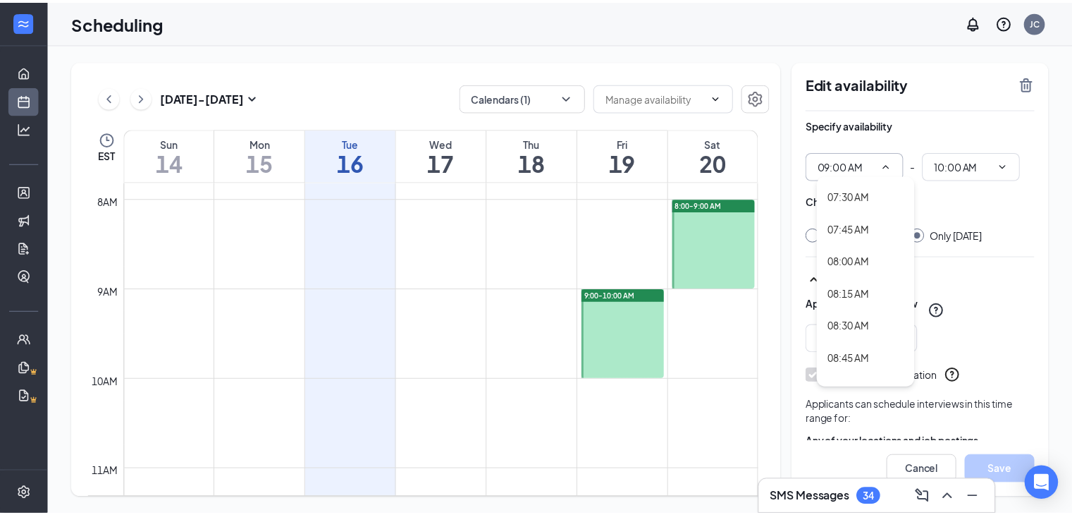
scroll to position [973, 0]
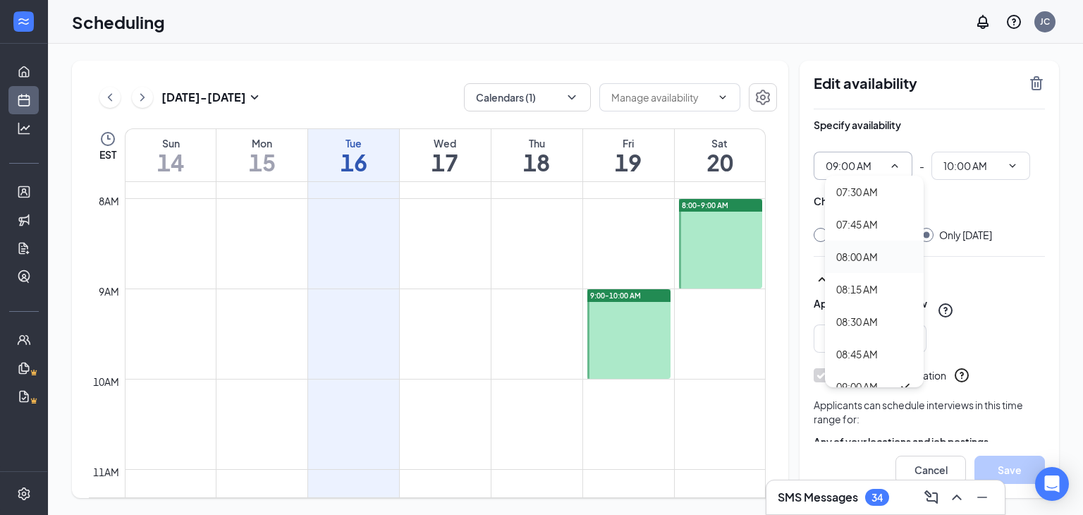
click at [857, 256] on div "08:00 AM" at bounding box center [857, 257] width 42 height 16
type input "08:00 AM"
type input "09:00 AM"
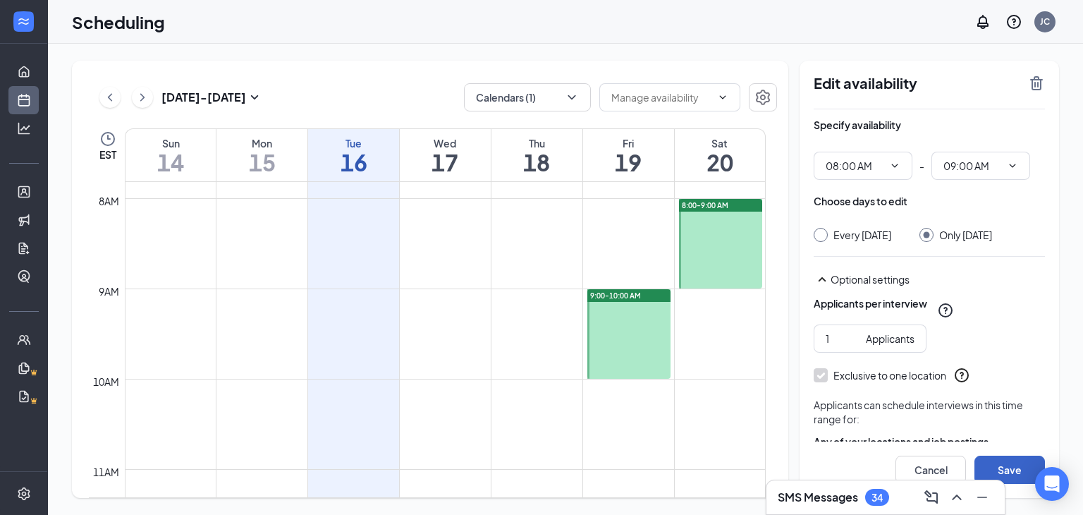
click at [1009, 469] on button "Save" at bounding box center [1009, 469] width 70 height 28
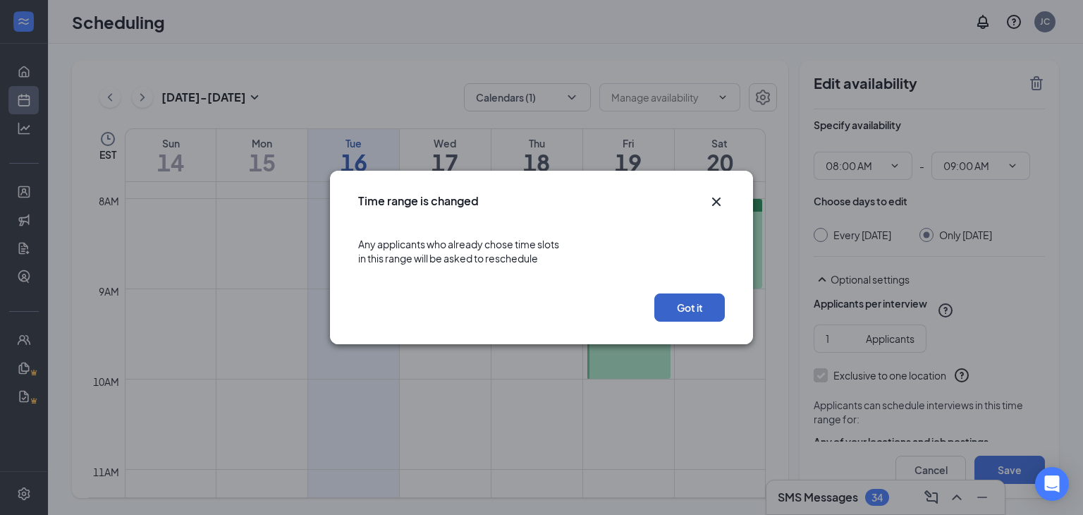
click at [708, 307] on button "Got it" at bounding box center [689, 307] width 70 height 28
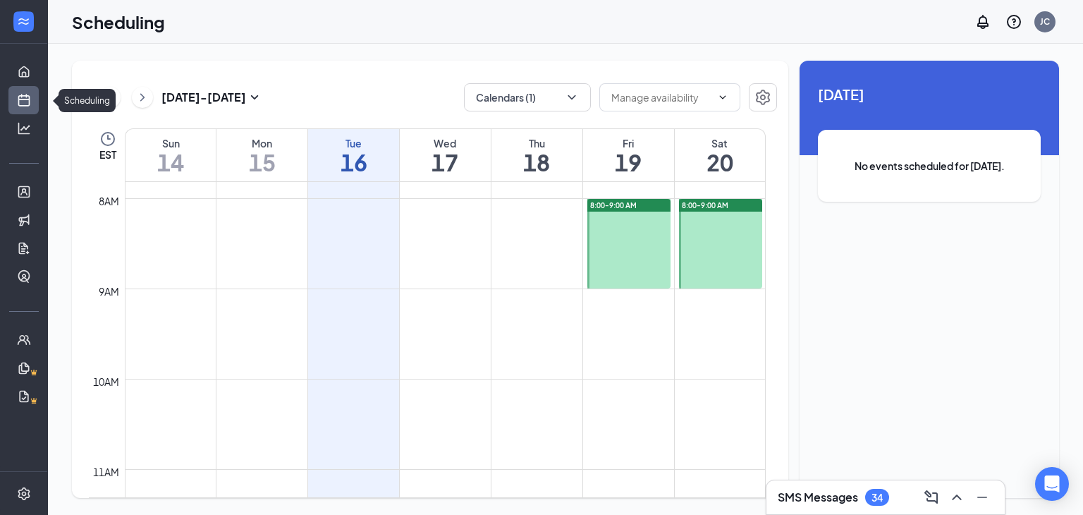
click at [37, 99] on link "Scheduling" at bounding box center [44, 100] width 14 height 28
click at [37, 71] on link "Home" at bounding box center [44, 72] width 14 height 28
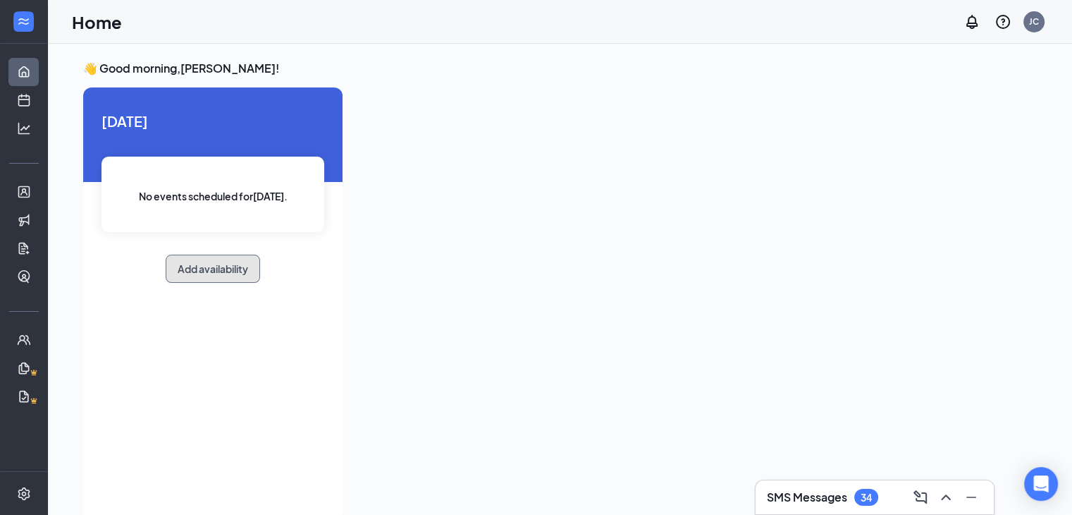
click at [203, 262] on button "Add availability" at bounding box center [213, 268] width 94 height 28
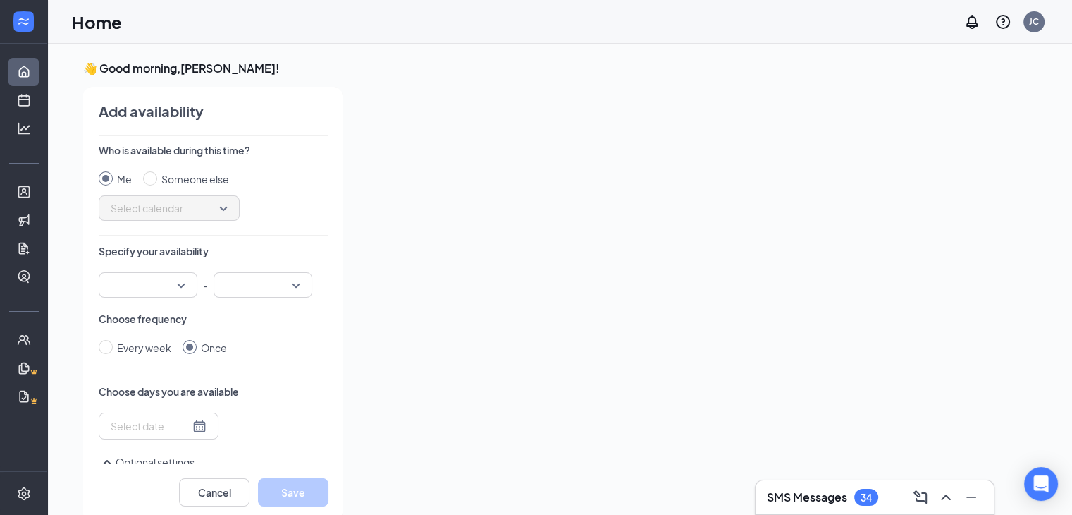
scroll to position [6, 0]
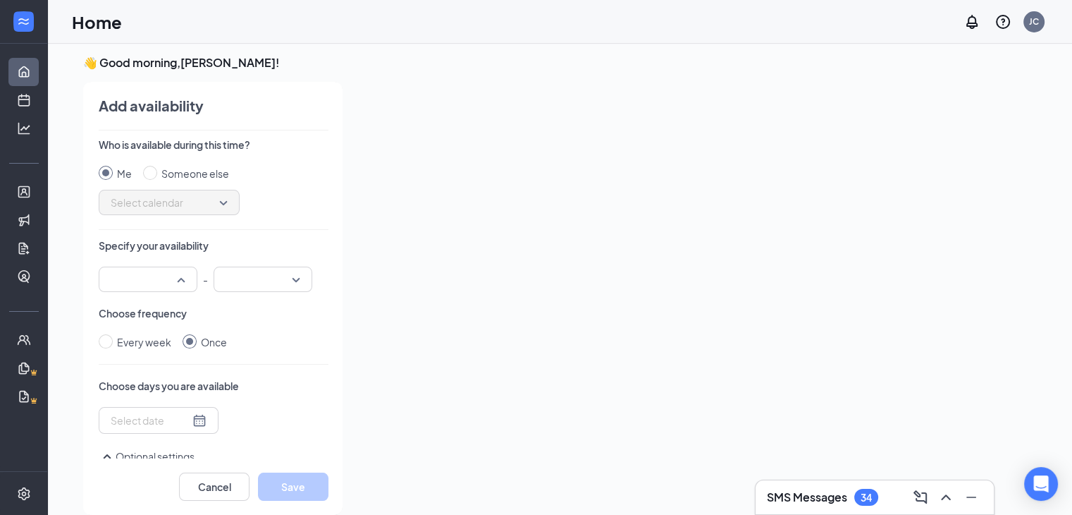
click at [166, 278] on input "search" at bounding box center [143, 279] width 72 height 24
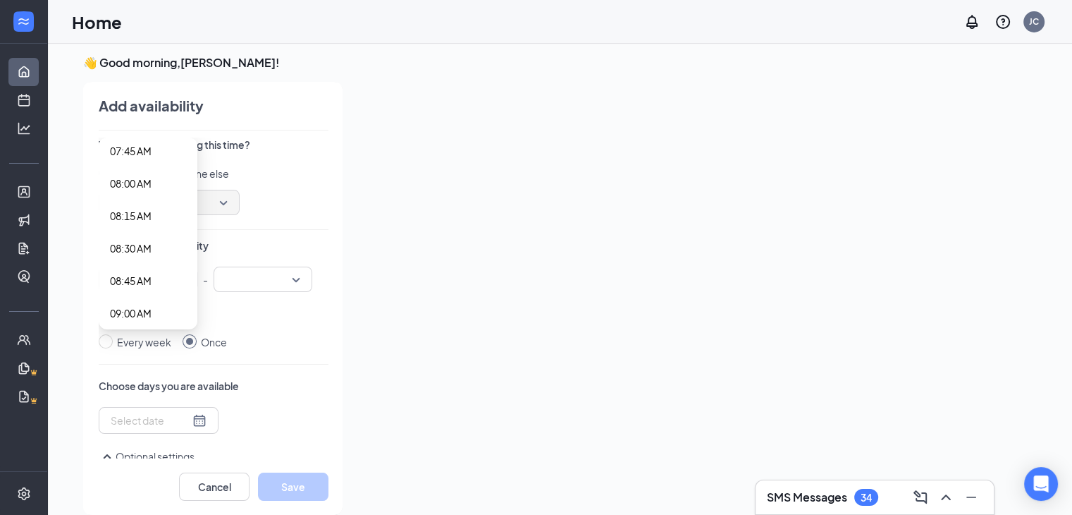
scroll to position [1057, 0]
click at [147, 269] on span "09:00 AM" at bounding box center [131, 270] width 42 height 16
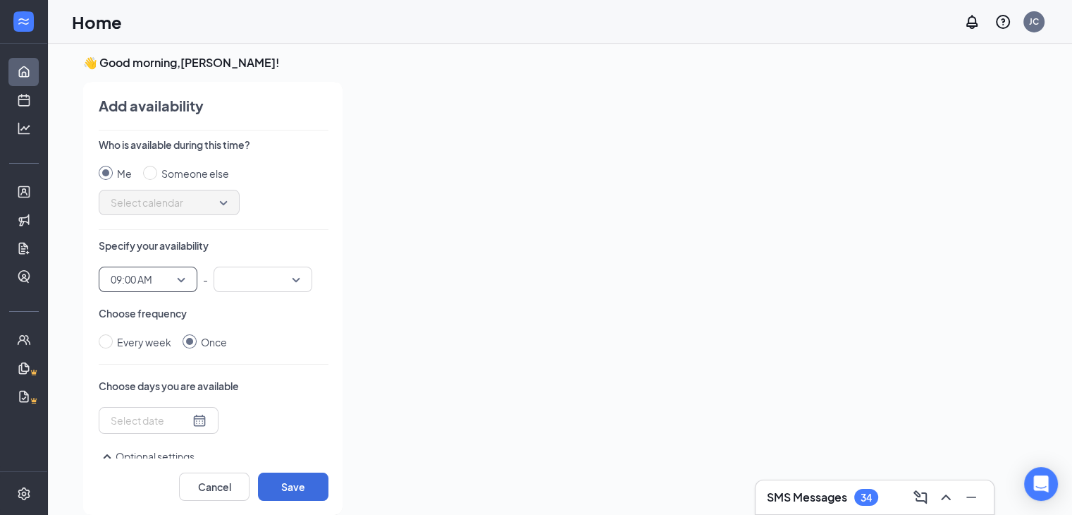
click at [259, 282] on input "search" at bounding box center [258, 279] width 72 height 24
click at [252, 268] on span "10:00 AM" at bounding box center [246, 267] width 42 height 16
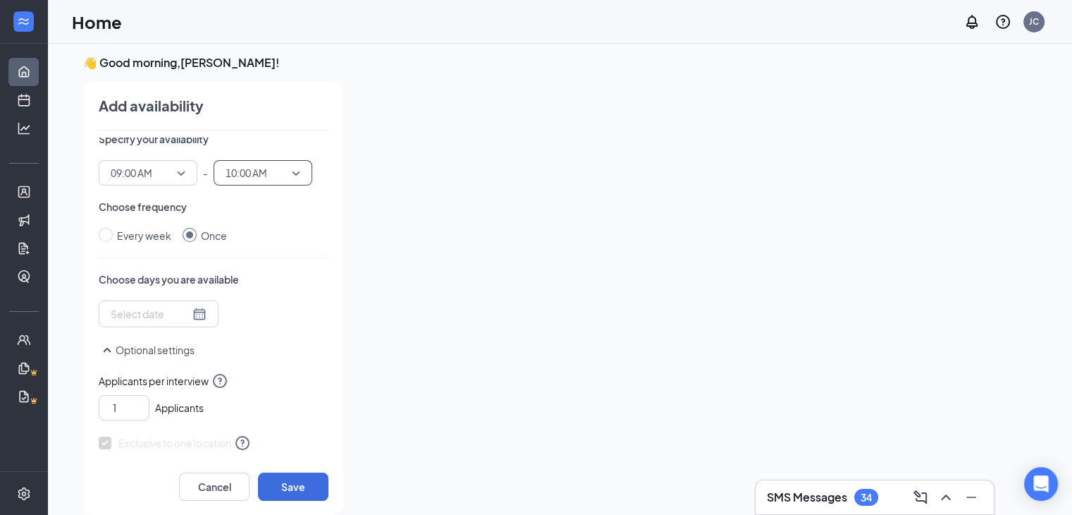
scroll to position [111, 0]
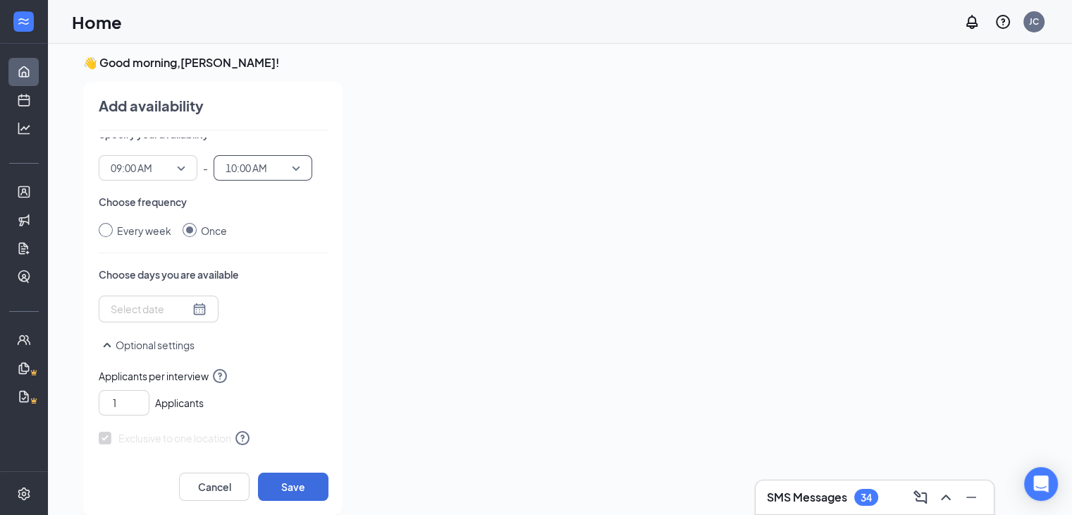
click at [104, 233] on input "Every week" at bounding box center [106, 230] width 14 height 14
radio input "true"
radio input "false"
click at [164, 307] on div at bounding box center [183, 310] width 145 height 23
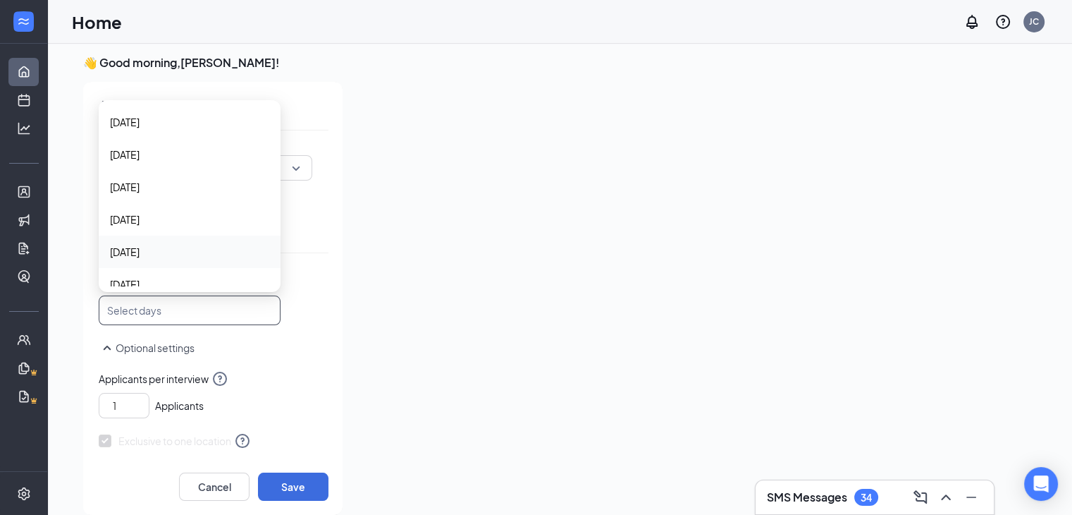
scroll to position [46, 0]
click at [156, 244] on span "[DATE]" at bounding box center [189, 239] width 159 height 16
click at [171, 273] on span "[DATE]" at bounding box center [189, 272] width 159 height 16
click at [263, 370] on span "Applicants per interview" at bounding box center [214, 378] width 230 height 17
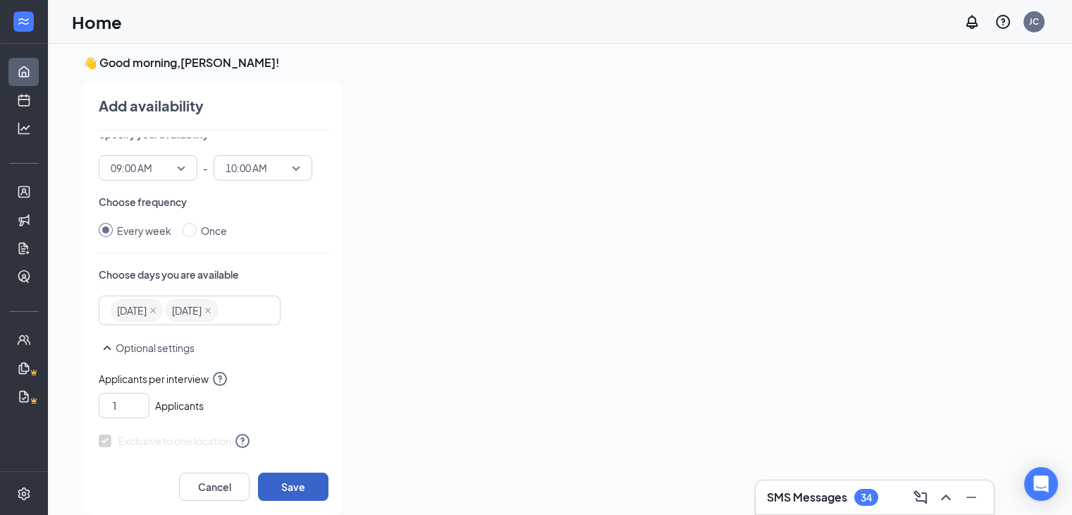
click at [293, 483] on button "Save" at bounding box center [293, 486] width 70 height 28
radio input "false"
radio input "true"
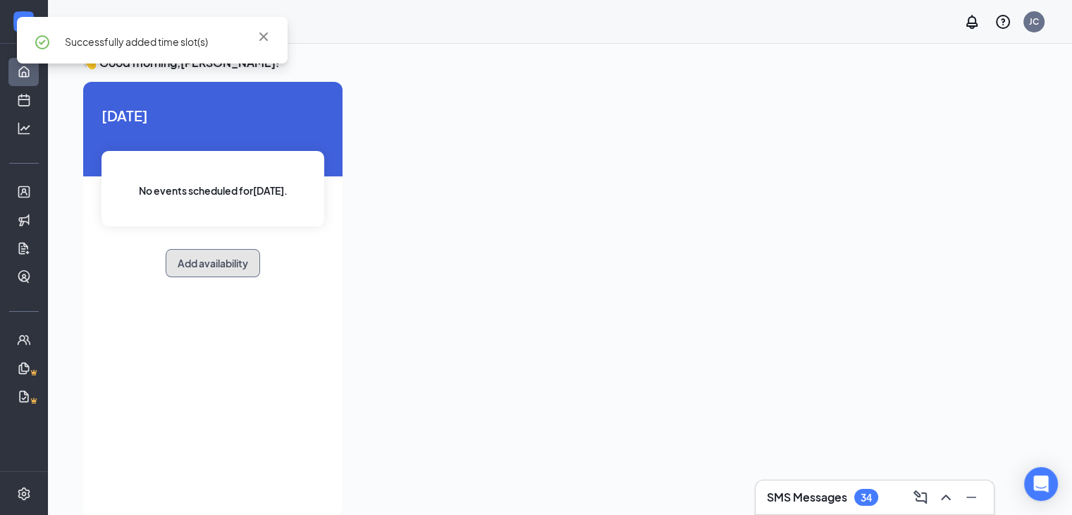
click at [228, 262] on button "Add availability" at bounding box center [213, 263] width 94 height 28
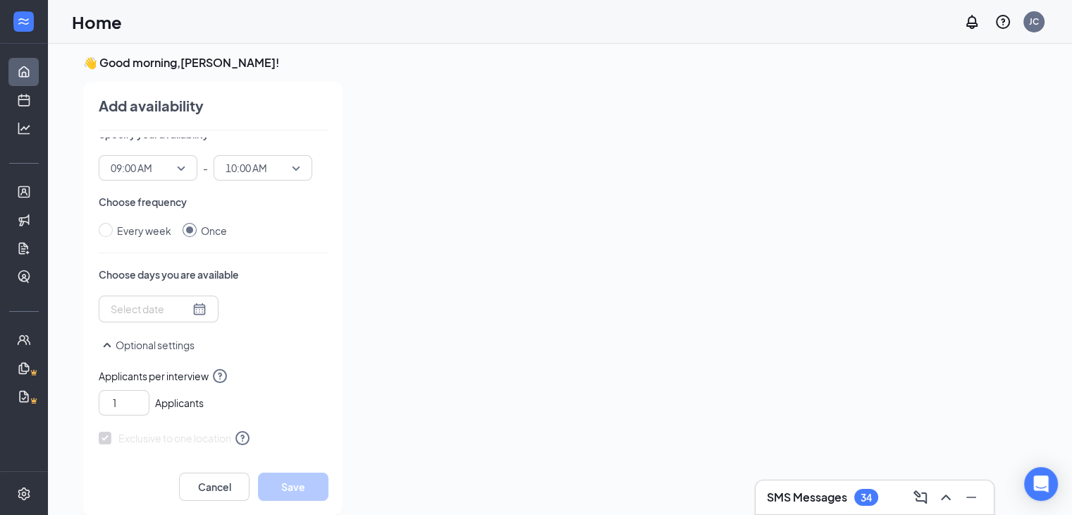
click at [133, 166] on span "09:00 AM" at bounding box center [132, 167] width 42 height 21
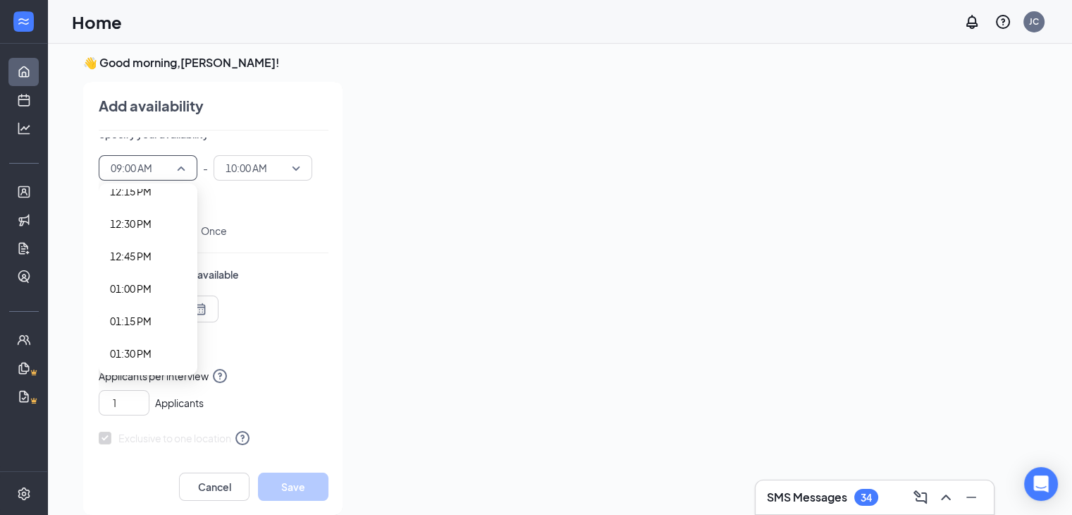
scroll to position [1604, 0]
click at [130, 291] on span "01:00 PM" at bounding box center [131, 289] width 42 height 16
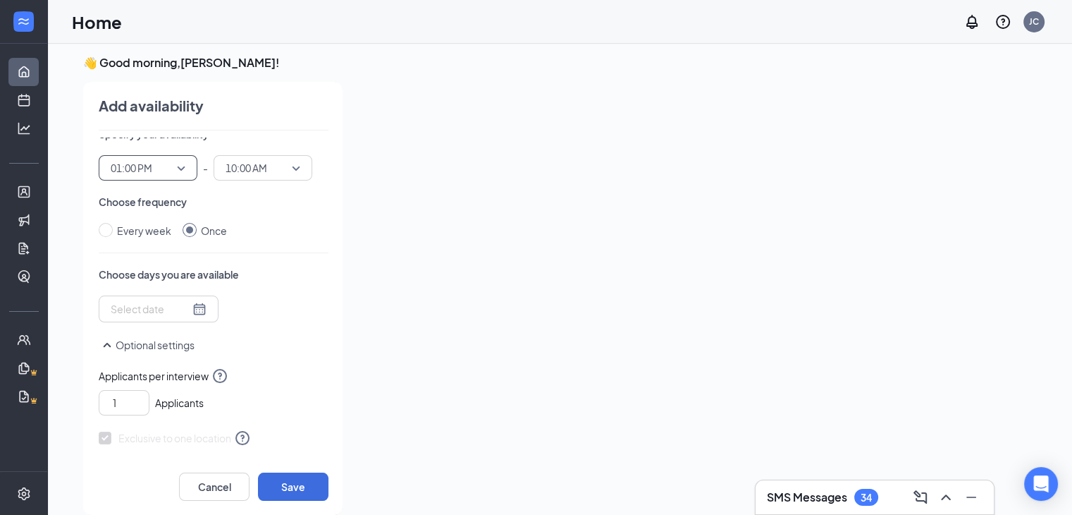
click at [252, 165] on span "10:00 AM" at bounding box center [247, 167] width 42 height 21
click at [254, 289] on span "02:00 PM" at bounding box center [246, 286] width 42 height 16
click at [114, 228] on span "Every week" at bounding box center [145, 231] width 64 height 16
click at [113, 228] on input "Every week" at bounding box center [106, 230] width 14 height 14
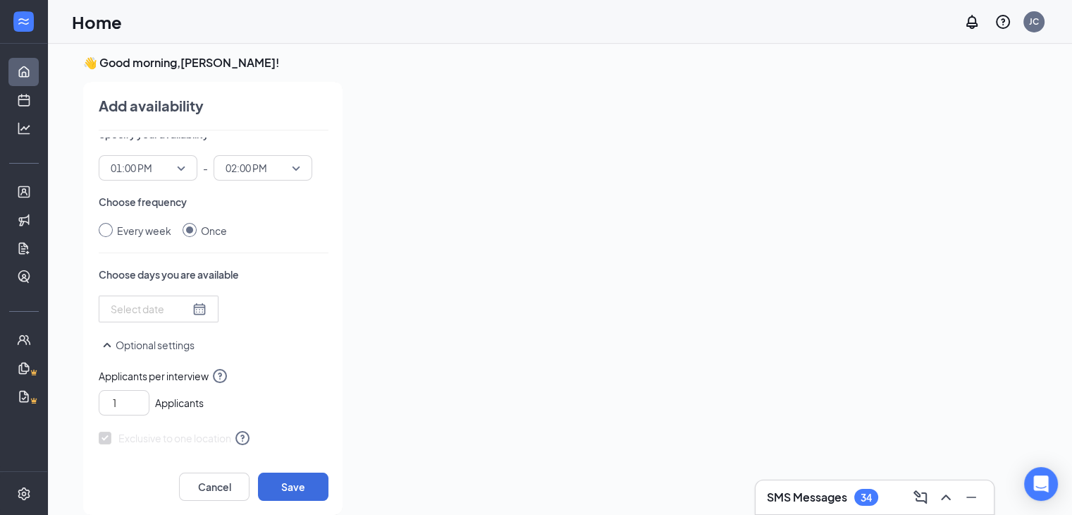
radio input "true"
radio input "false"
click at [144, 310] on div at bounding box center [183, 310] width 145 height 23
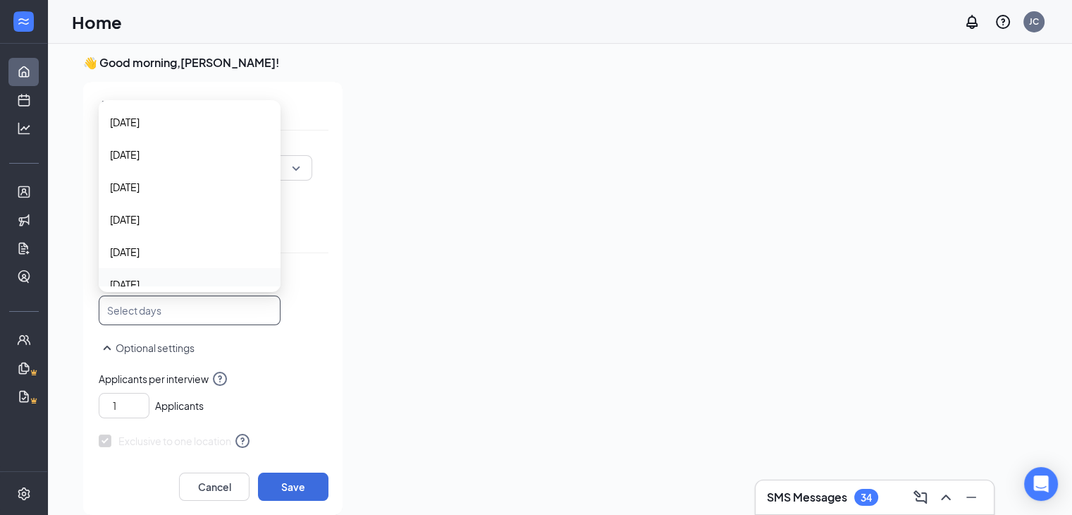
click at [195, 283] on span "[DATE]" at bounding box center [189, 284] width 159 height 16
click at [181, 276] on span "[DATE]" at bounding box center [189, 270] width 159 height 16
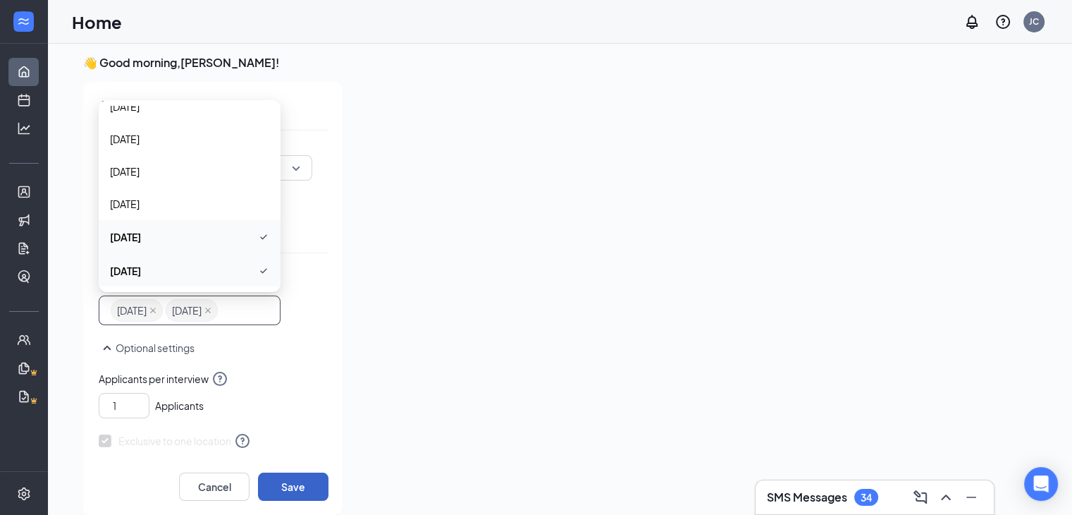
click at [309, 489] on button "Save" at bounding box center [293, 486] width 70 height 28
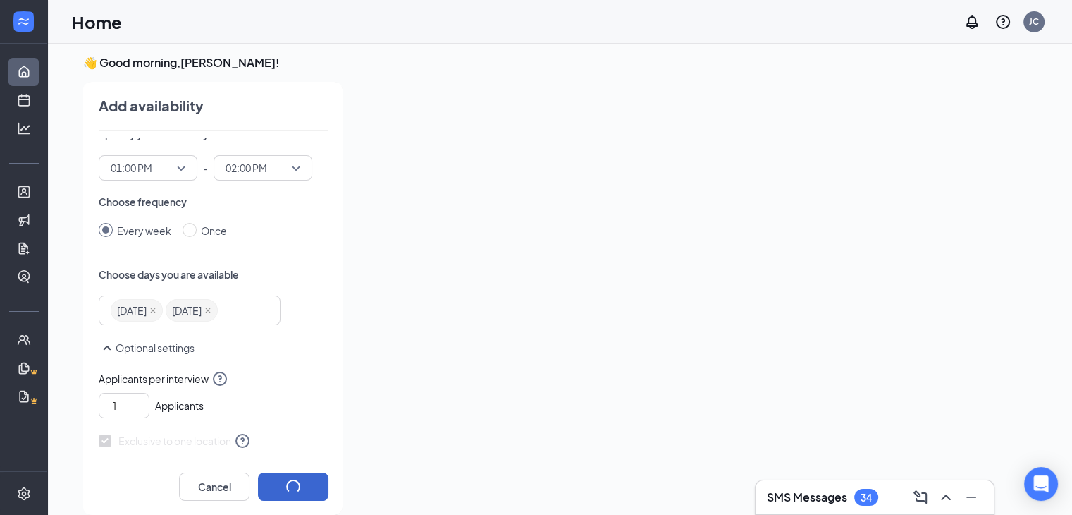
radio input "false"
radio input "true"
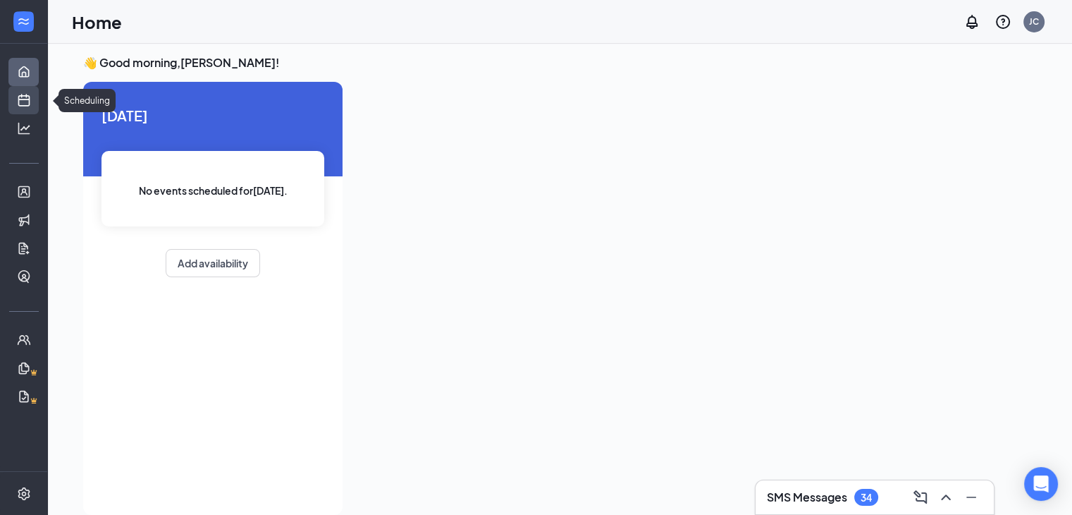
click at [37, 94] on link "Scheduling" at bounding box center [44, 100] width 14 height 28
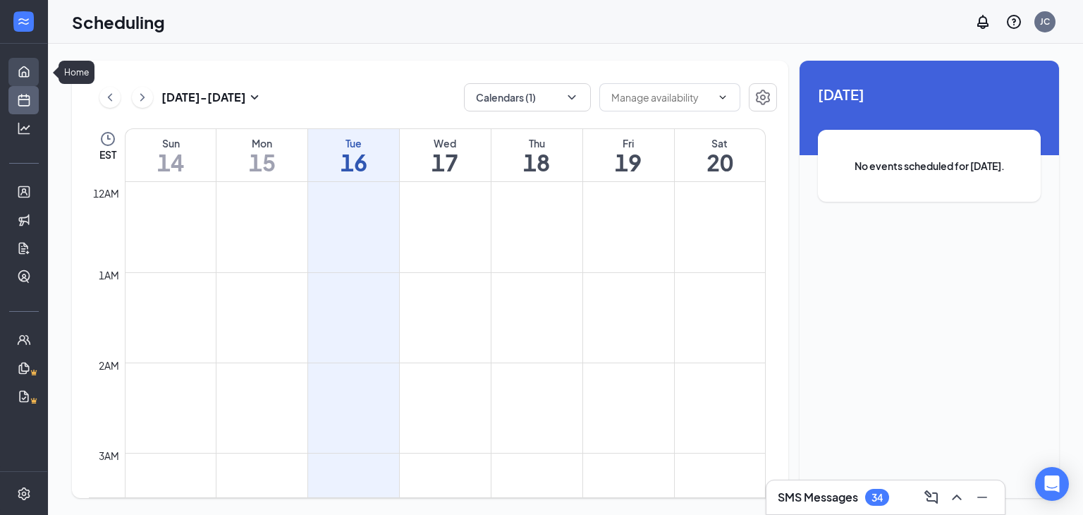
click at [37, 72] on link "Home" at bounding box center [44, 72] width 14 height 28
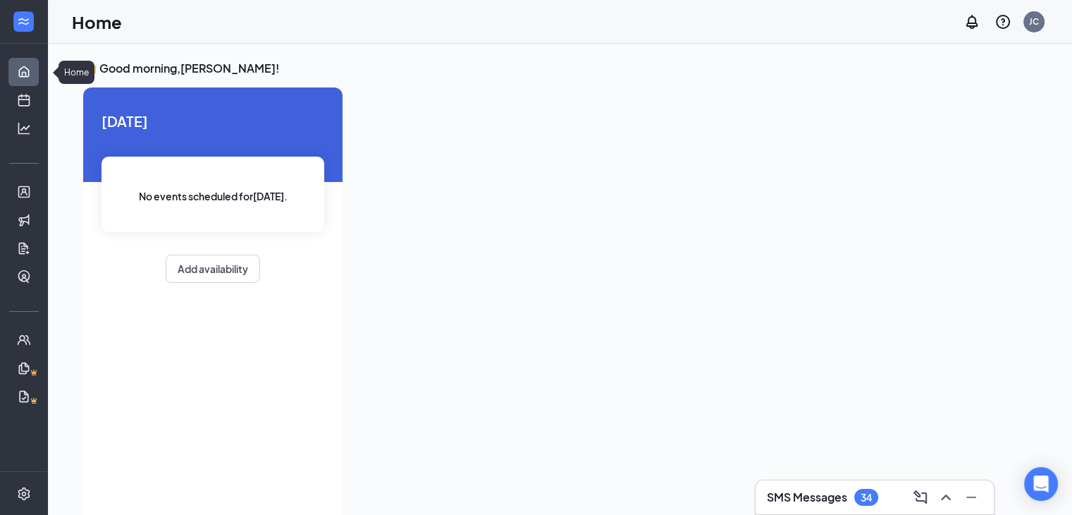
click at [37, 76] on link "Home" at bounding box center [44, 72] width 14 height 28
click at [37, 95] on link "Scheduling" at bounding box center [44, 100] width 14 height 28
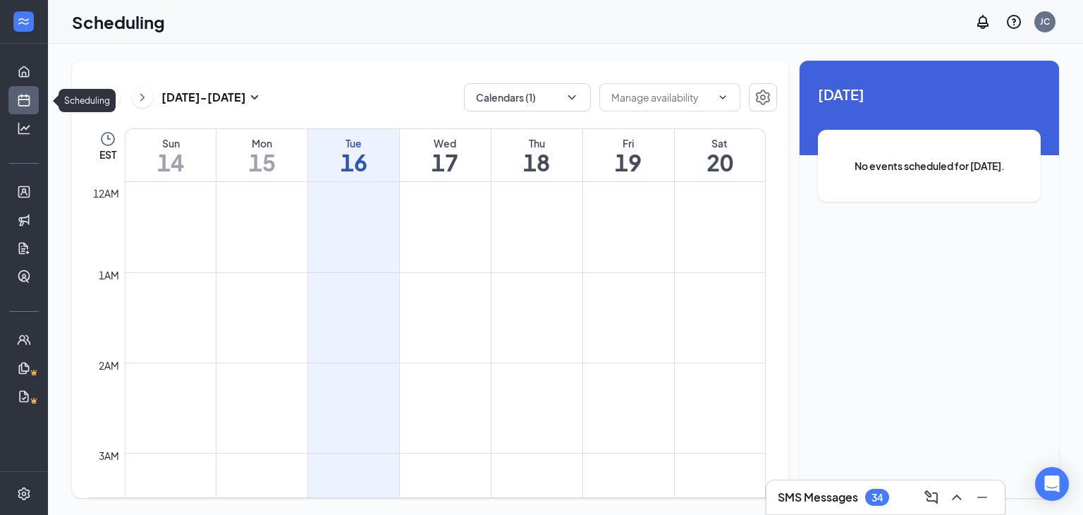
scroll to position [693, 0]
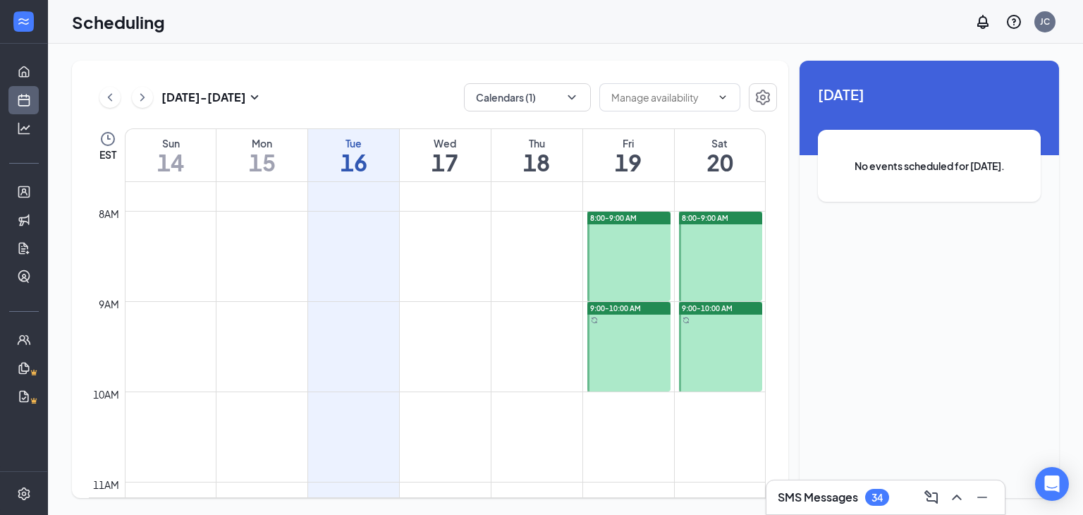
click at [625, 236] on div at bounding box center [629, 256] width 84 height 90
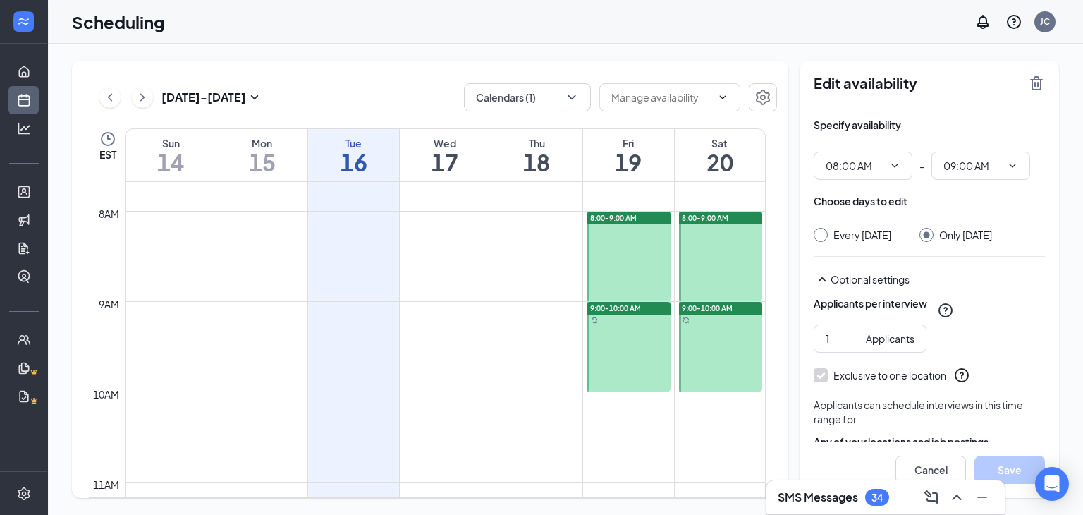
click at [561, 58] on div "[DATE] - [DATE] Calendars (1) EST Sun 14 Mon 15 Tue 16 Wed 17 Thu 18 Fri 19 Sat…" at bounding box center [565, 279] width 1035 height 471
